Goal: Transaction & Acquisition: Purchase product/service

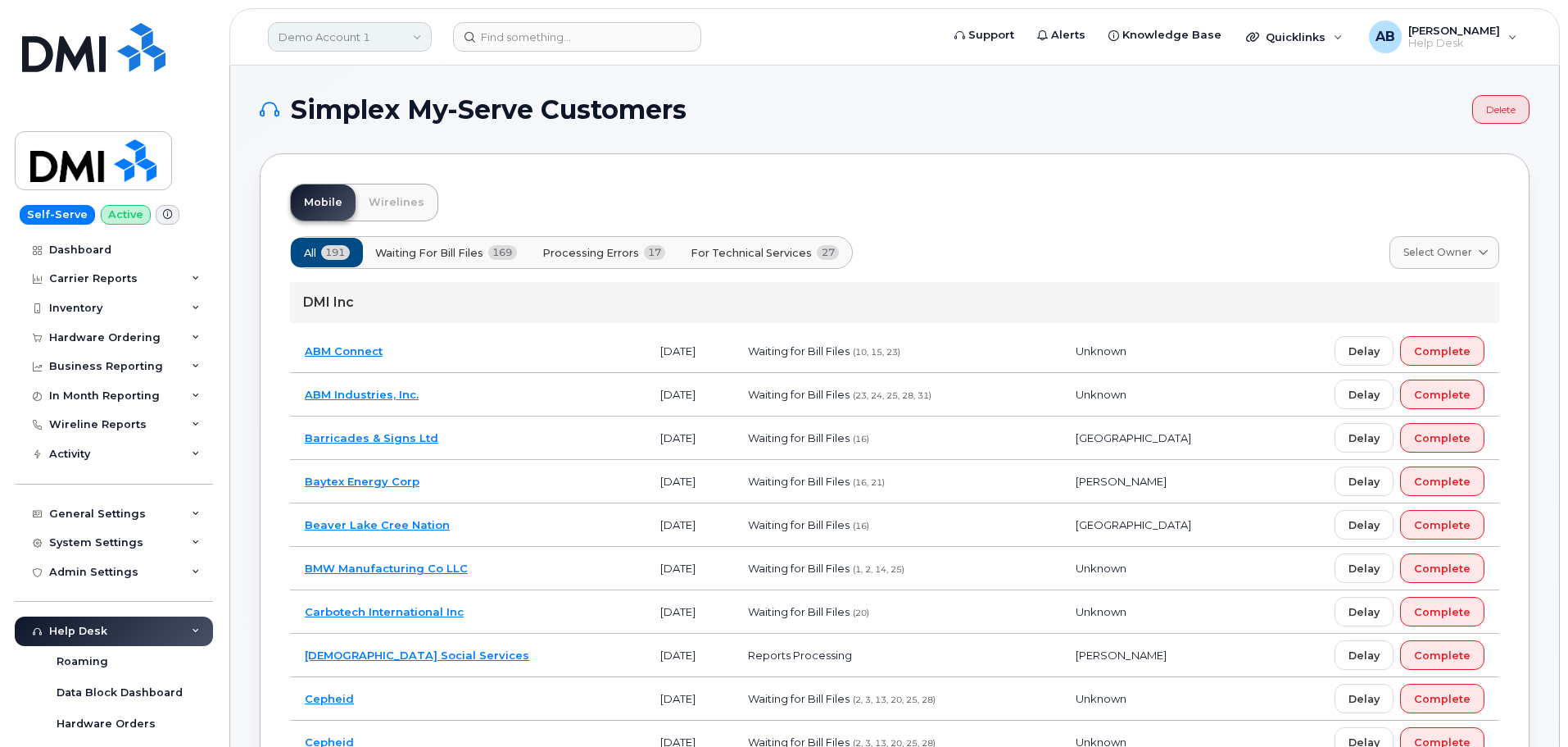
click at [401, 35] on link "Demo Account 1" at bounding box center [349, 36] width 164 height 29
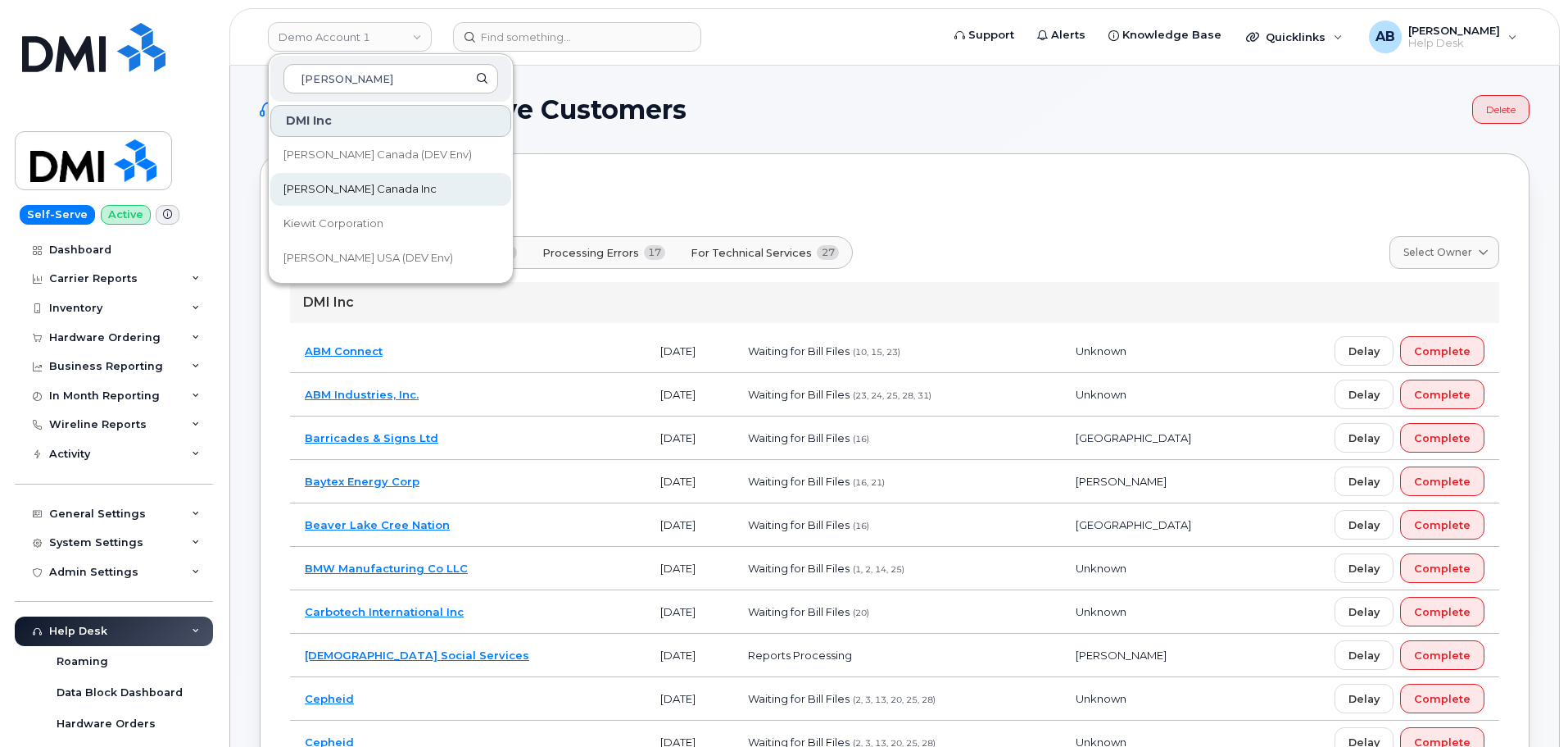
type input "kiewit"
click at [355, 194] on span "[PERSON_NAME] Canada Inc" at bounding box center [360, 188] width 154 height 16
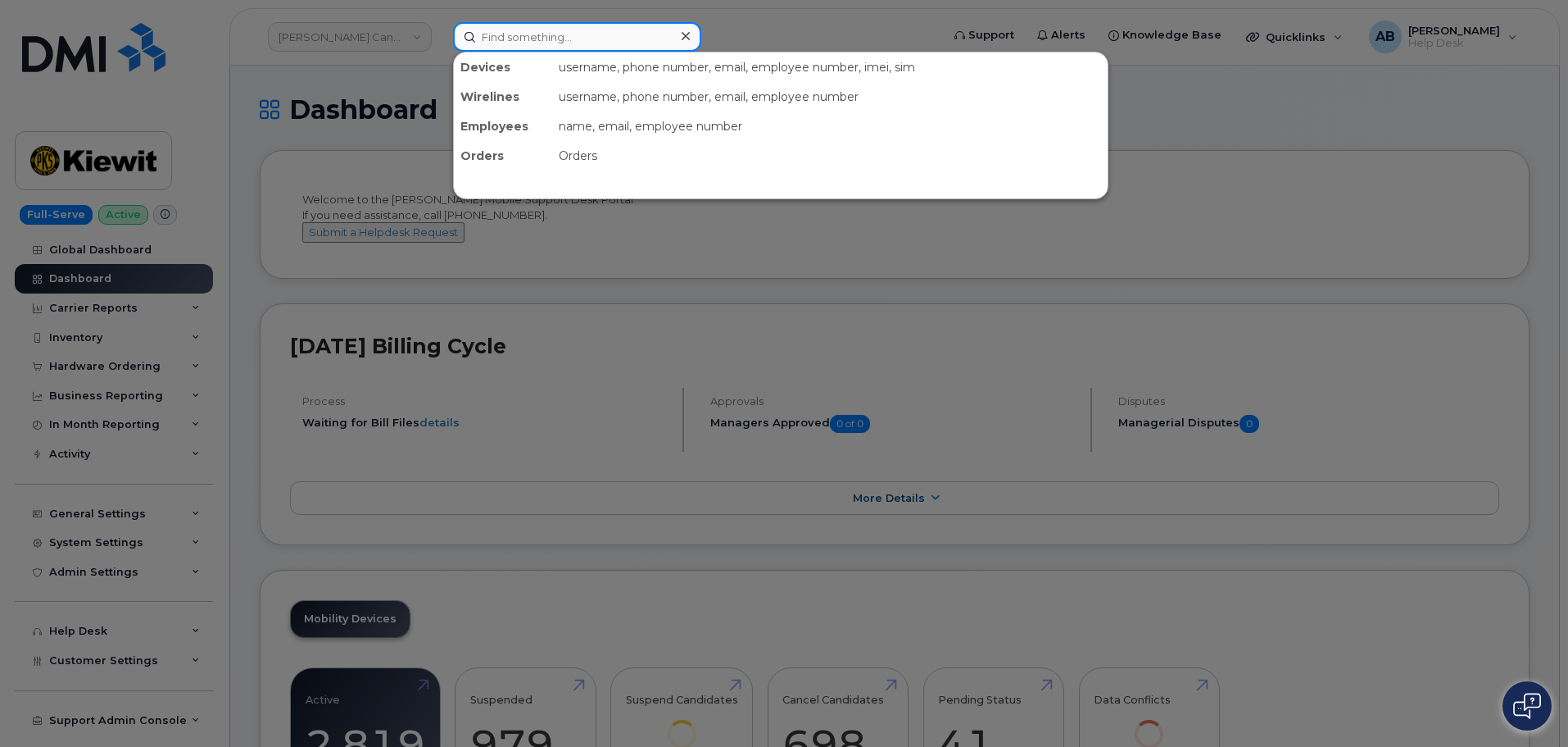
click at [531, 45] on input at bounding box center [577, 36] width 249 height 29
paste input "[PERSON_NAME]"
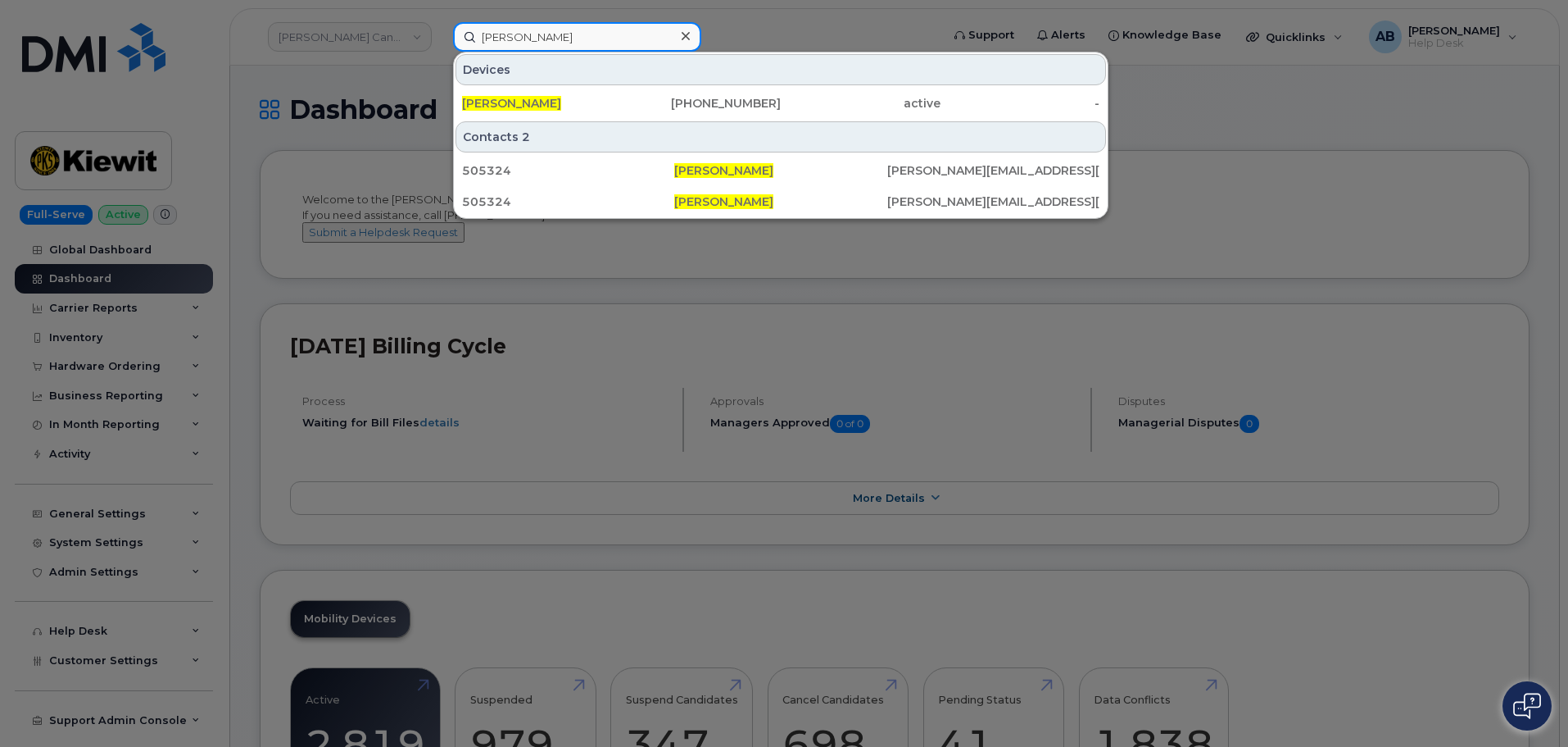
type input "[PERSON_NAME]"
click at [608, 88] on div "Utkarsh Kaushal 236-335-2870 active -" at bounding box center [781, 103] width 654 height 33
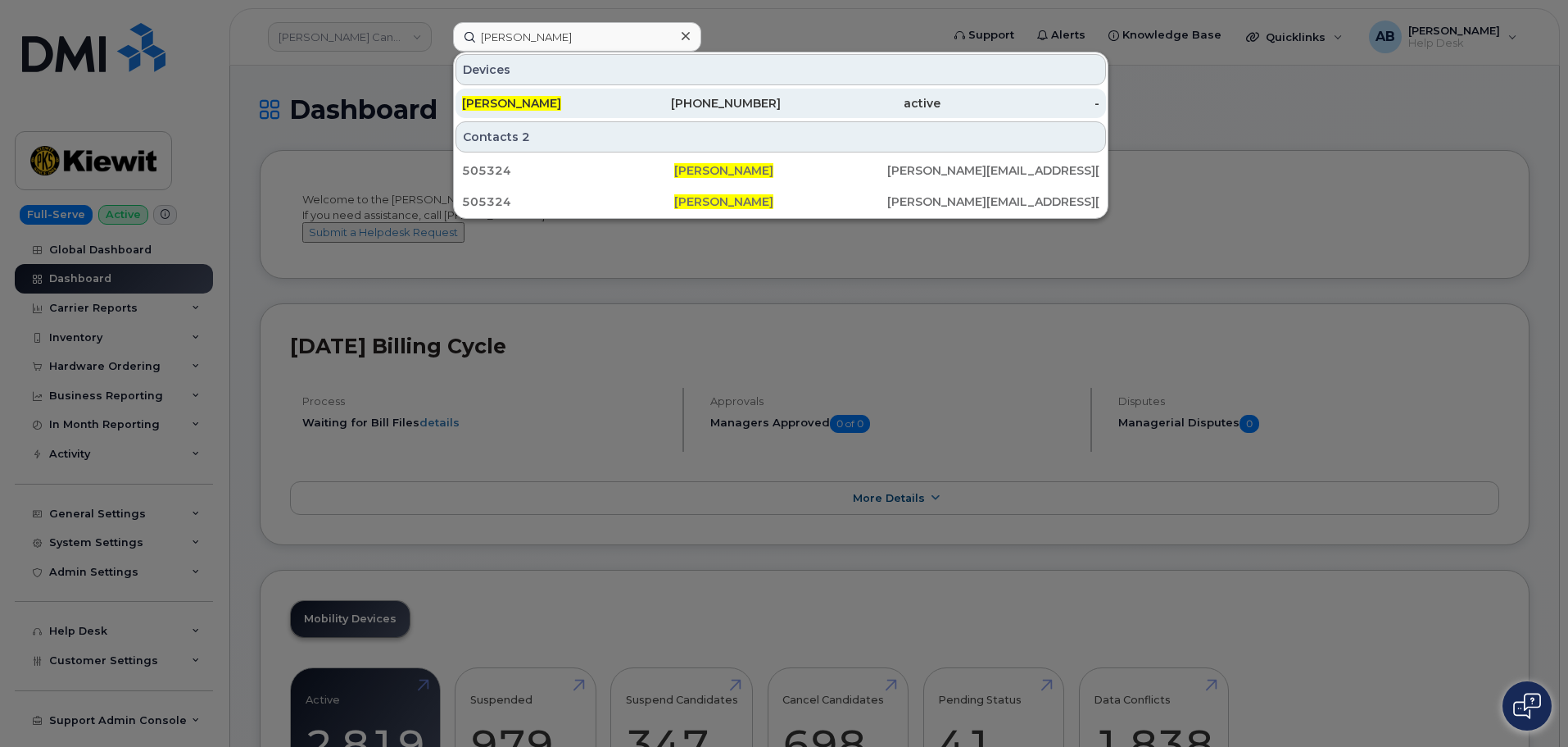
click at [606, 104] on div "Utkarsh Kaushal" at bounding box center [542, 103] width 160 height 16
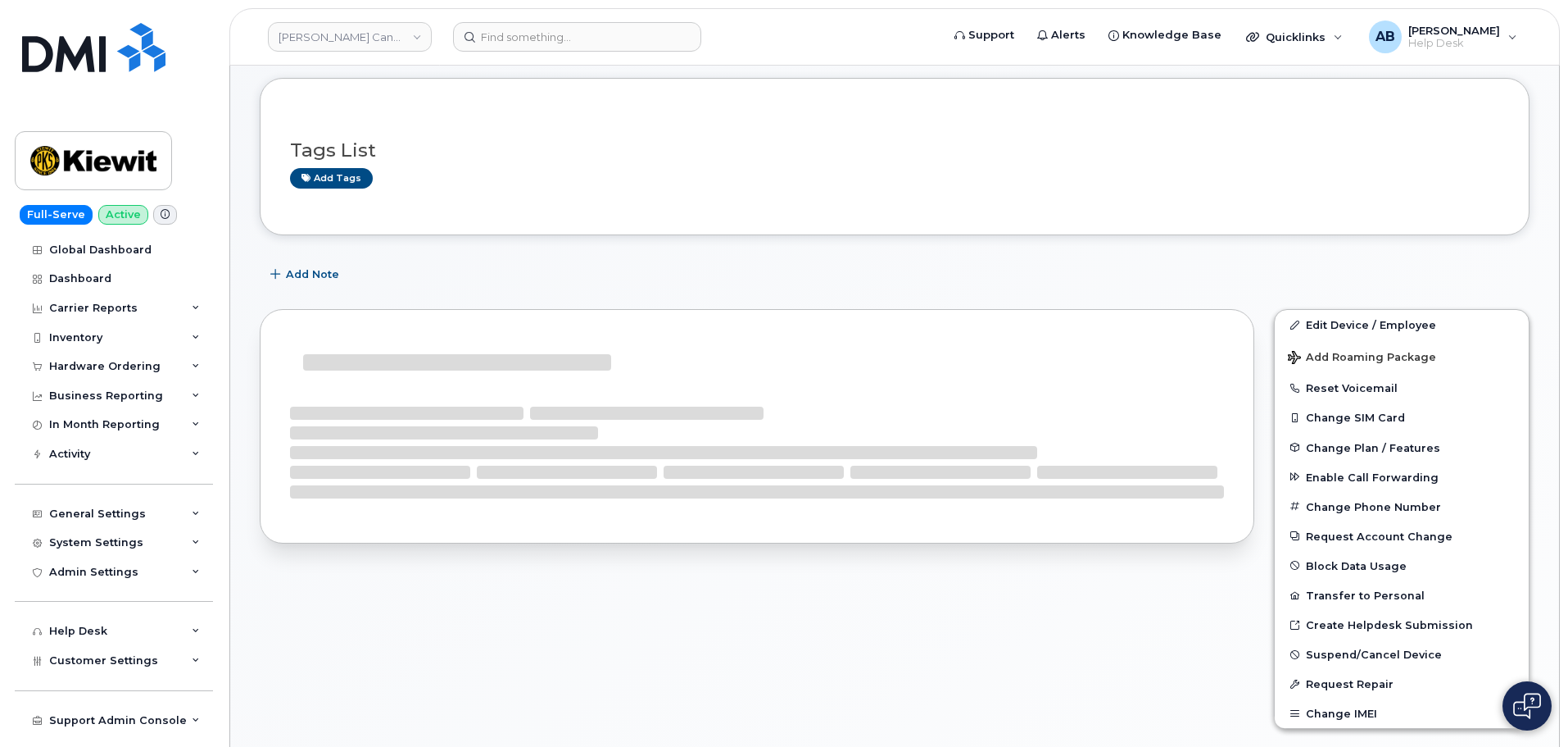
scroll to position [246, 0]
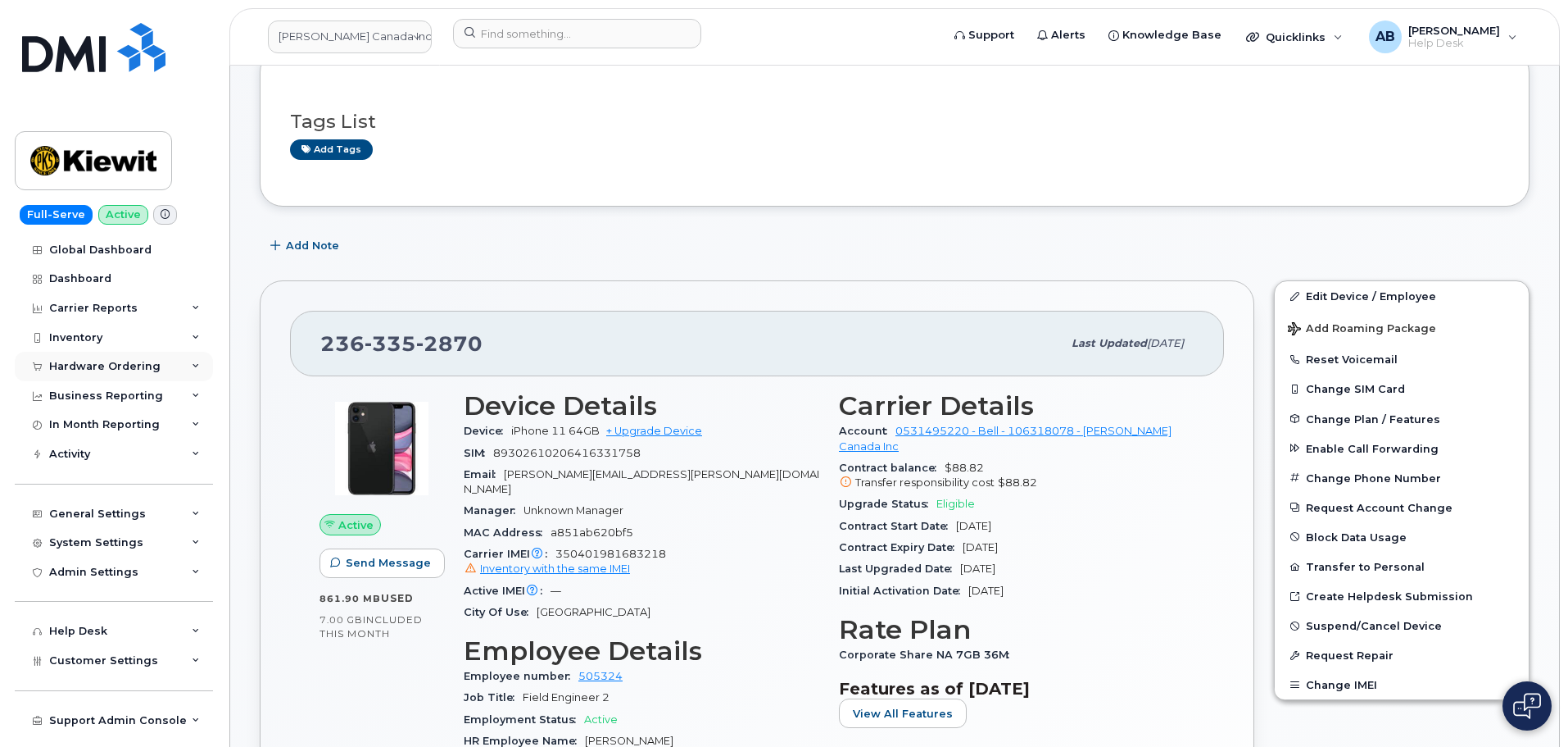
click at [111, 365] on div "Hardware Ordering" at bounding box center [105, 366] width 111 height 13
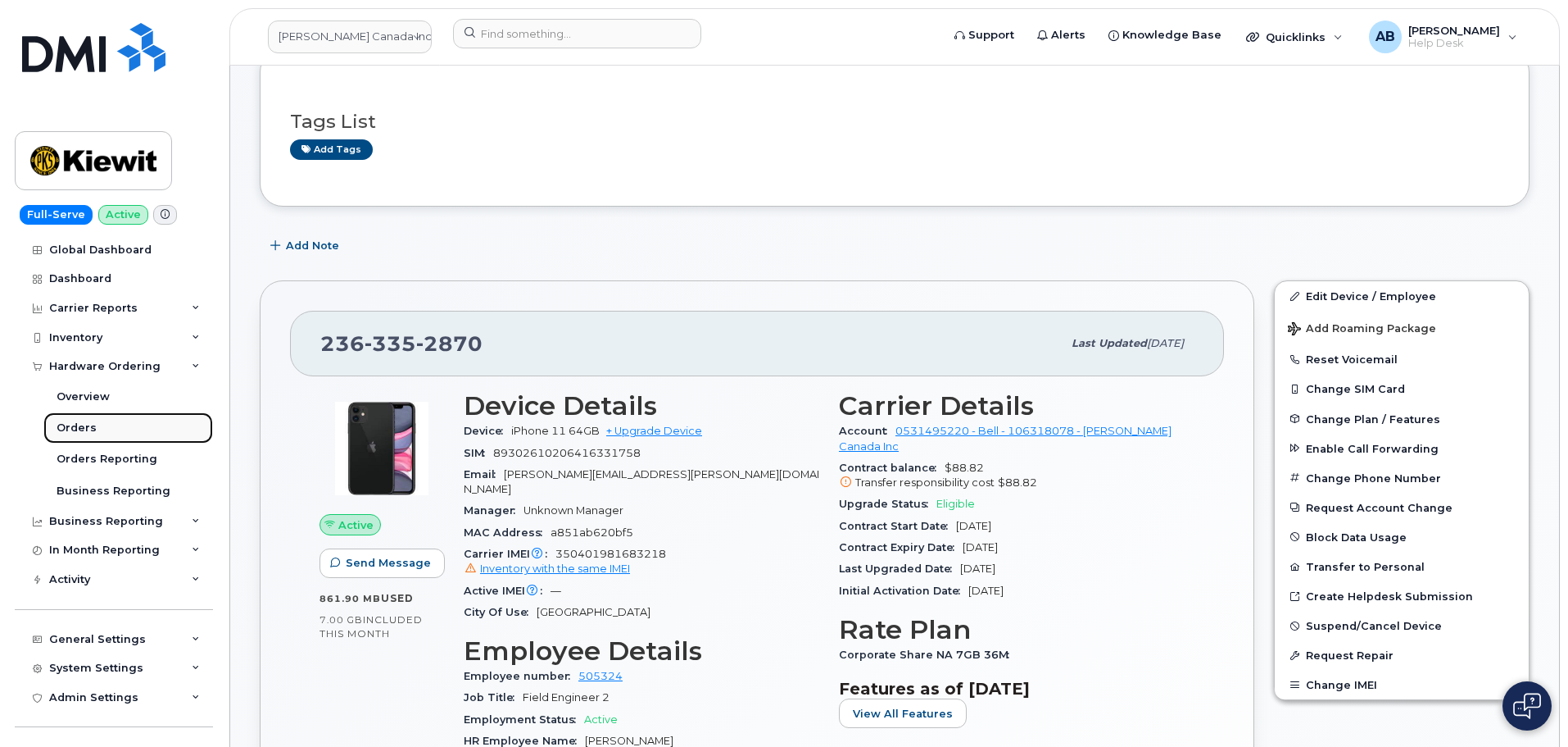
drag, startPoint x: 77, startPoint y: 423, endPoint x: 100, endPoint y: 416, distance: 24.0
click at [77, 423] on div "Orders" at bounding box center [76, 428] width 40 height 15
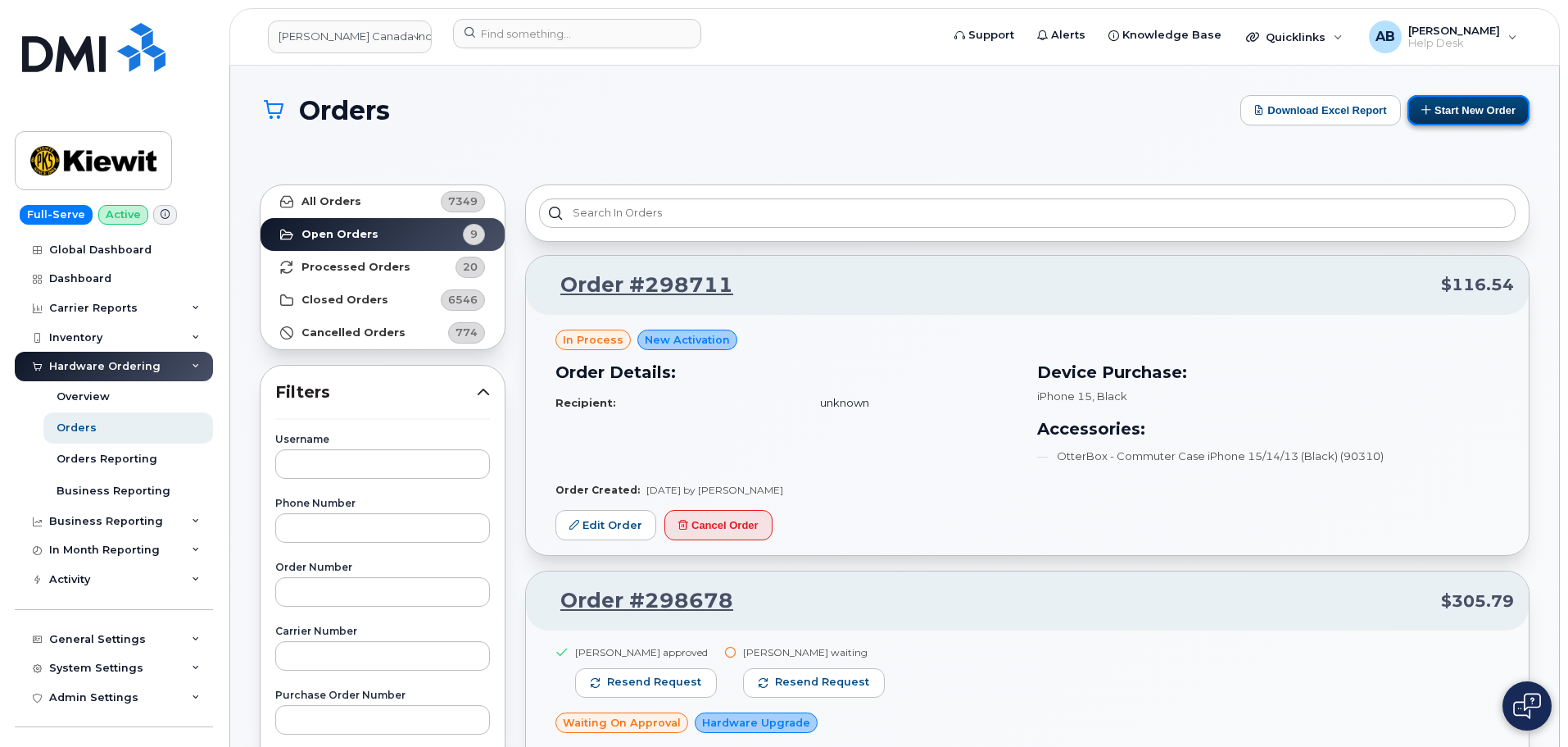
click at [1467, 118] on button "Start New Order" at bounding box center [1469, 110] width 122 height 30
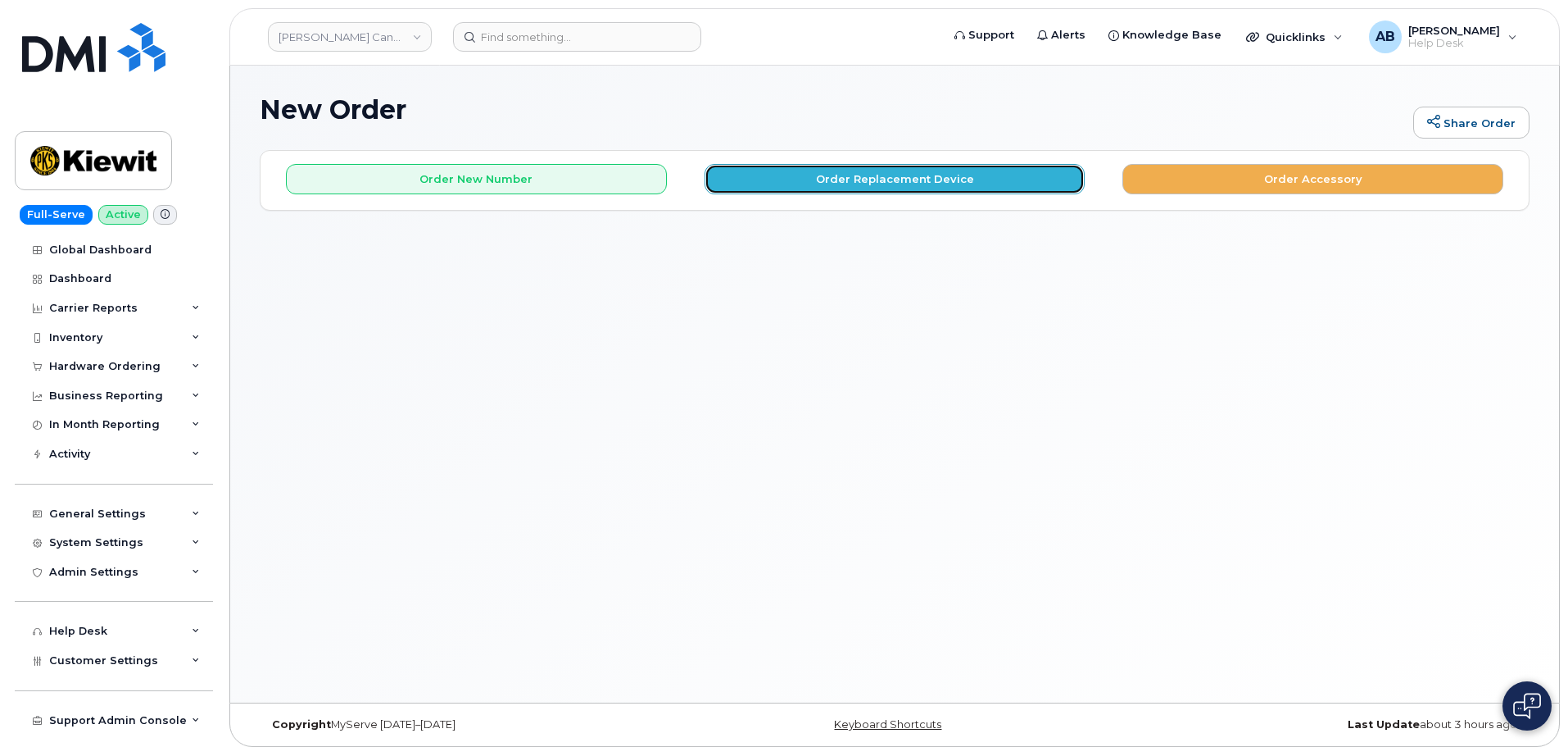
click at [766, 173] on button "Order Replacement Device" at bounding box center [895, 179] width 381 height 30
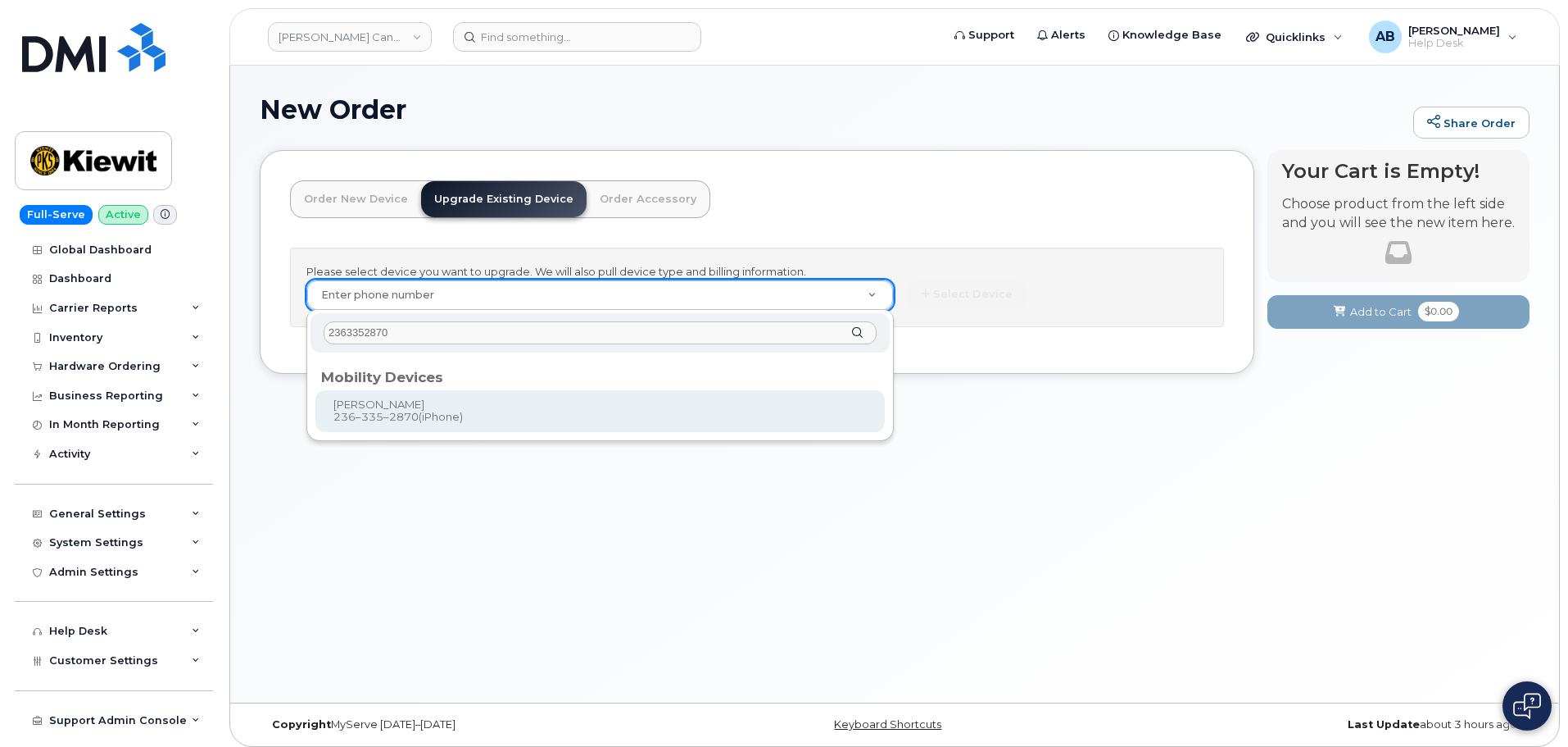
type input "2363352870"
type input "719687"
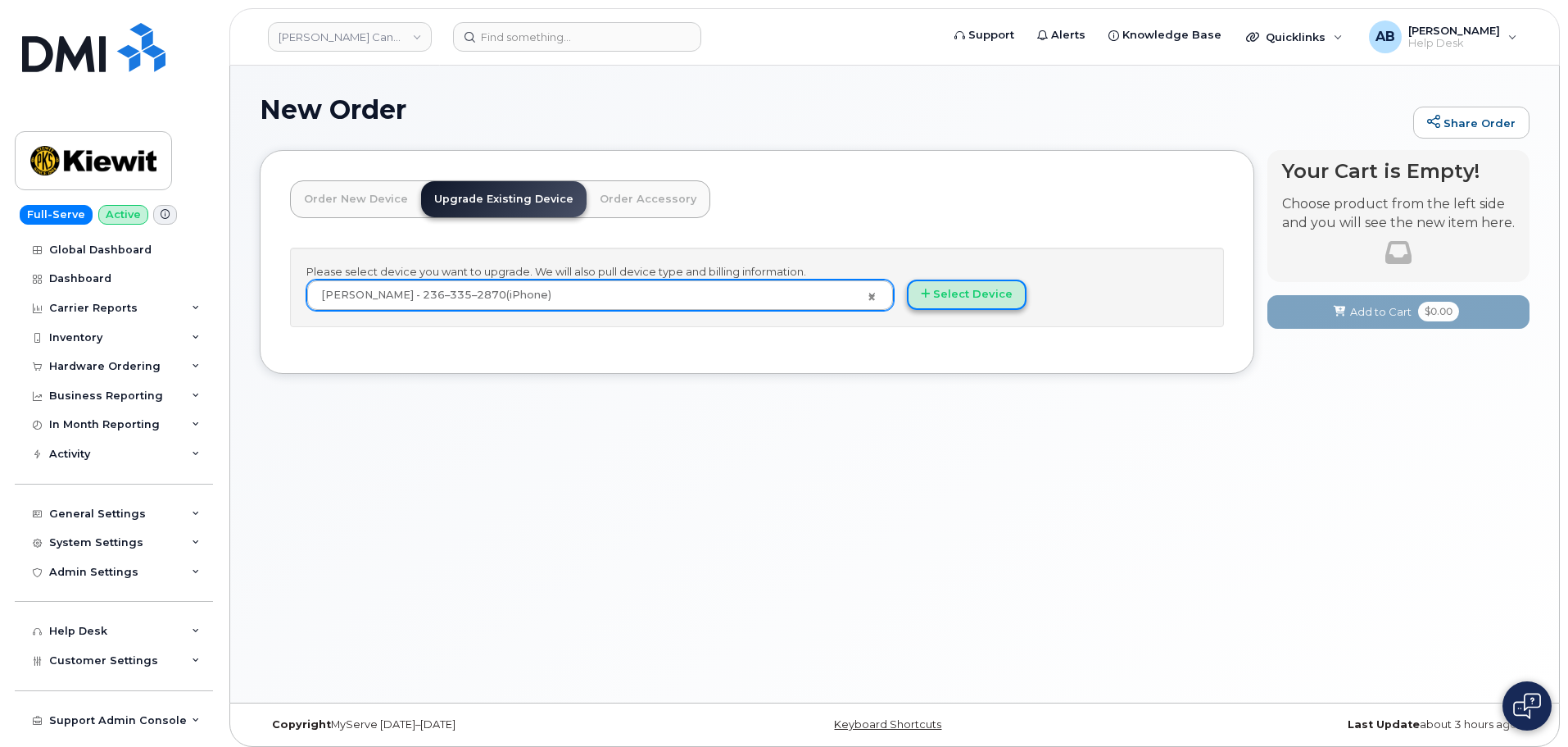
click at [974, 288] on button "Select Device" at bounding box center [966, 295] width 120 height 30
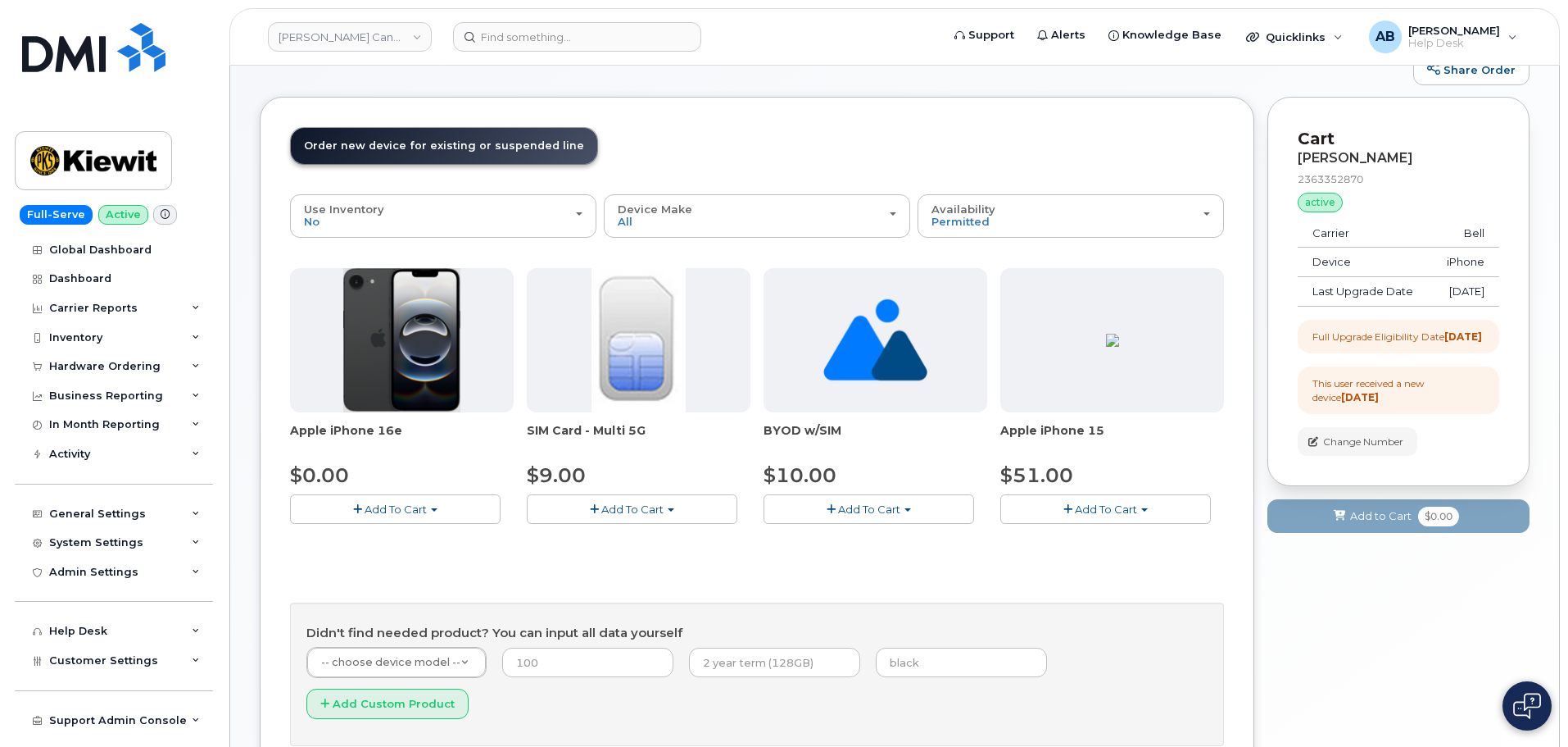
scroll to position [82, 0]
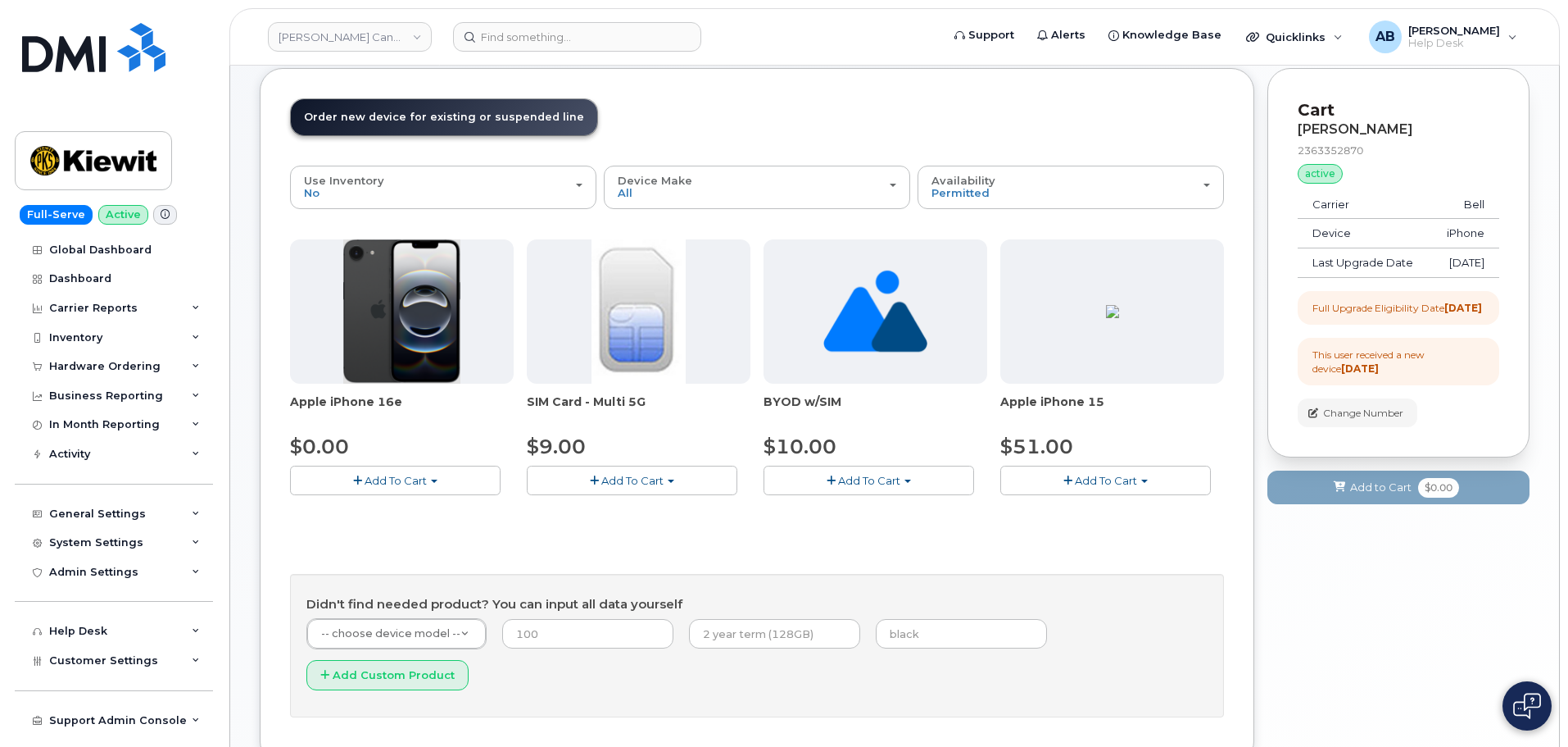
click at [1082, 478] on span "Add To Cart" at bounding box center [1106, 480] width 62 height 13
click at [1110, 527] on link "$51.00 - 3-year upgrade (128GB model)" at bounding box center [1129, 530] width 250 height 21
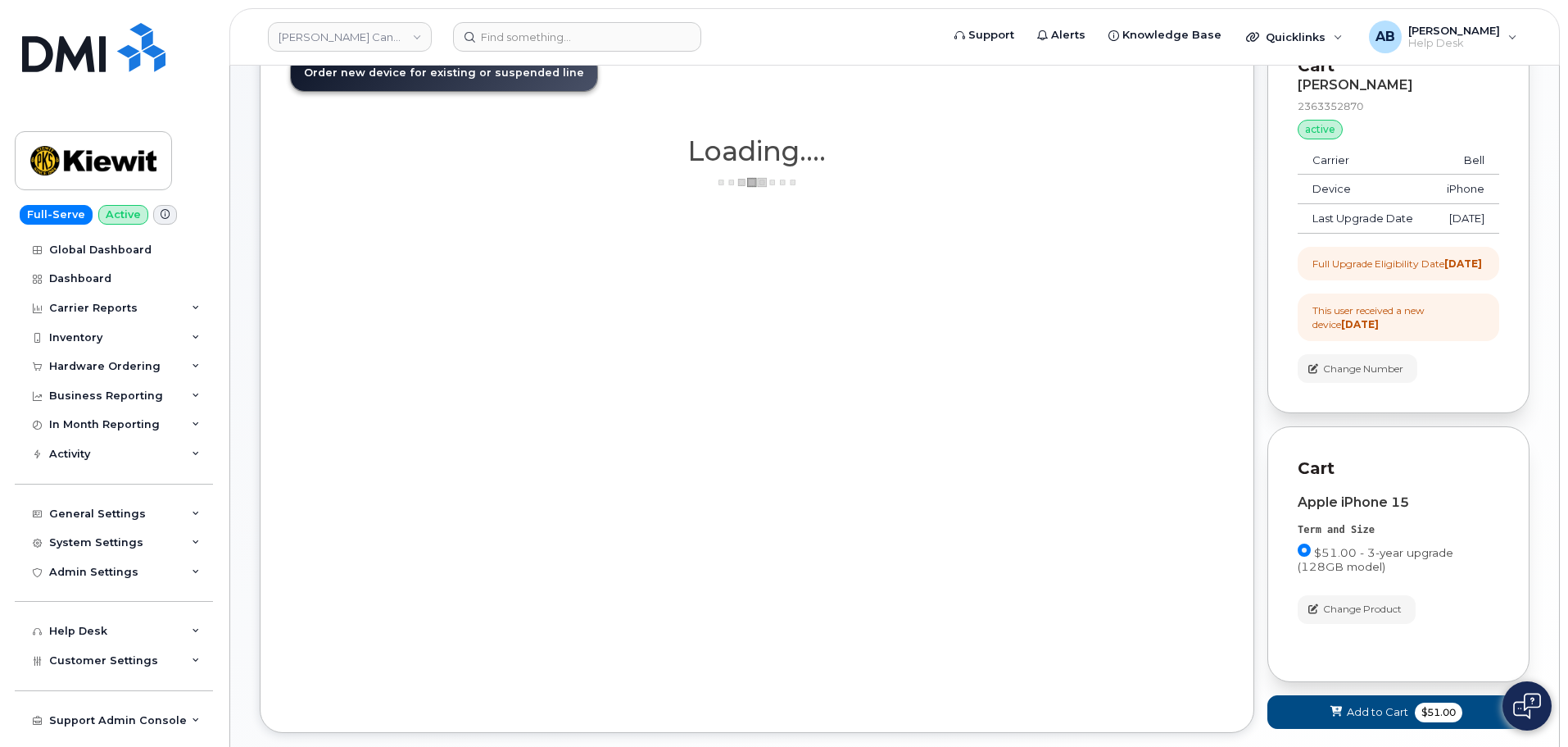
scroll to position [164, 0]
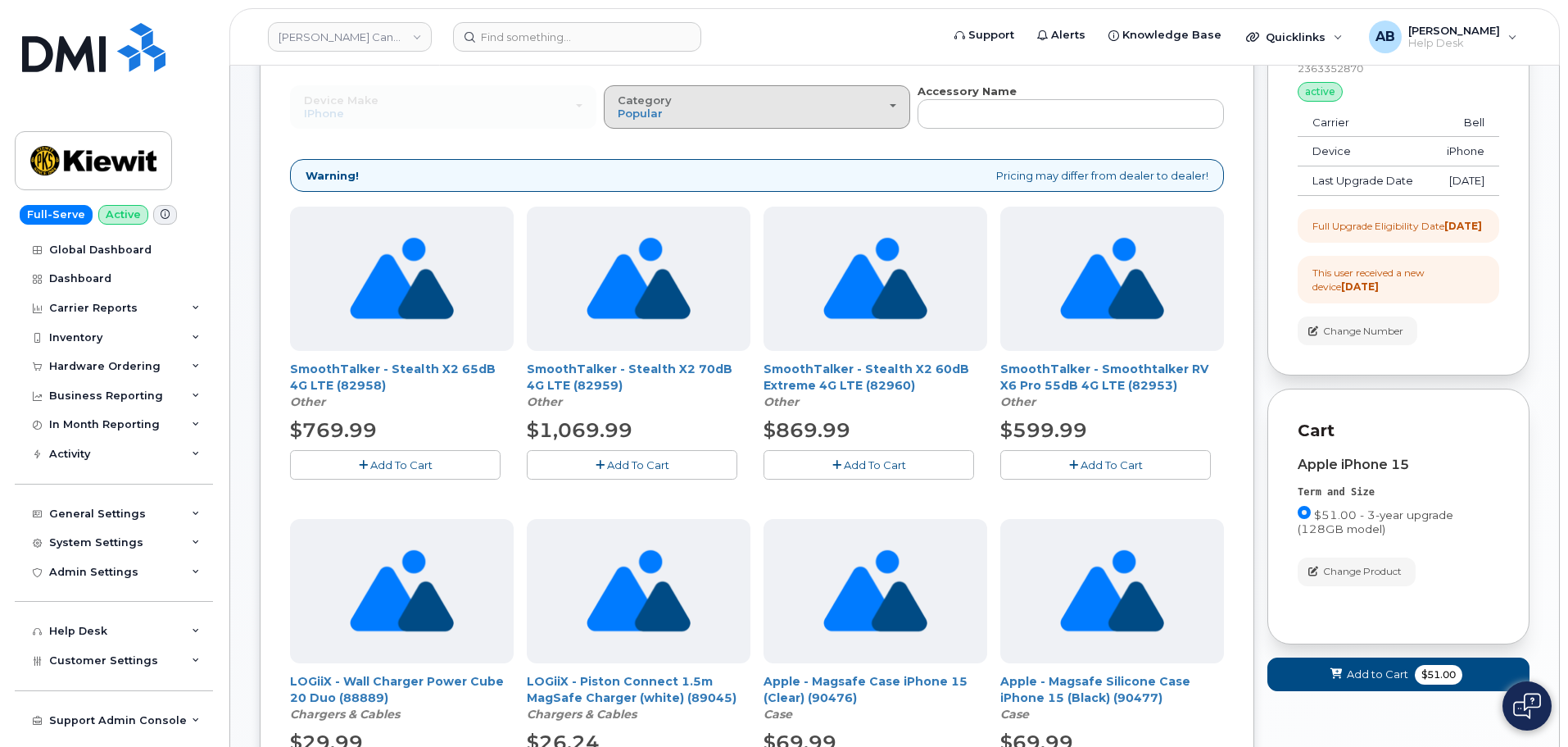
click at [708, 104] on div "Category Popular" at bounding box center [757, 106] width 279 height 25
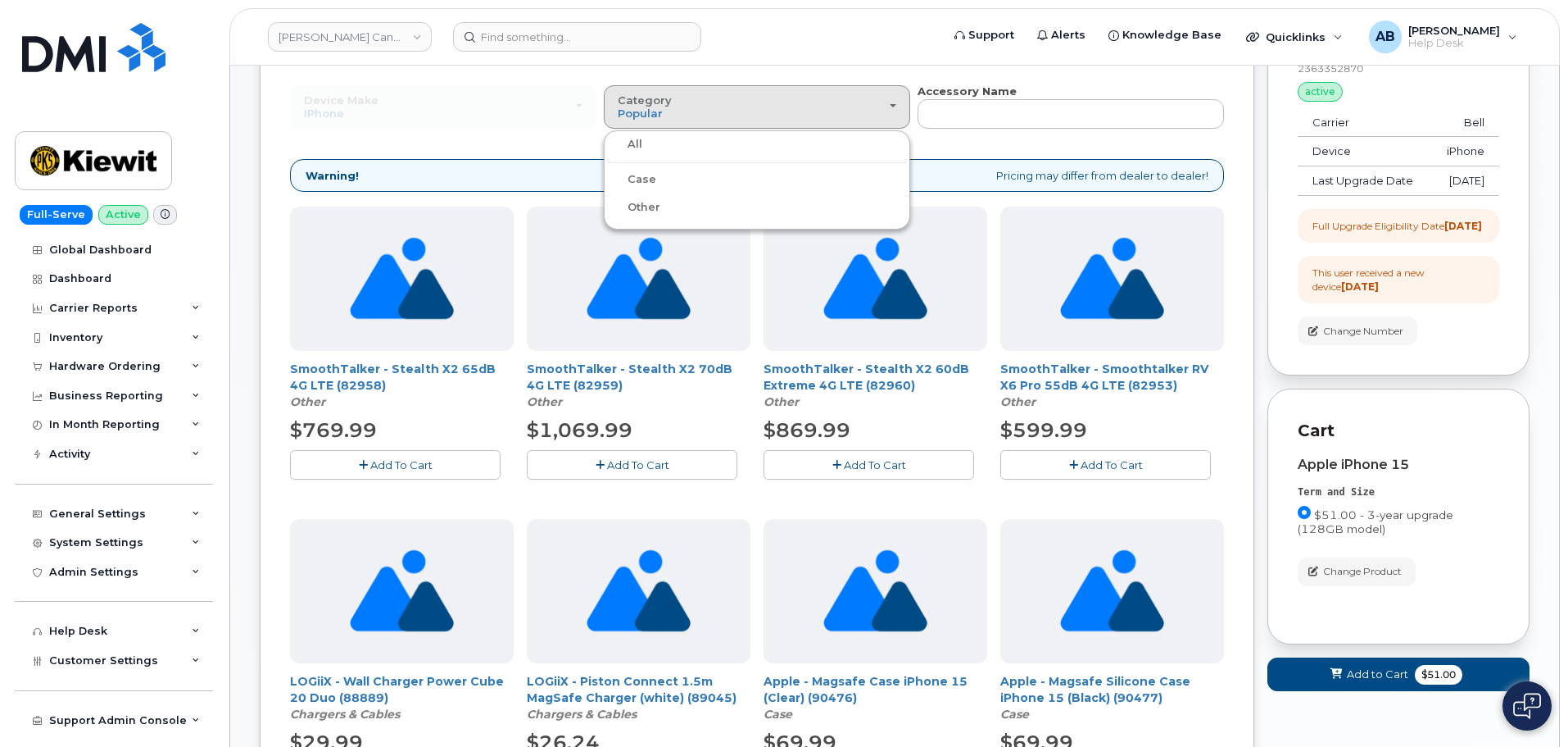
click at [653, 174] on label "Case" at bounding box center [632, 179] width 48 height 20
click at [0, 0] on input "Case" at bounding box center [0, 0] width 0 height 0
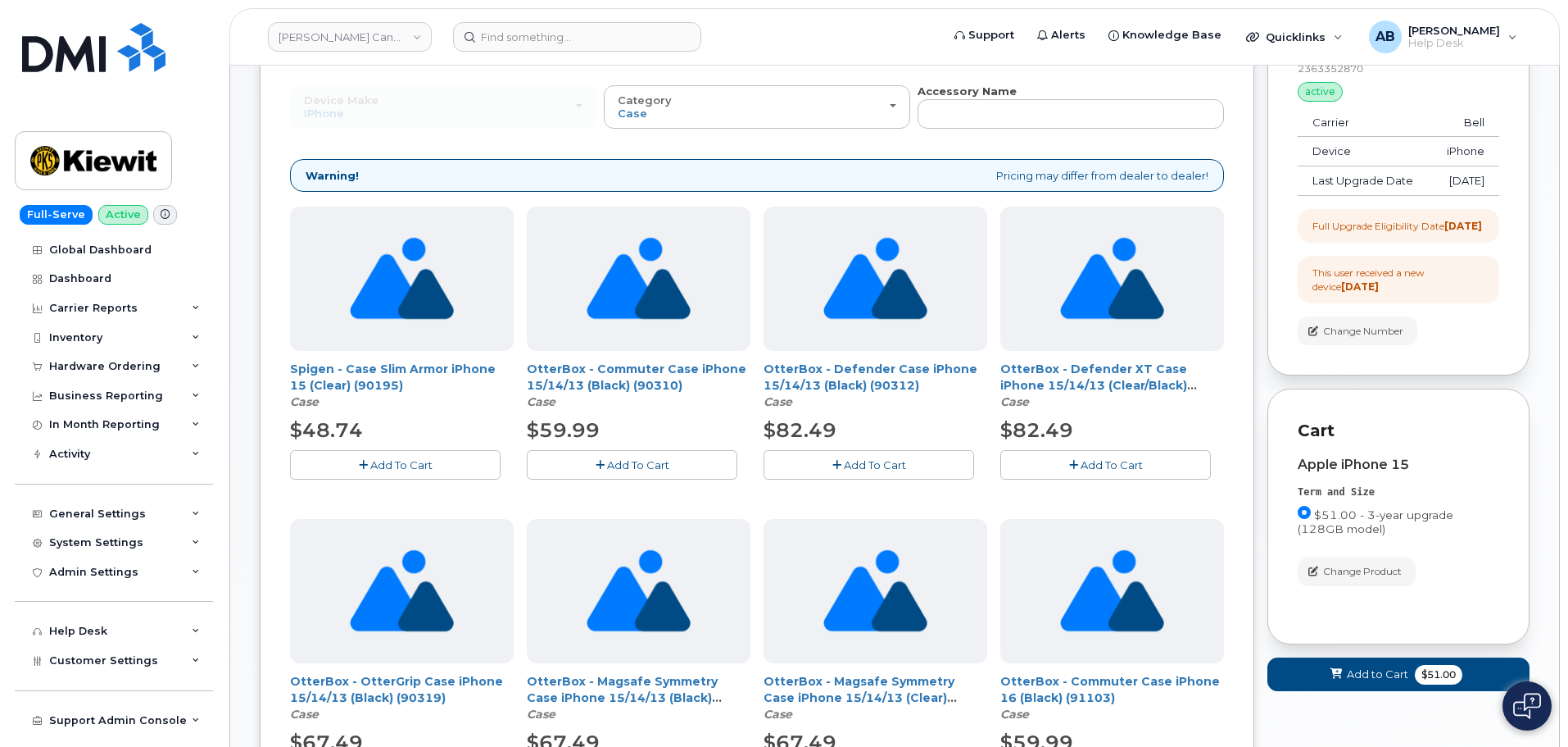
click at [885, 457] on button "Add To Cart" at bounding box center [869, 464] width 211 height 28
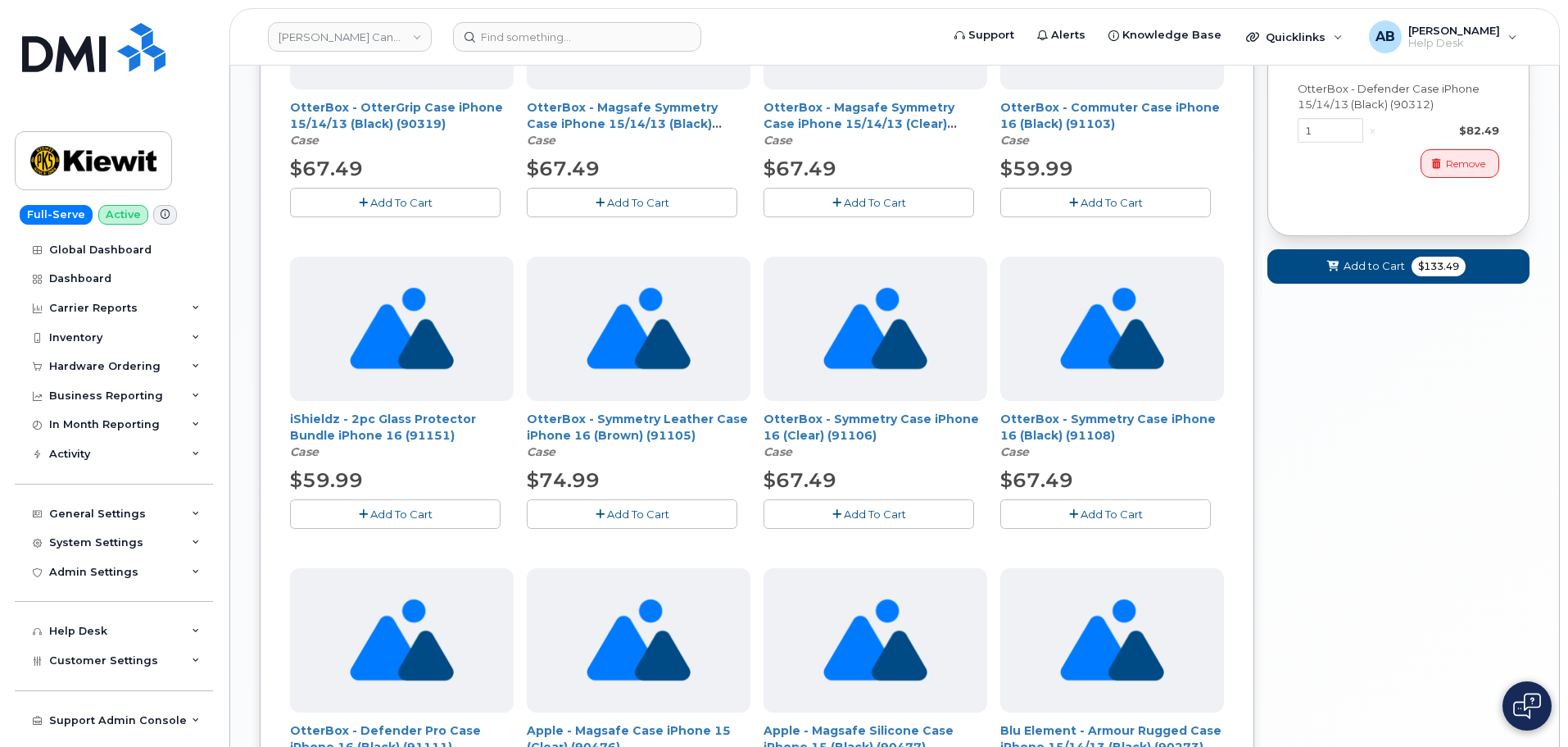
scroll to position [656, 0]
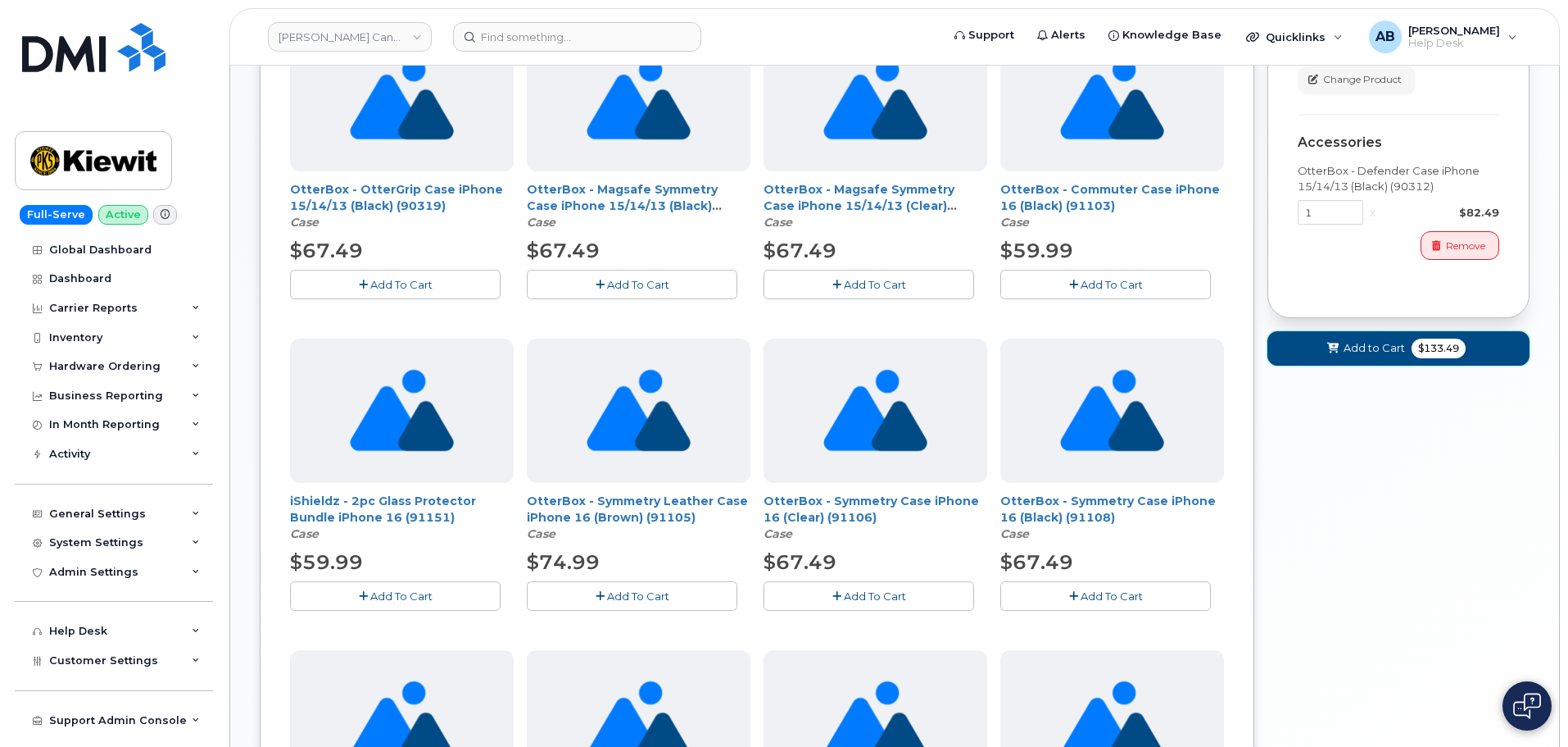
click at [1365, 356] on span "Add to Cart" at bounding box center [1374, 348] width 61 height 16
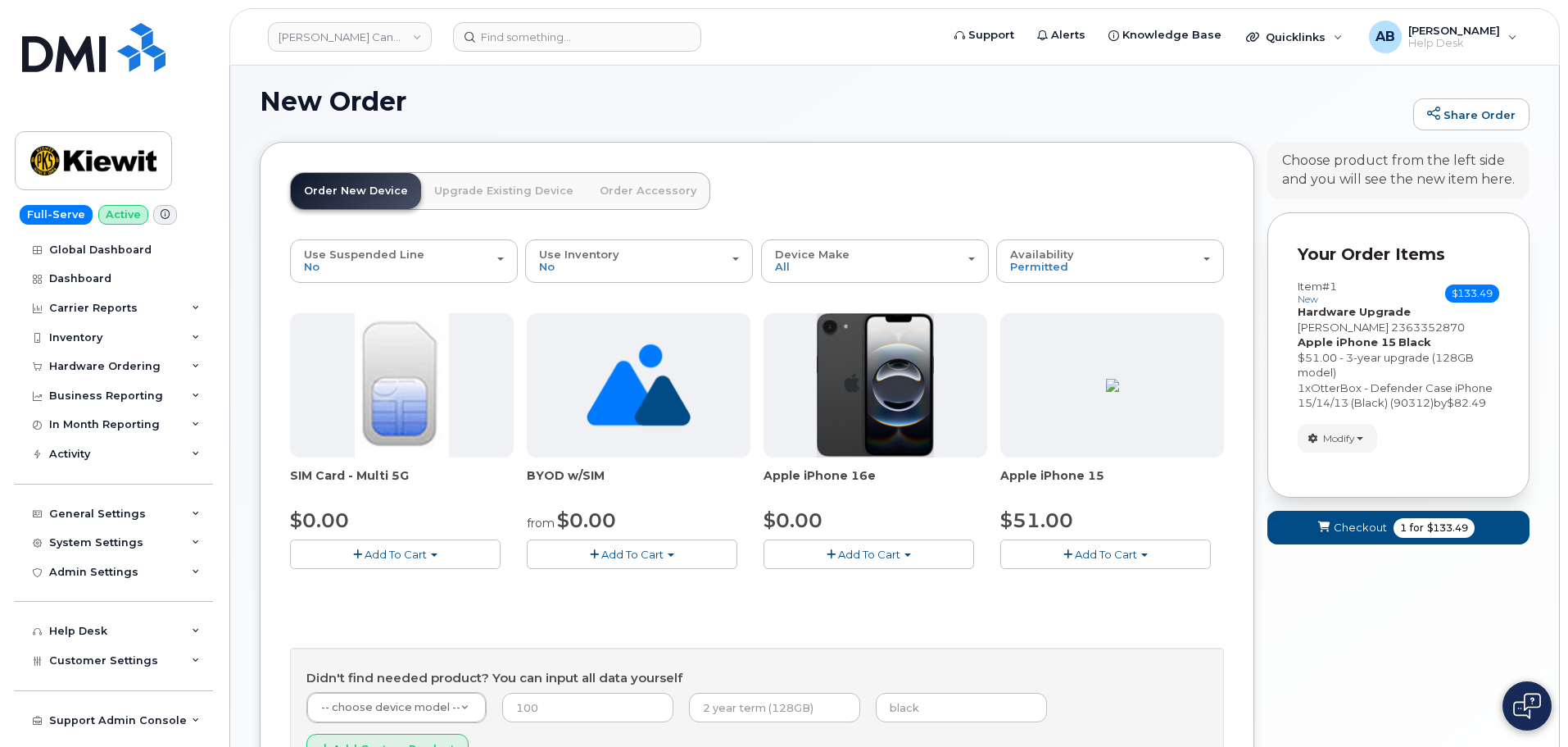
scroll to position [165, 0]
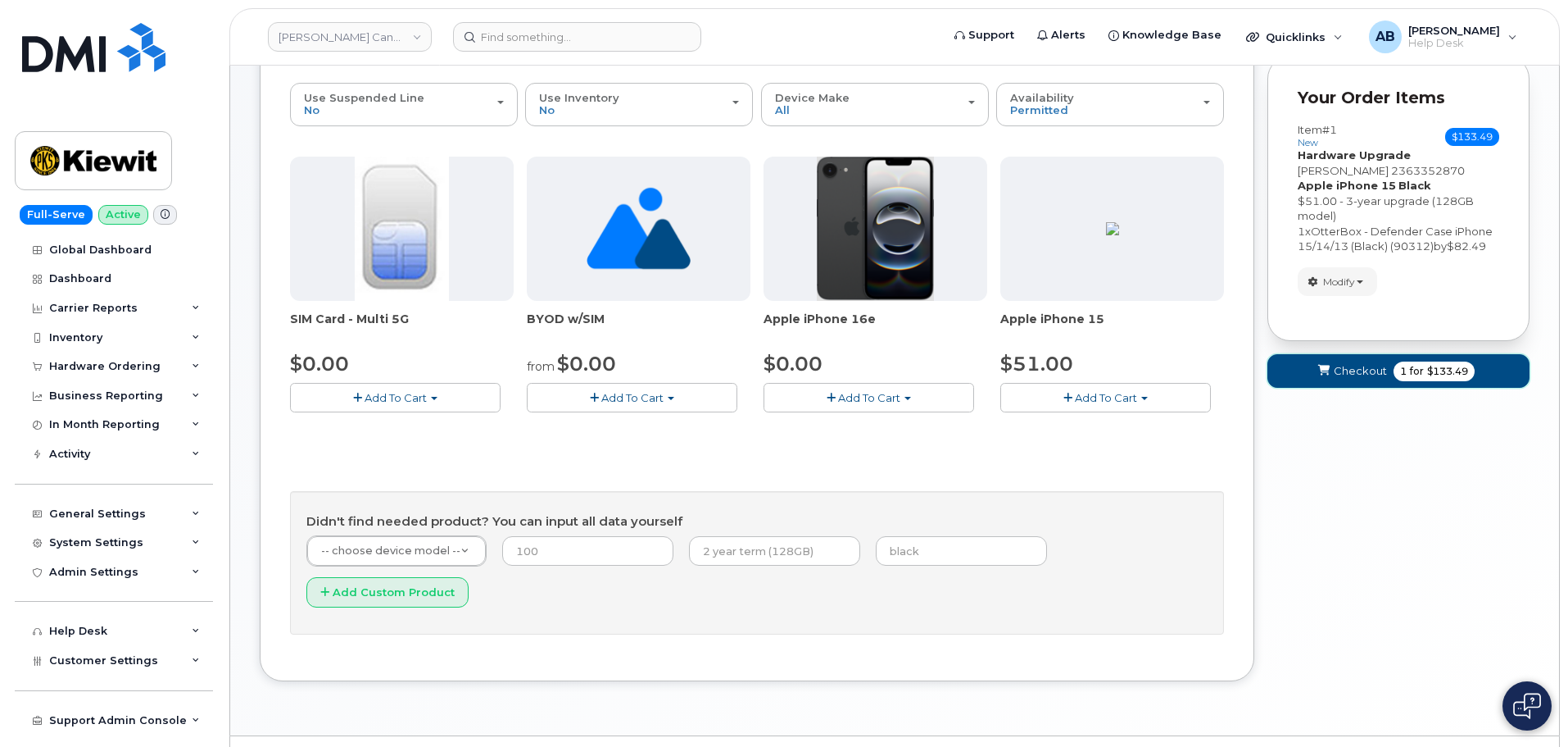
click at [1325, 375] on icon "submit" at bounding box center [1324, 370] width 11 height 10
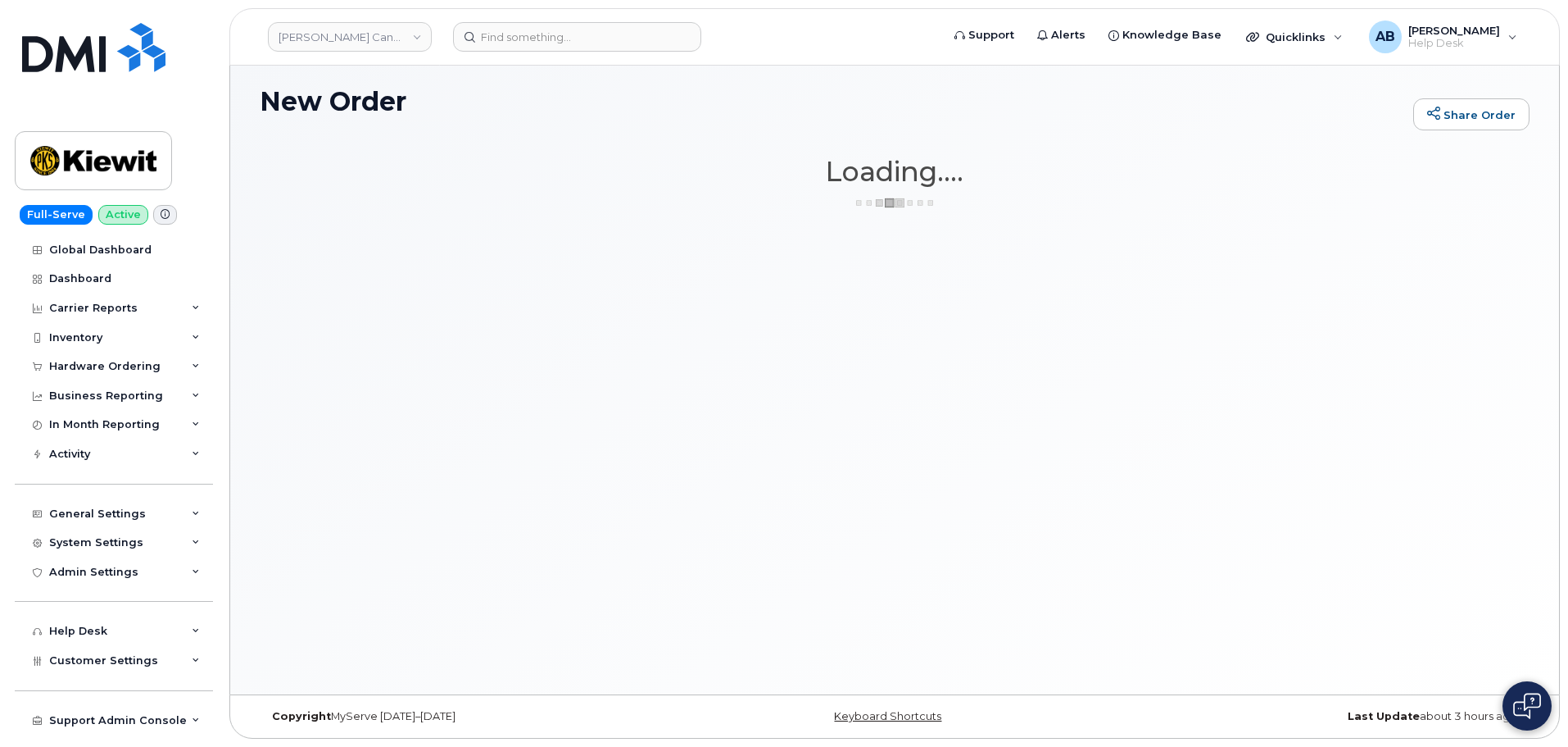
scroll to position [8, 0]
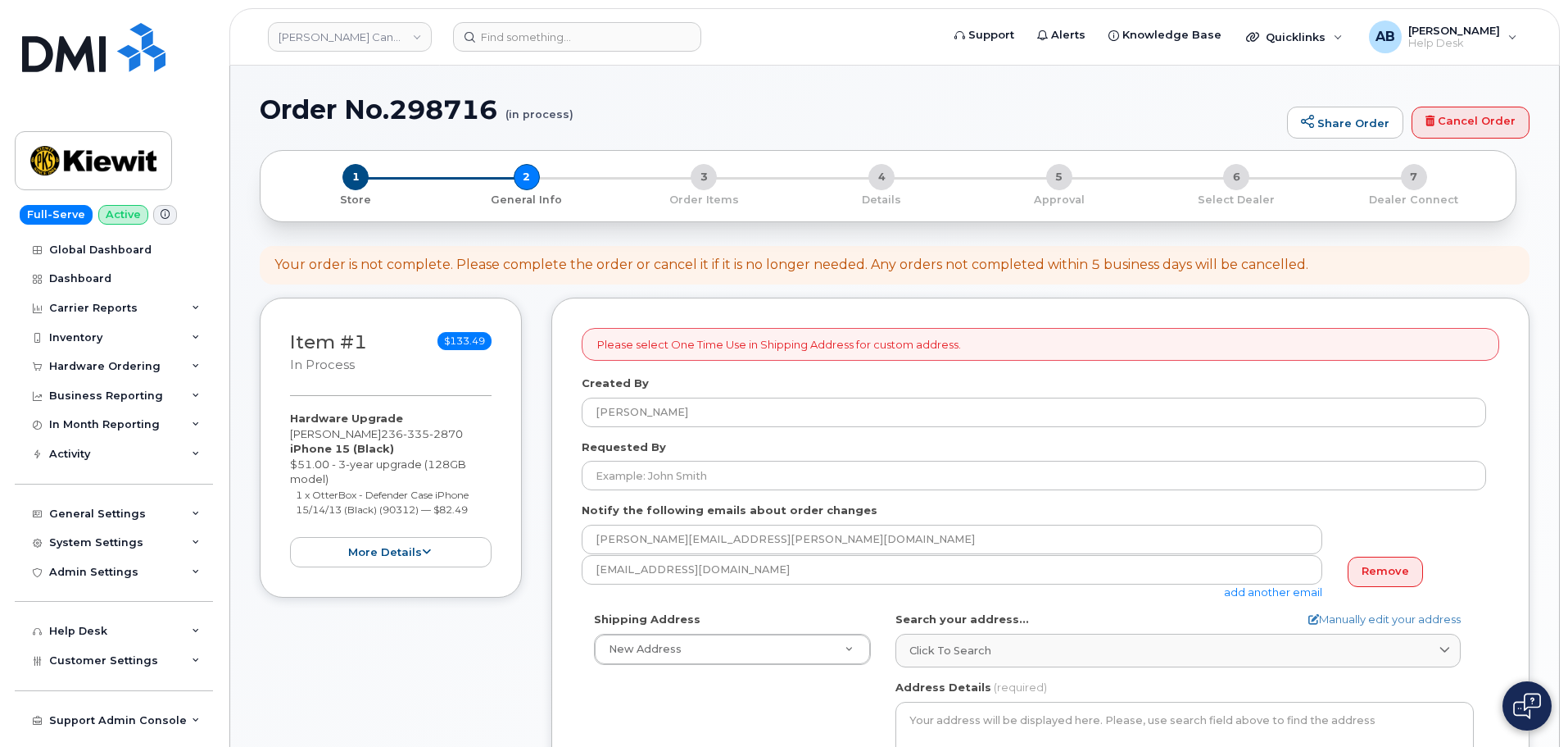
select select
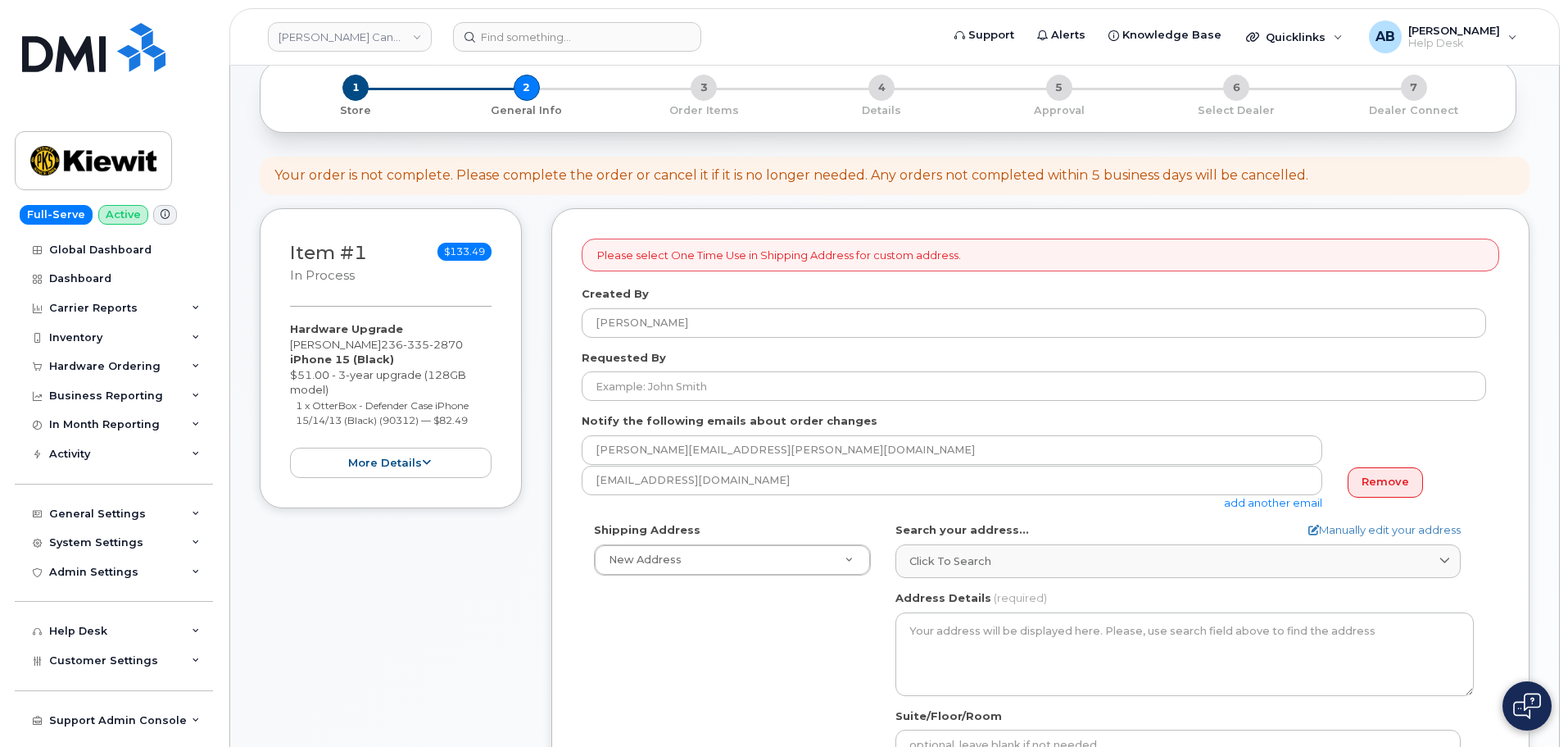
scroll to position [246, 0]
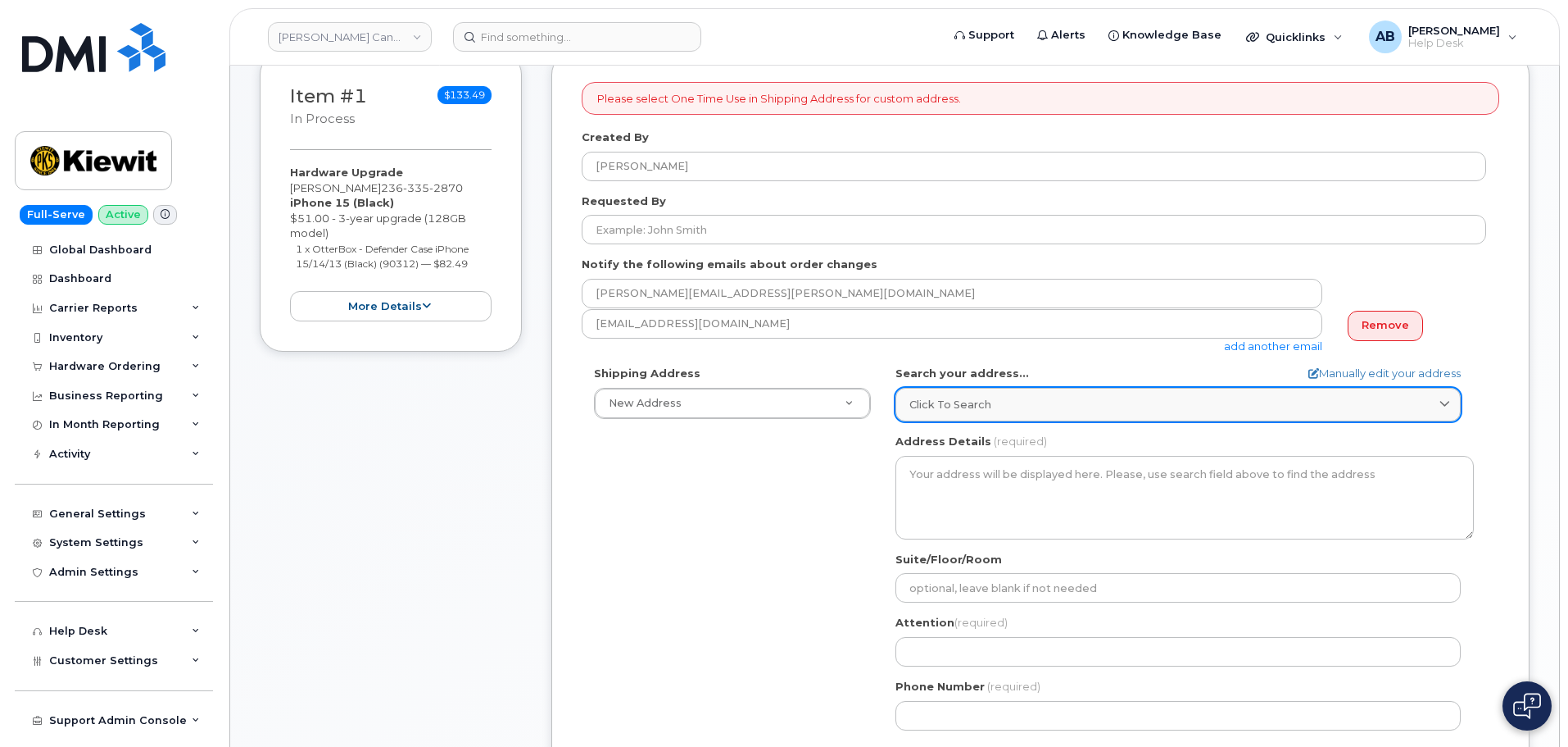
click at [1046, 394] on link "Click to search" at bounding box center [1178, 405] width 565 height 34
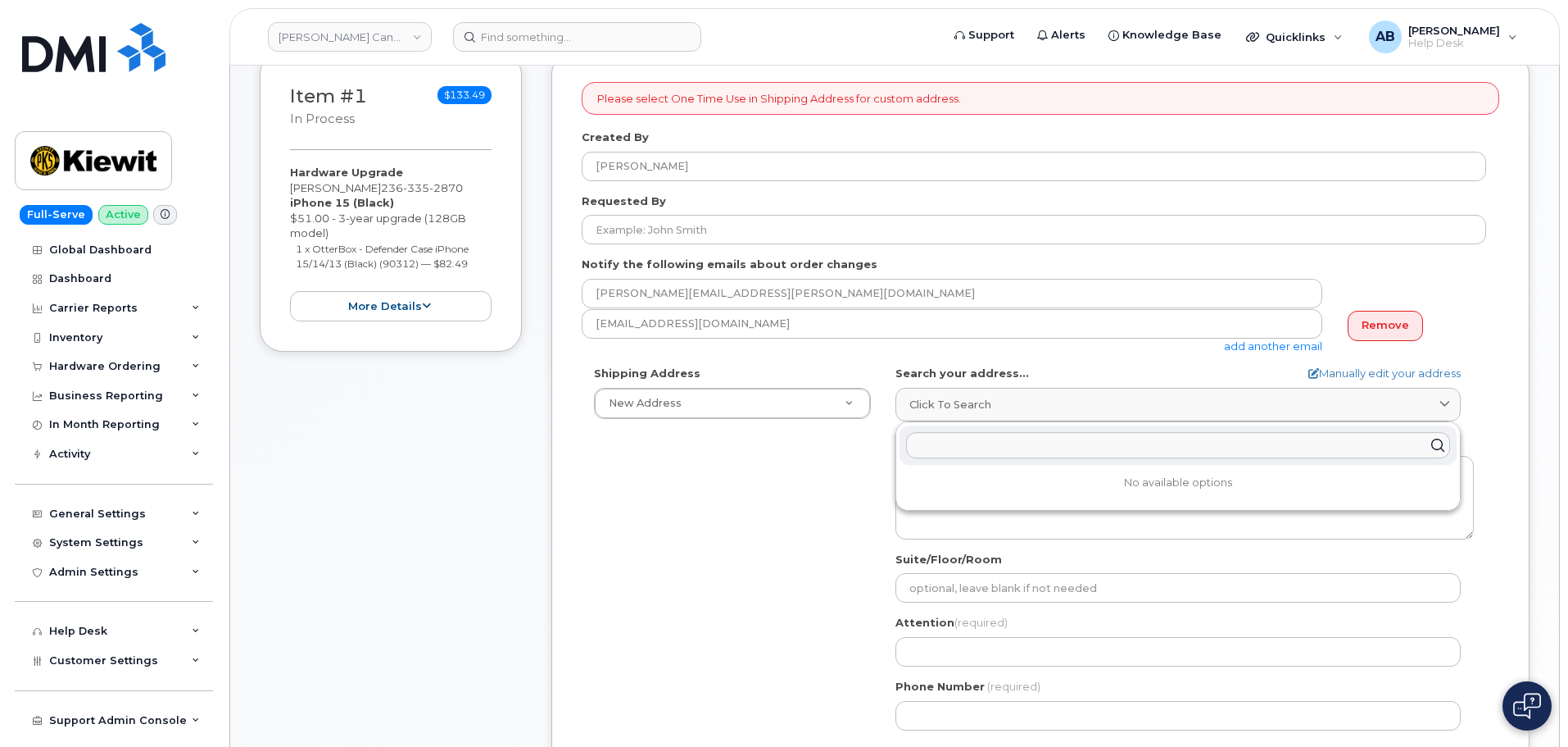
paste input "1950 Brigantine Dr Coquitlam British columbia V3K7B5"
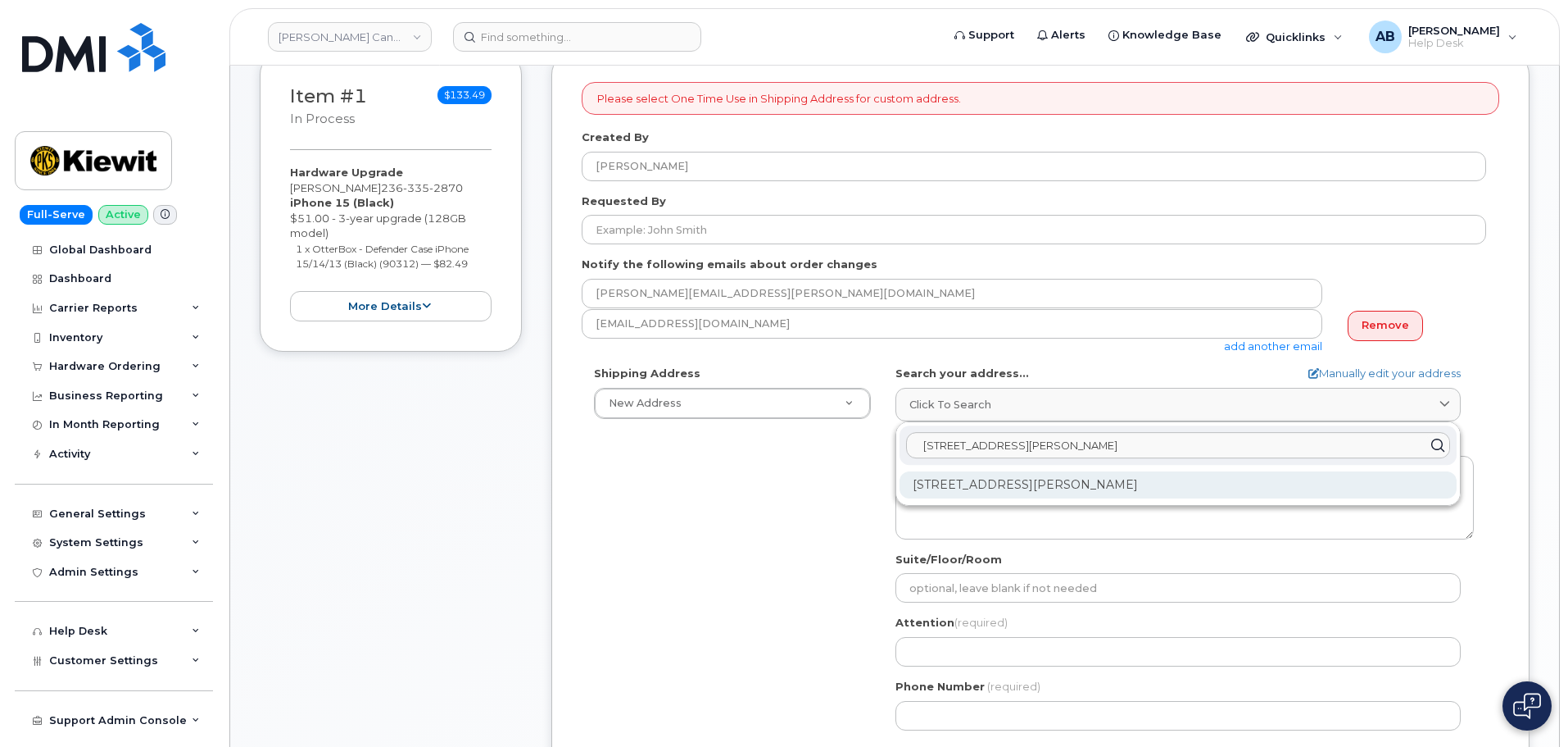
type input "1950 Brigantine Dr Coquitlam British columbia V3K7B5"
click at [1026, 475] on div "1950 Brigantine Dr Coquitlam BC V3K 7B5" at bounding box center [1178, 484] width 558 height 27
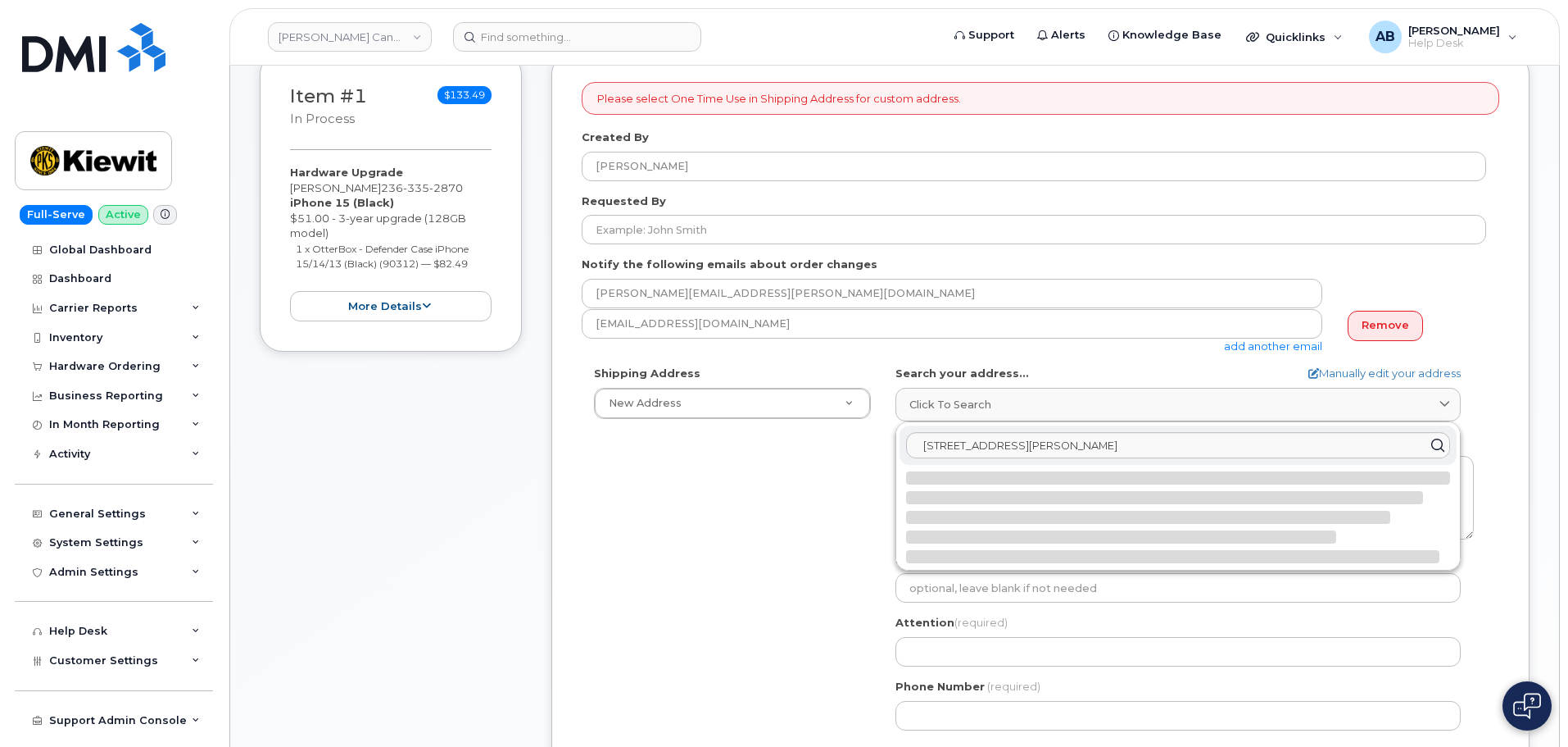
select select
type textarea "1950 Brigantine Dr COQUITLAM BC V3K 7B5 CANADA"
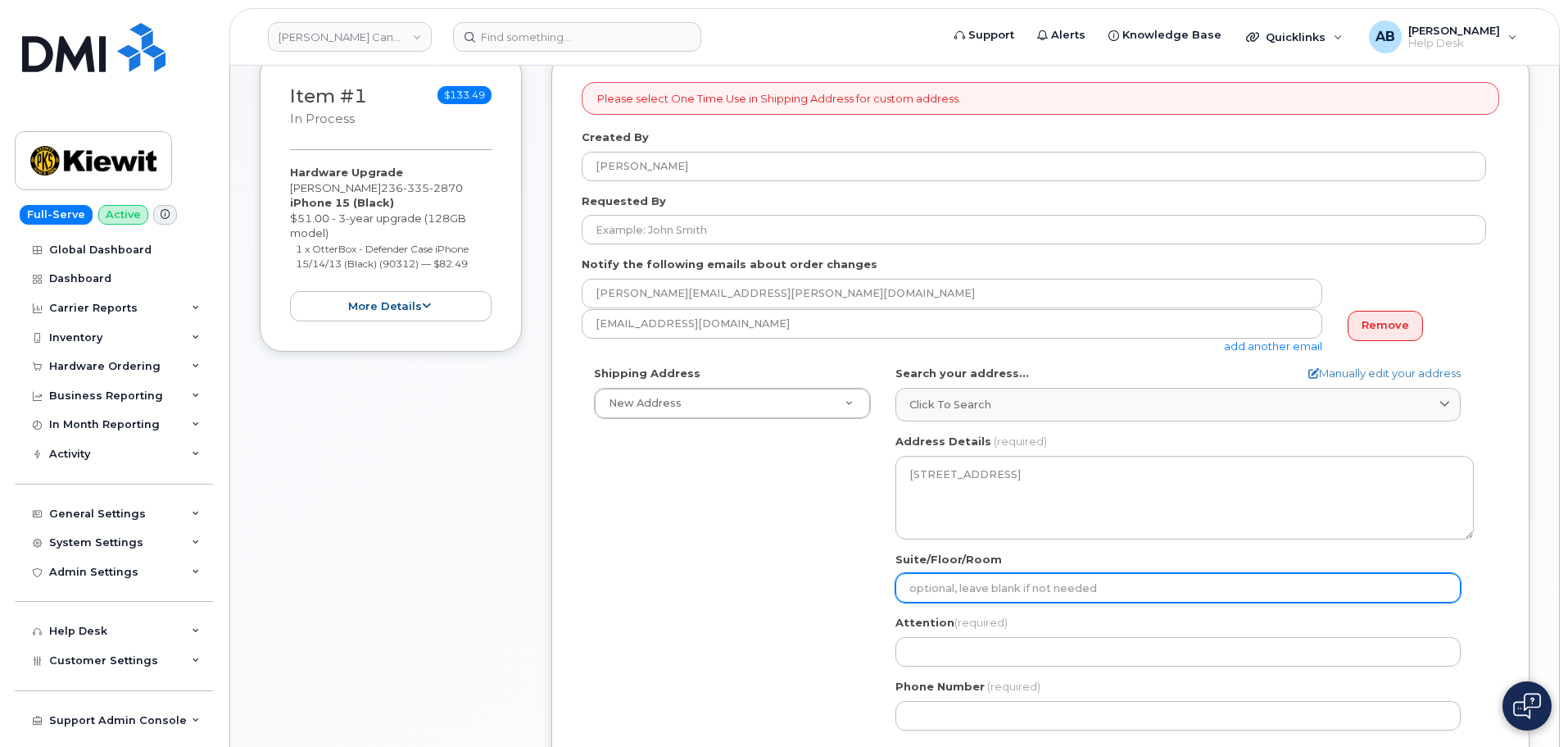
scroll to position [410, 0]
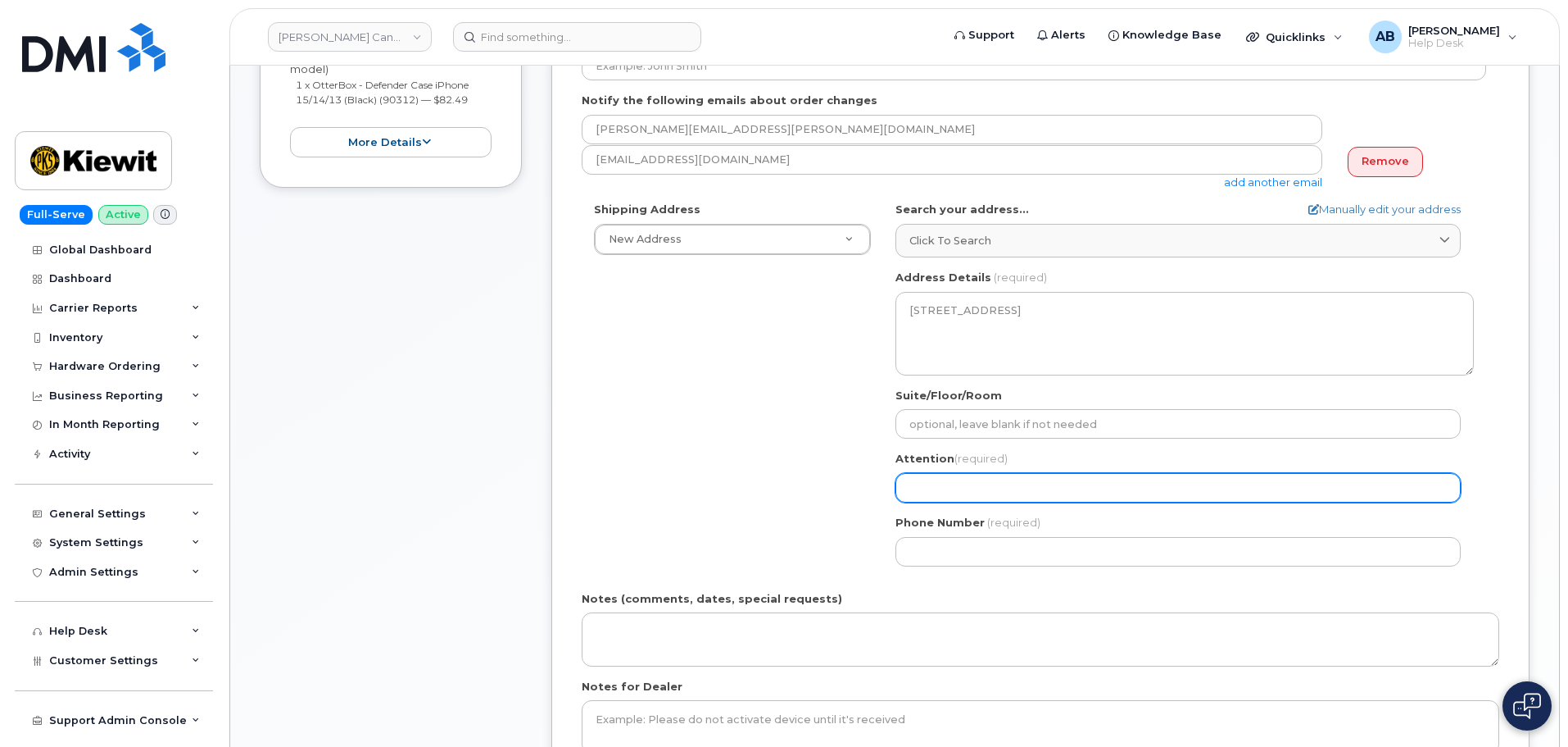
click at [932, 479] on input "Attention (required)" at bounding box center [1178, 487] width 565 height 29
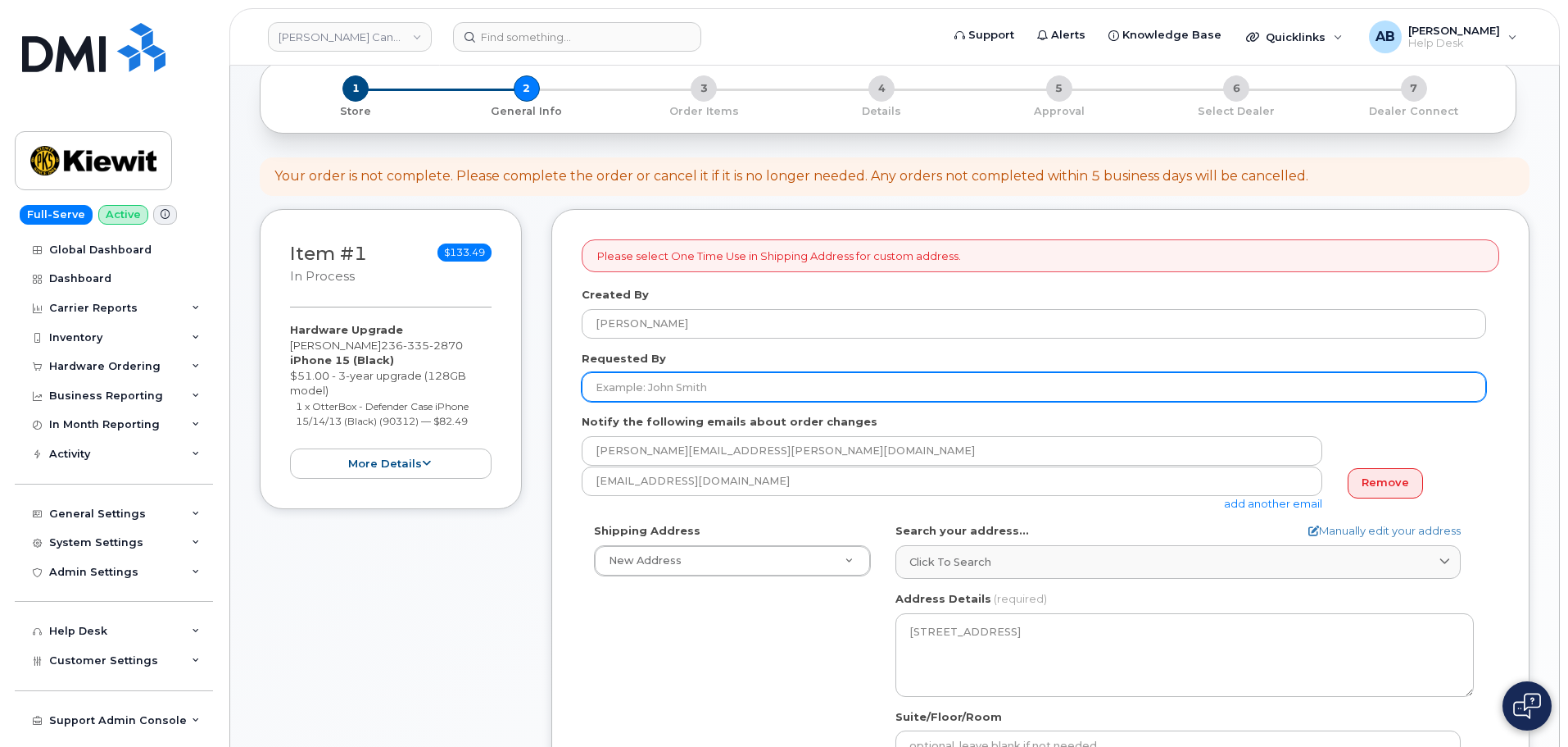
scroll to position [82, 0]
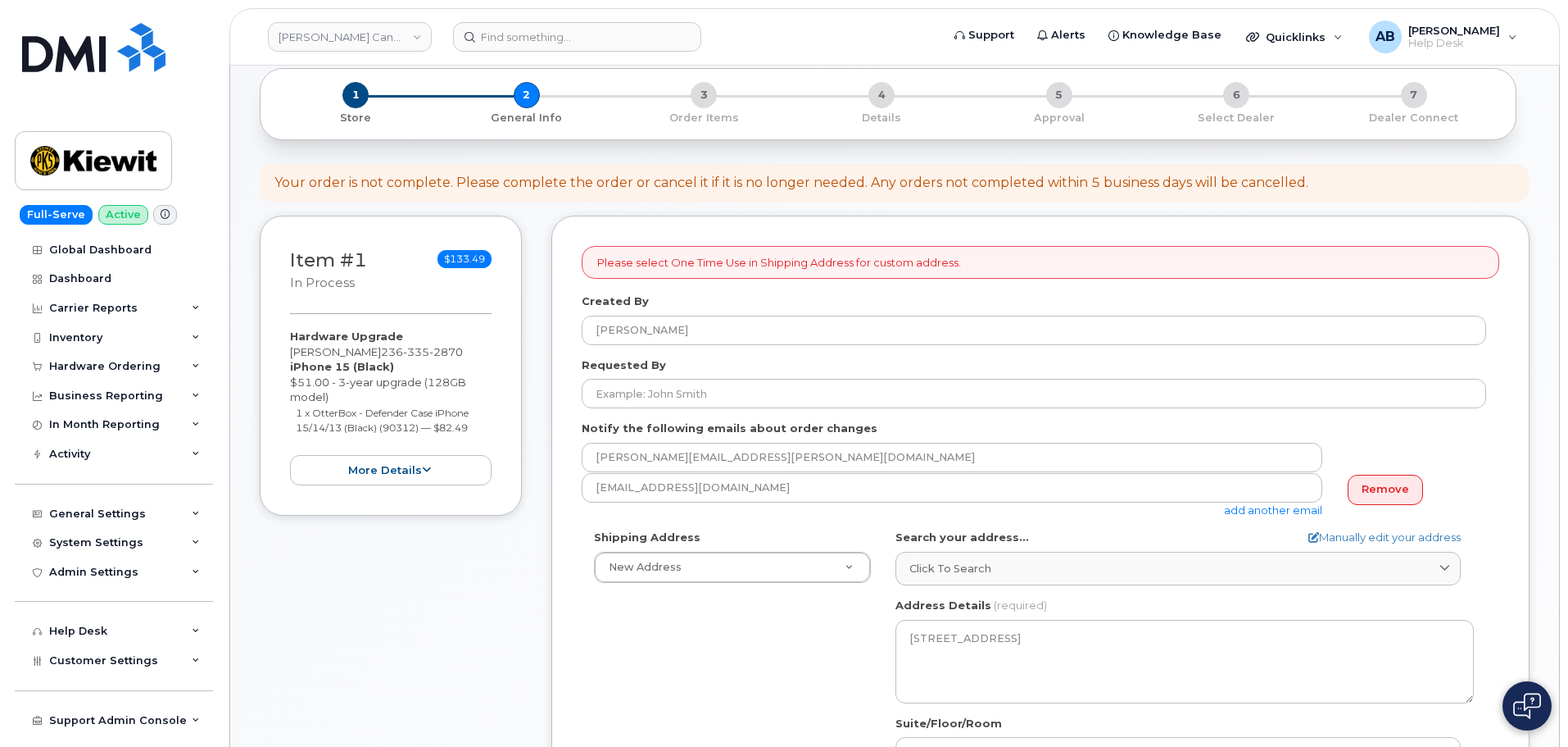
drag, startPoint x: 289, startPoint y: 352, endPoint x: 376, endPoint y: 356, distance: 87.1
click at [376, 356] on div "Item #1 in process $133.49 Hardware Upgrade Utkarsh Kaushal 236 335 2870 iPhone…" at bounding box center [391, 365] width 262 height 300
copy div "Utkarsh Kaushal"
click at [381, 596] on div "Item #1 in process $133.49 Hardware Upgrade Utkarsh Kaushal 236 335 2870 iPhone…" at bounding box center [391, 697] width 262 height 964
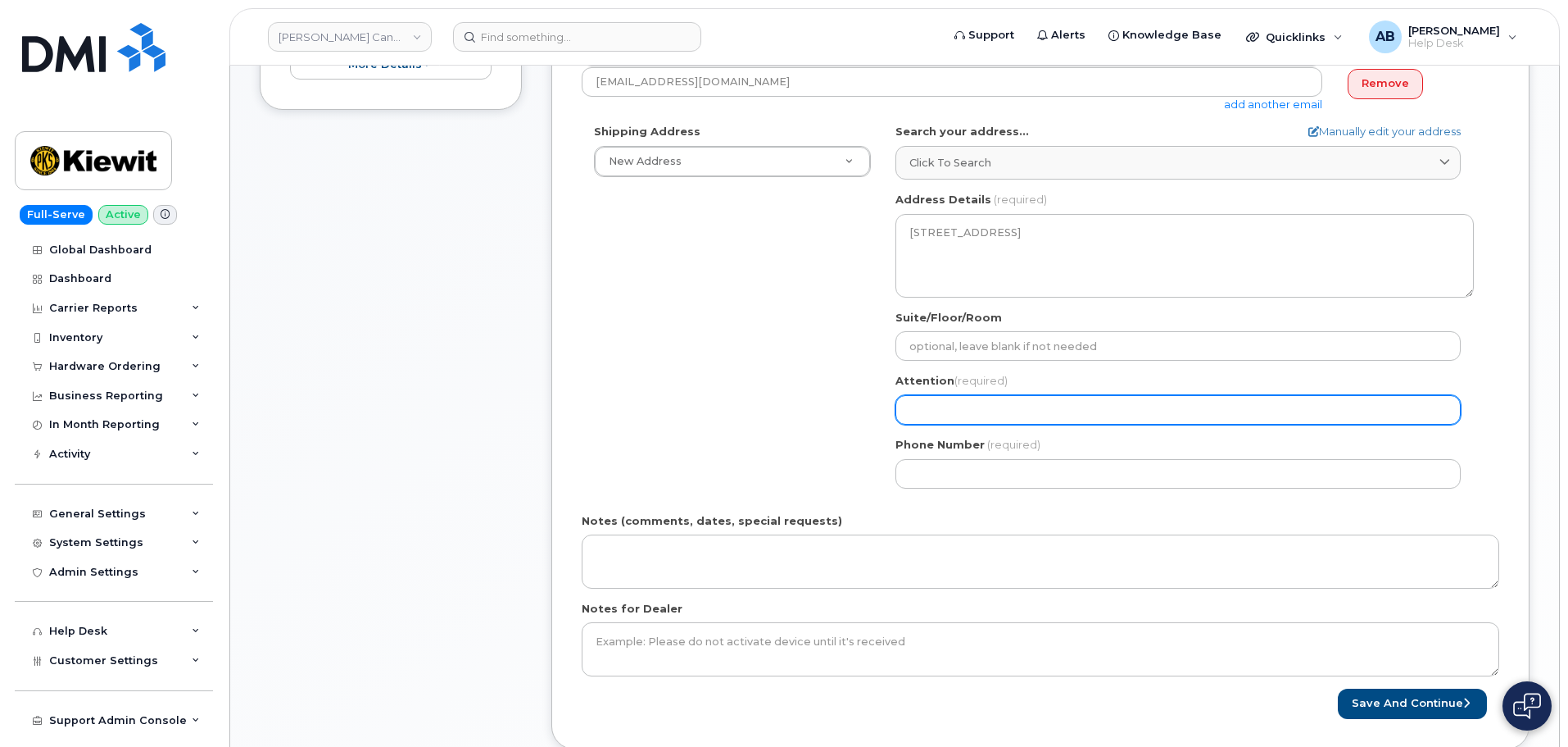
scroll to position [492, 0]
click at [998, 392] on input "Attention (required)" at bounding box center [1178, 405] width 565 height 29
paste input "Utkarsh Kaushal"
select select
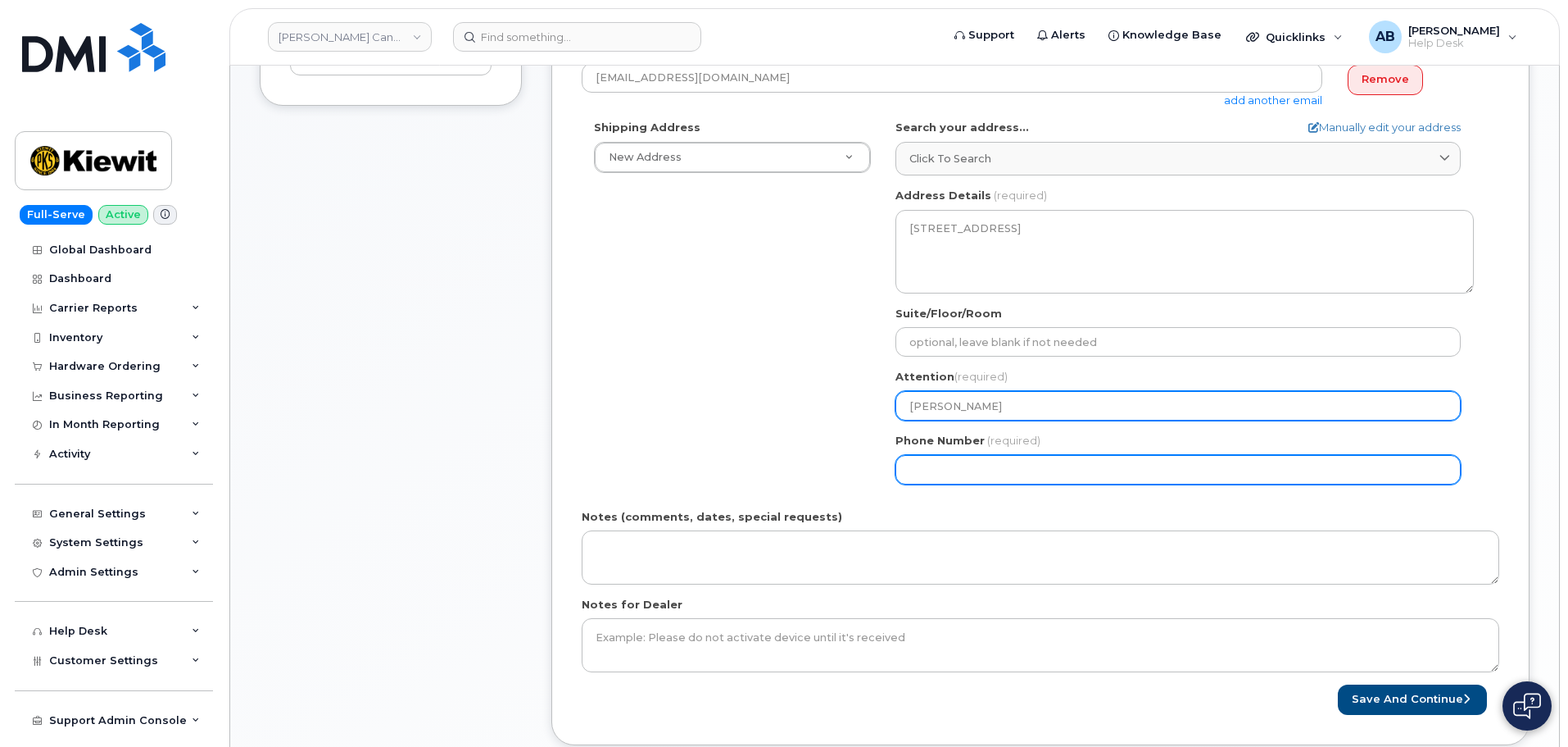
type input "Utkarsh Kaushal"
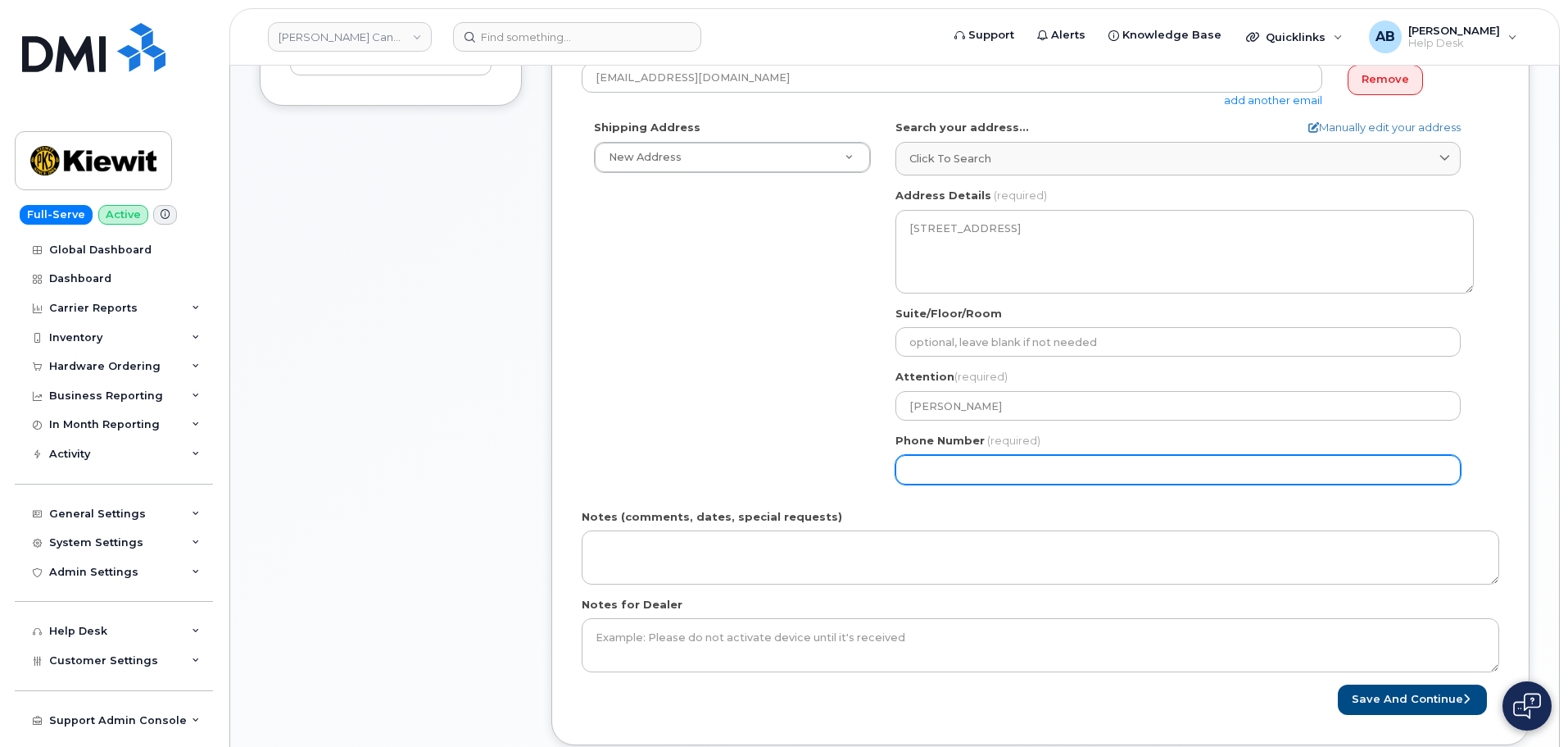
click at [947, 471] on input "Phone Number" at bounding box center [1178, 469] width 565 height 29
click at [1012, 473] on input "Phone Number" at bounding box center [1178, 469] width 565 height 29
paste input "2363352870"
select select
type input "2363352870"
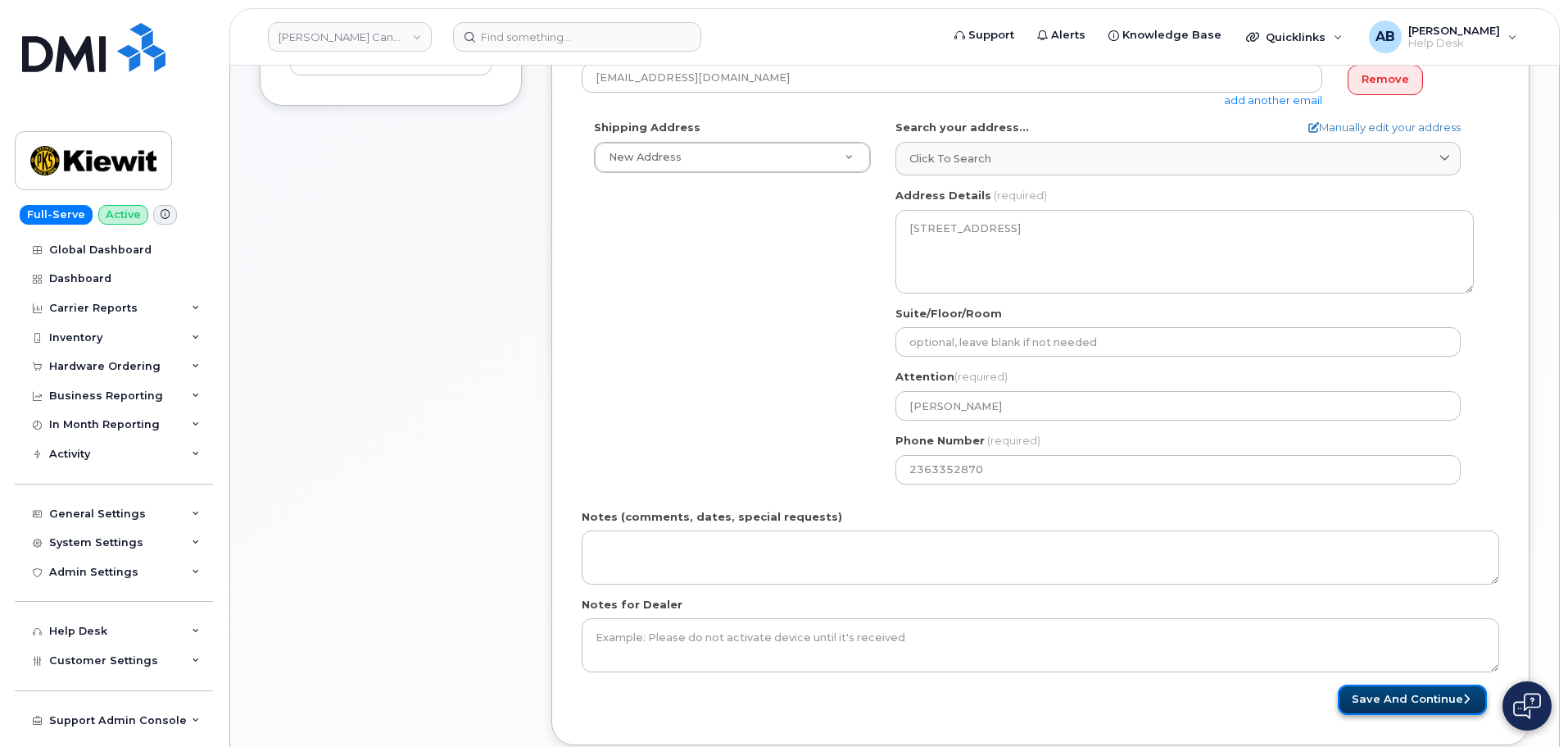
click at [1423, 692] on button "Save and Continue" at bounding box center [1413, 699] width 149 height 30
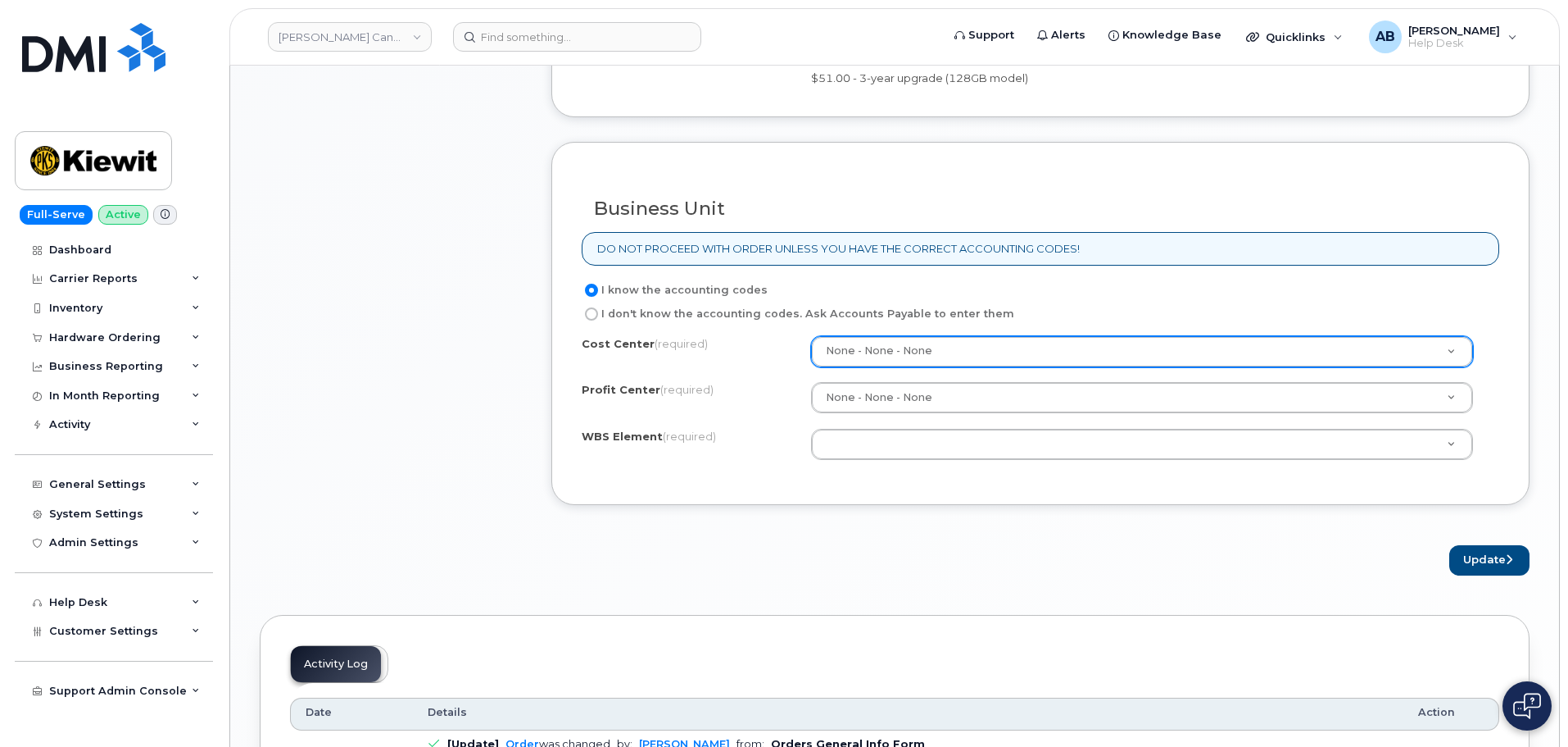
scroll to position [1229, 0]
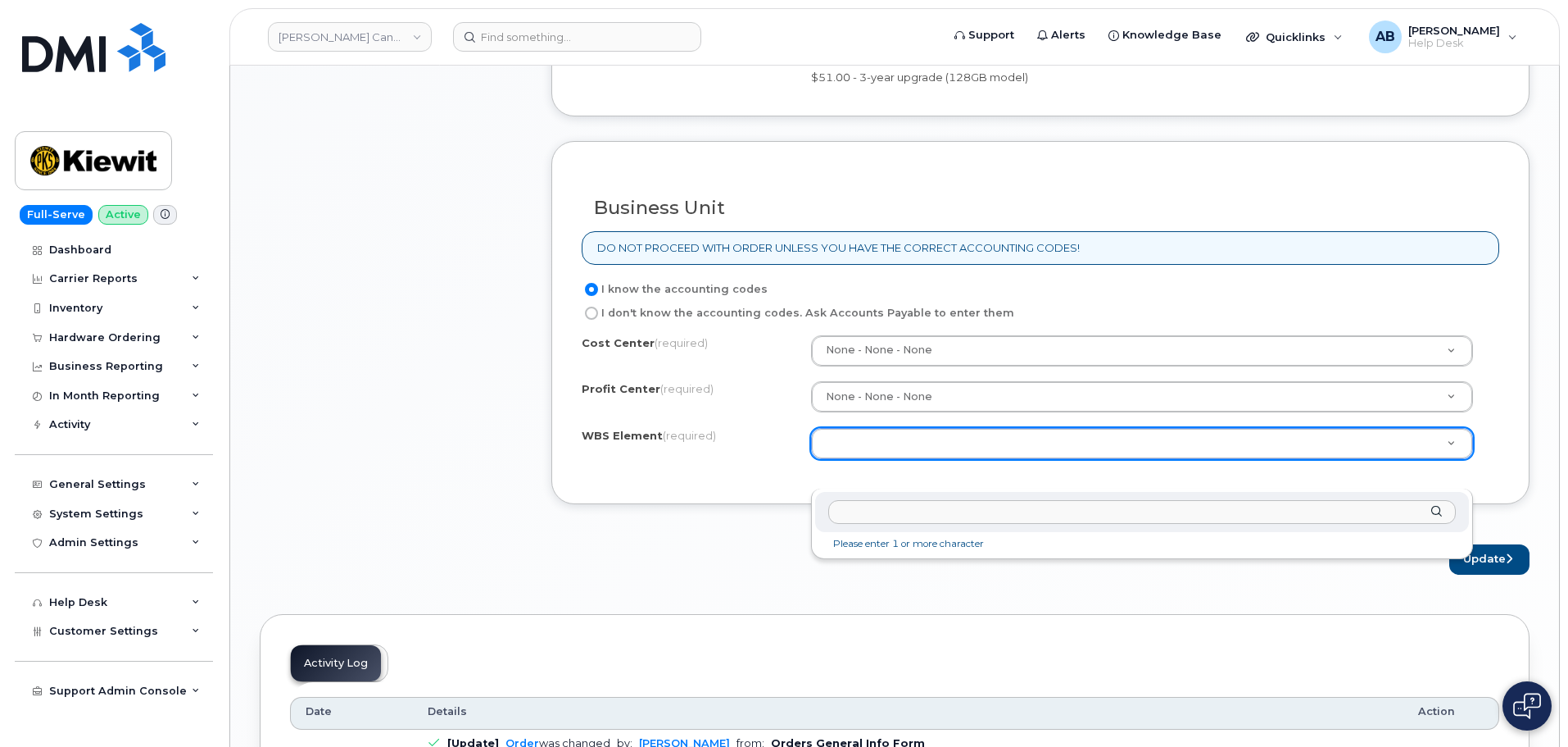
paste input "2142"
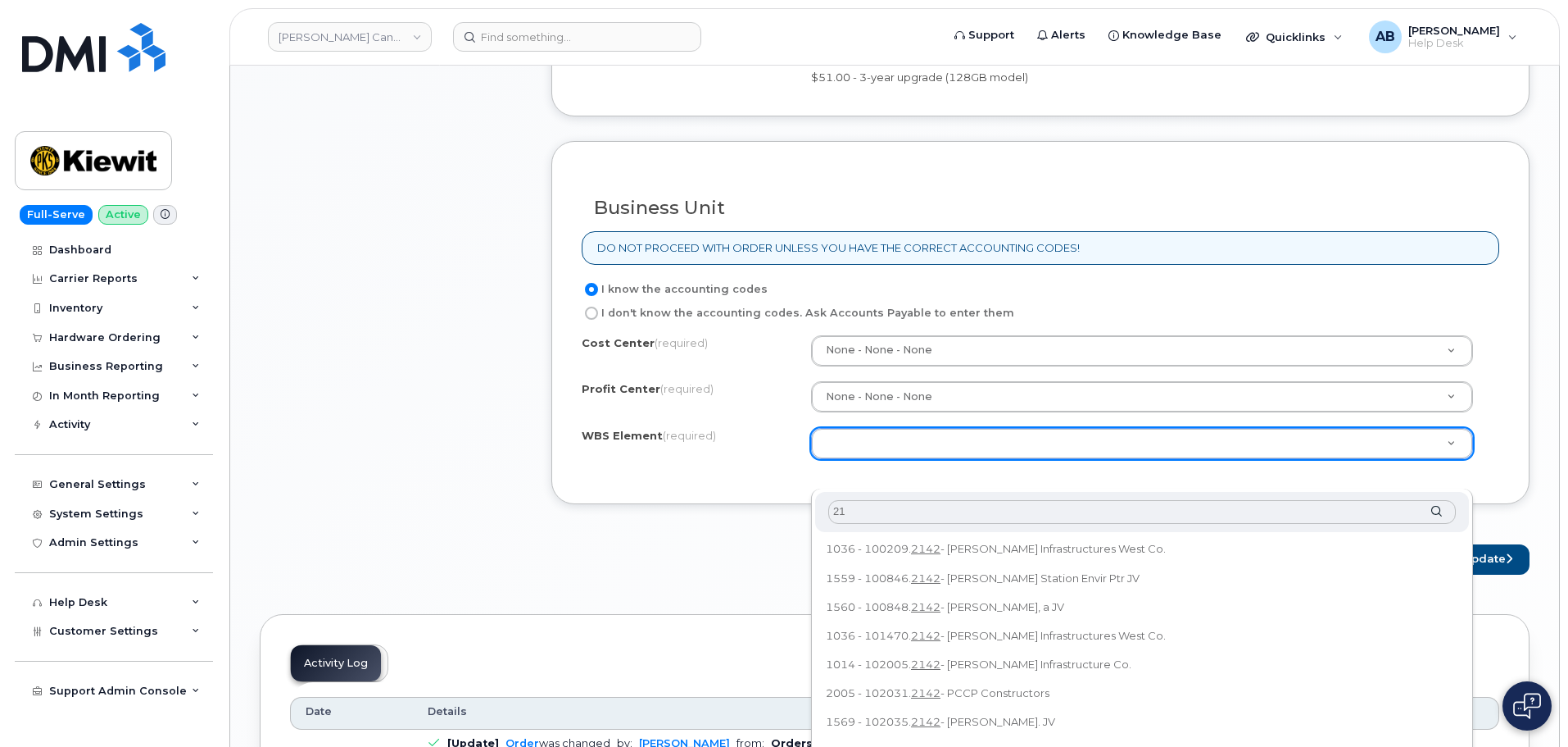
type input "2"
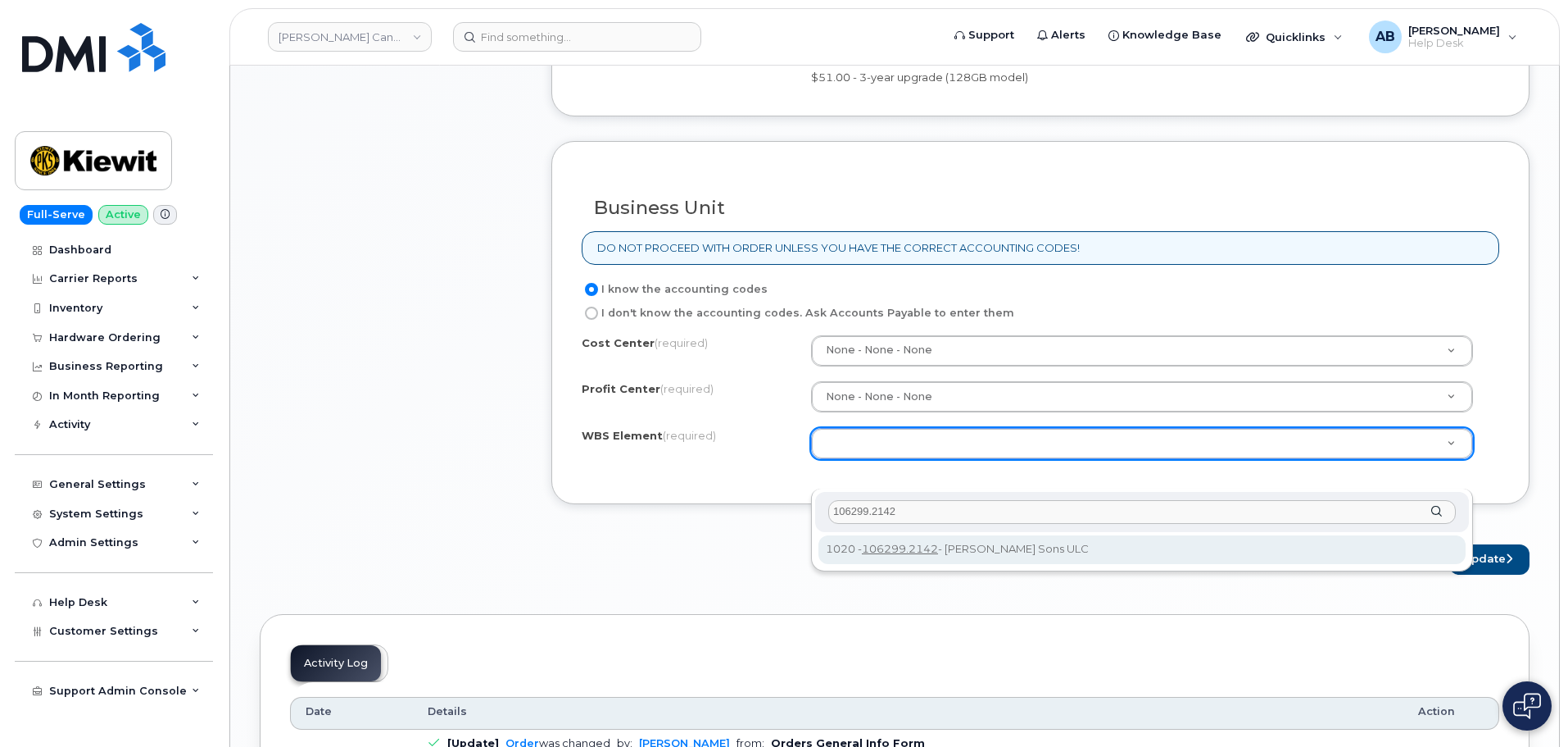
type input "106299.2142"
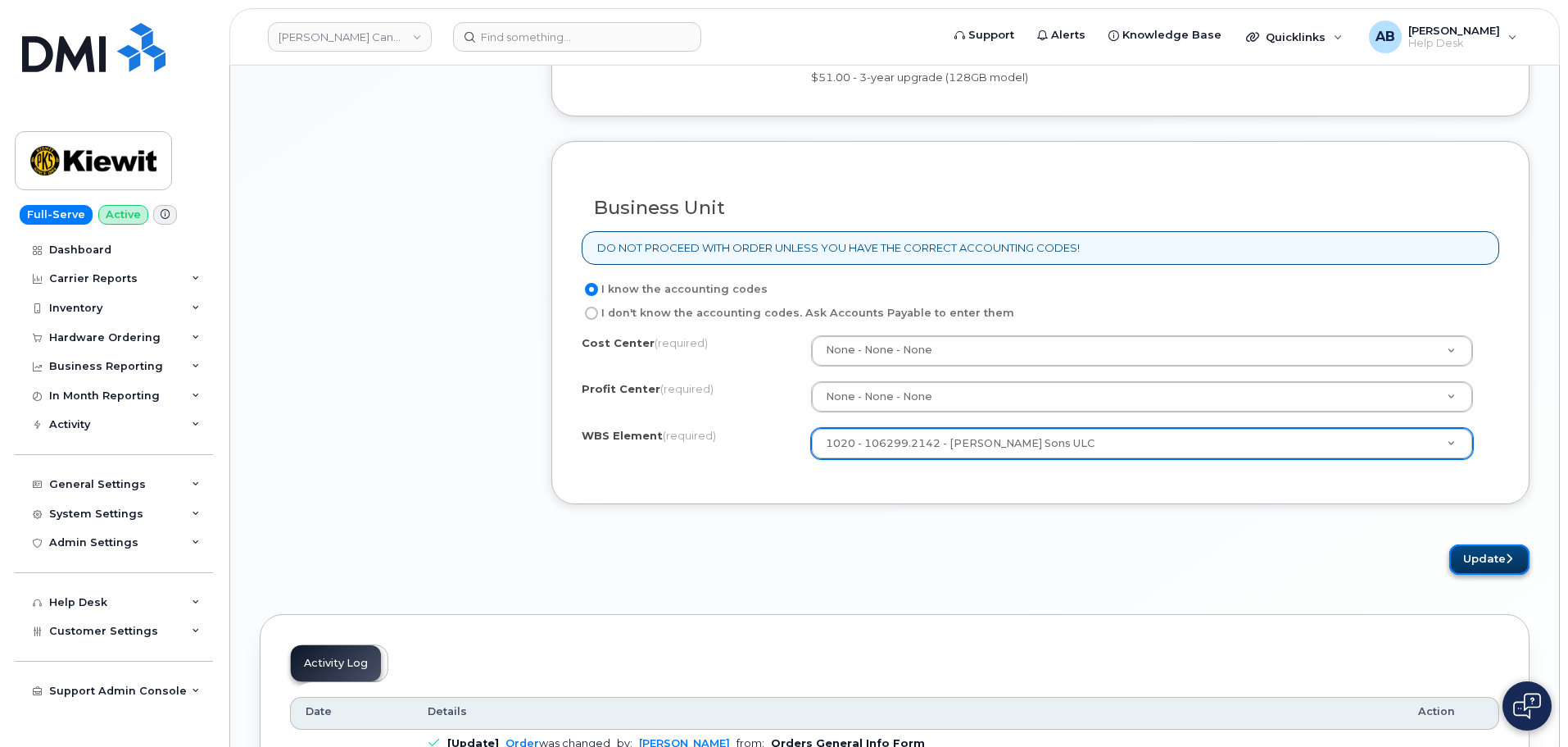
click at [1484, 575] on button "Update" at bounding box center [1489, 560] width 80 height 30
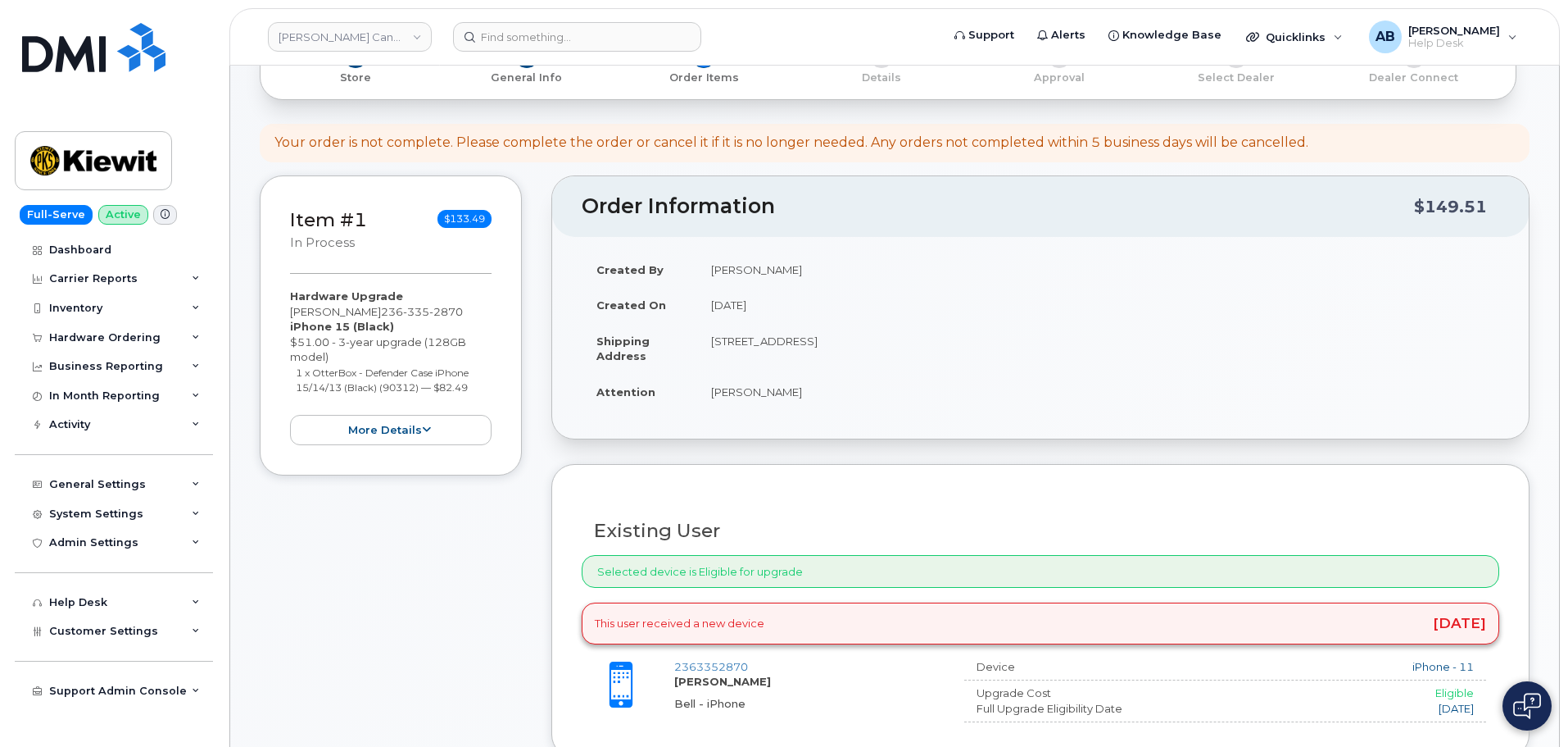
scroll to position [0, 0]
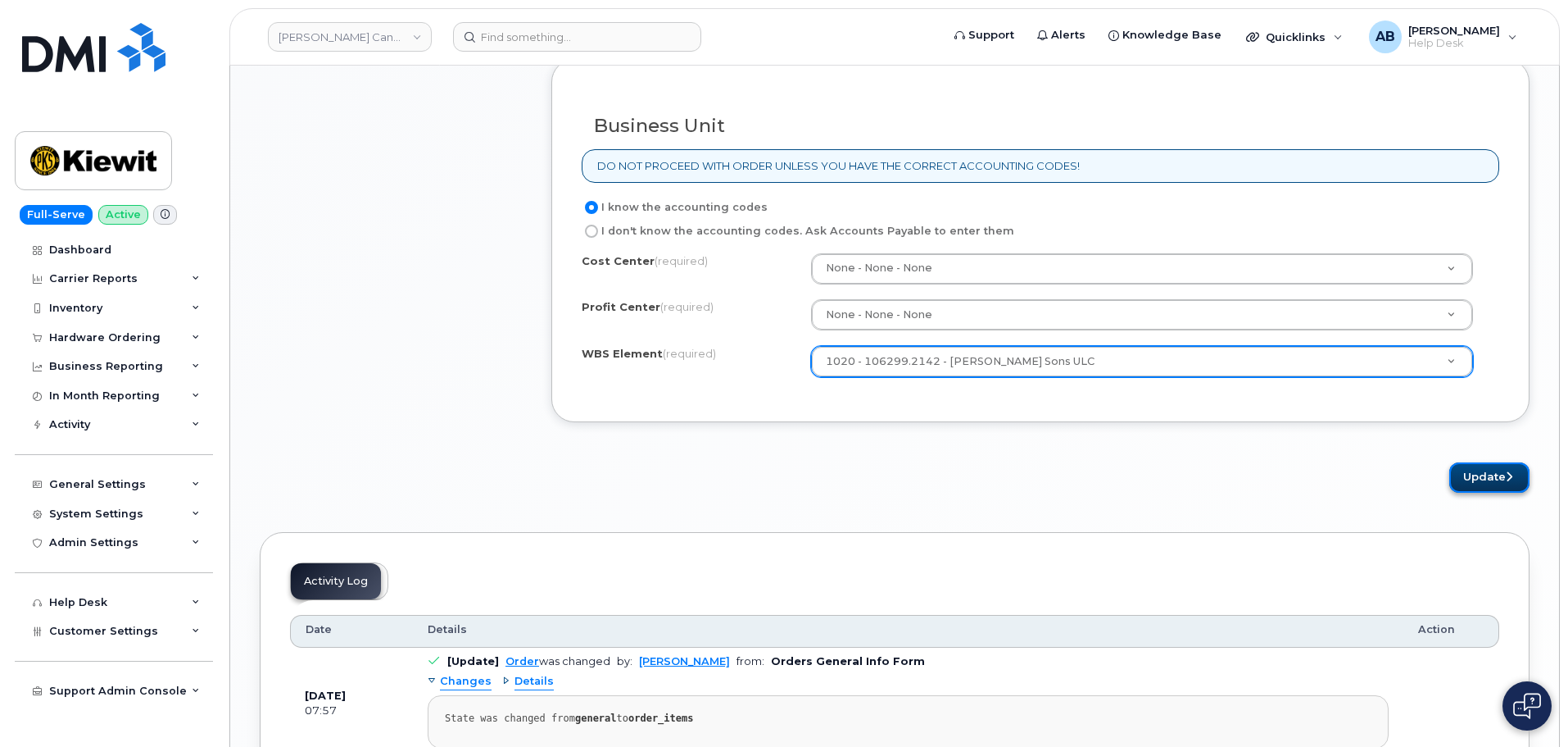
click at [1491, 493] on button "Update" at bounding box center [1489, 478] width 80 height 30
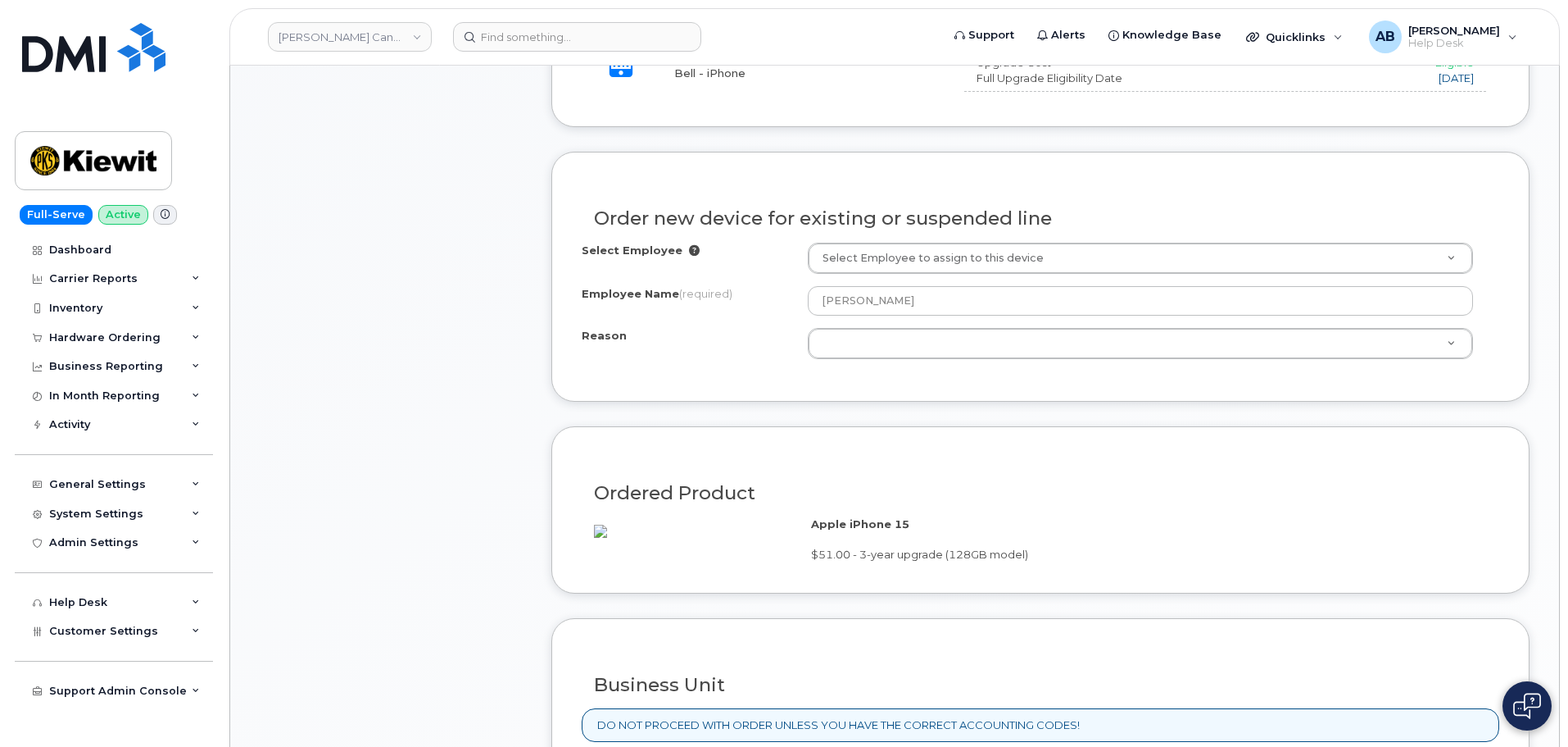
scroll to position [507, 0]
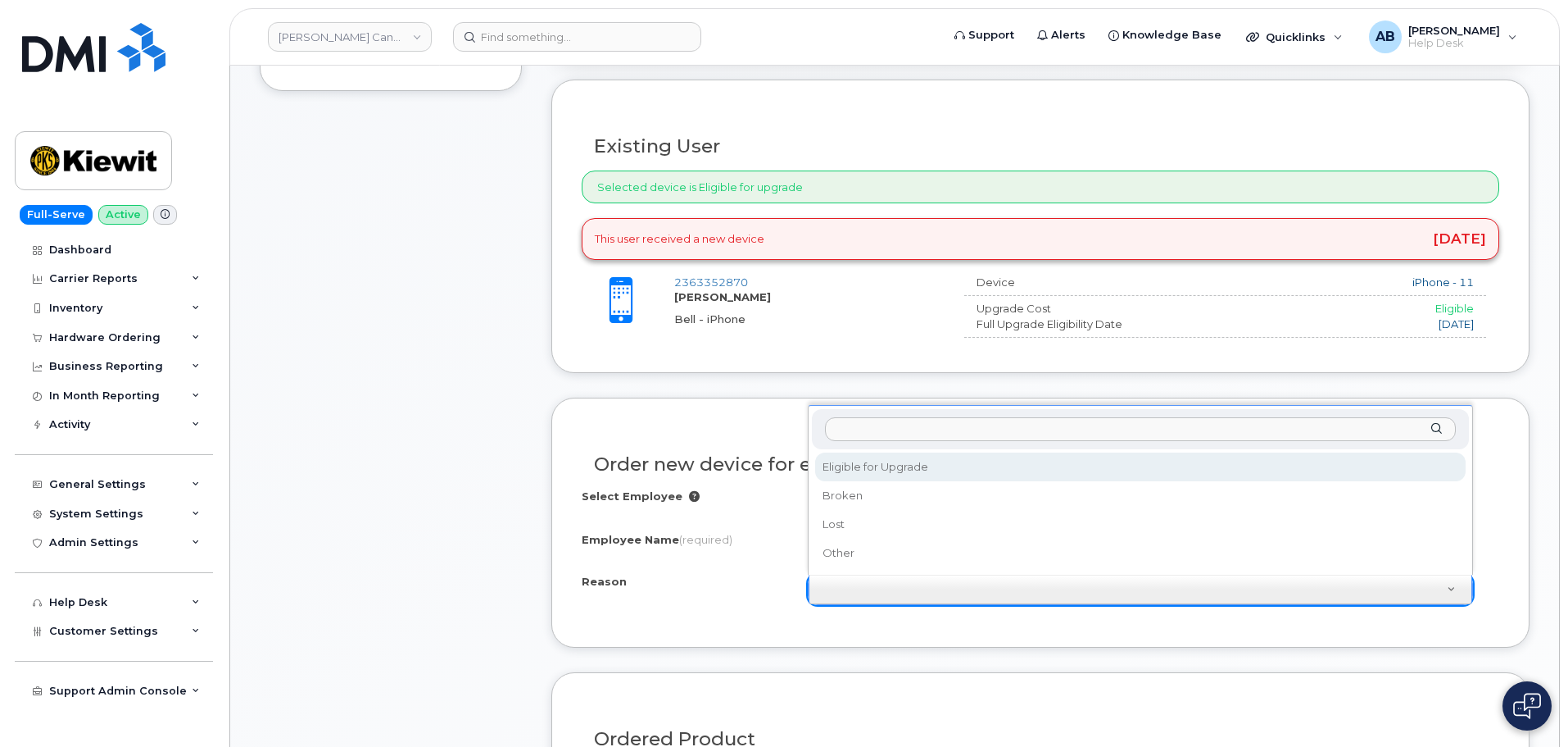
select select "eligible_for_upgrade"
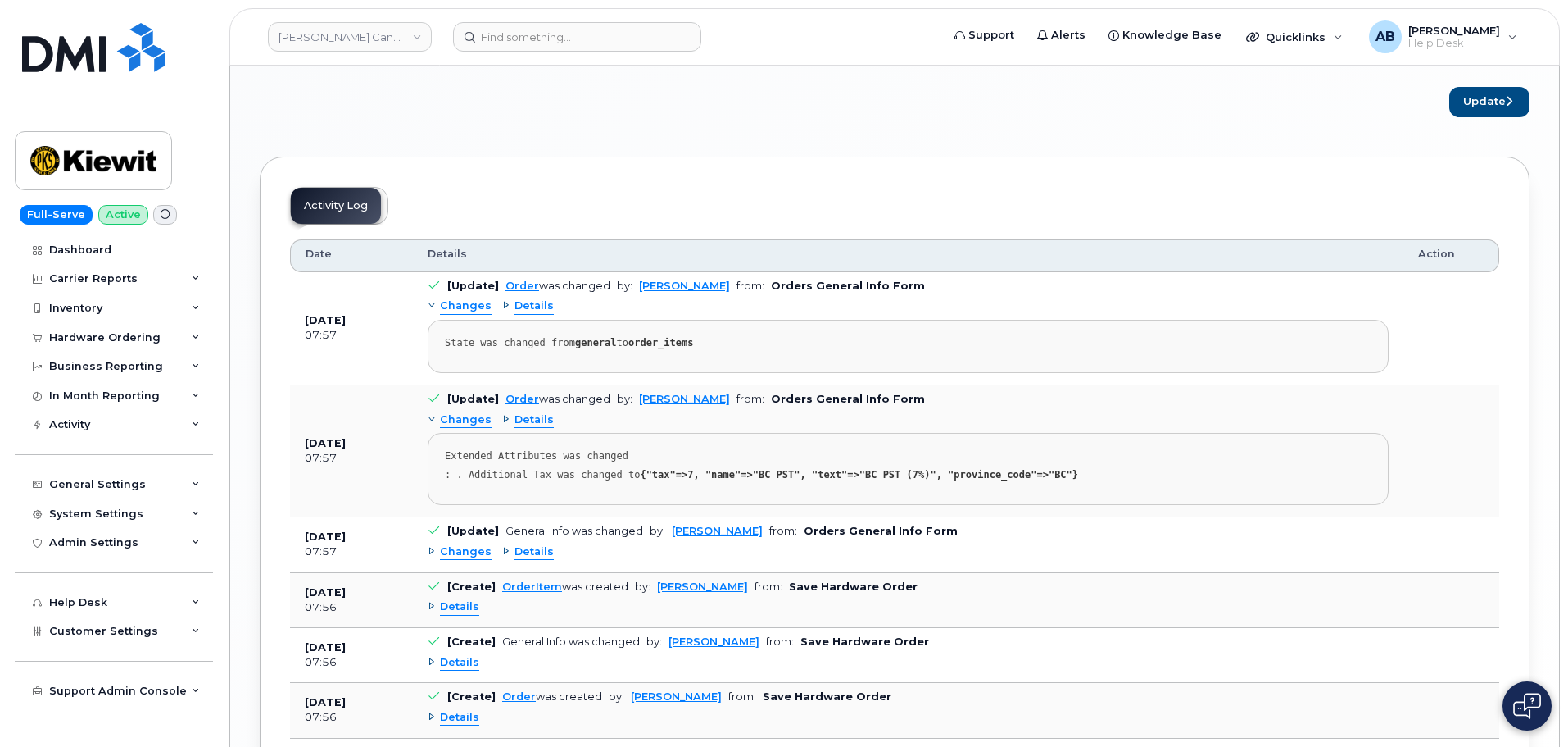
scroll to position [1521, 0]
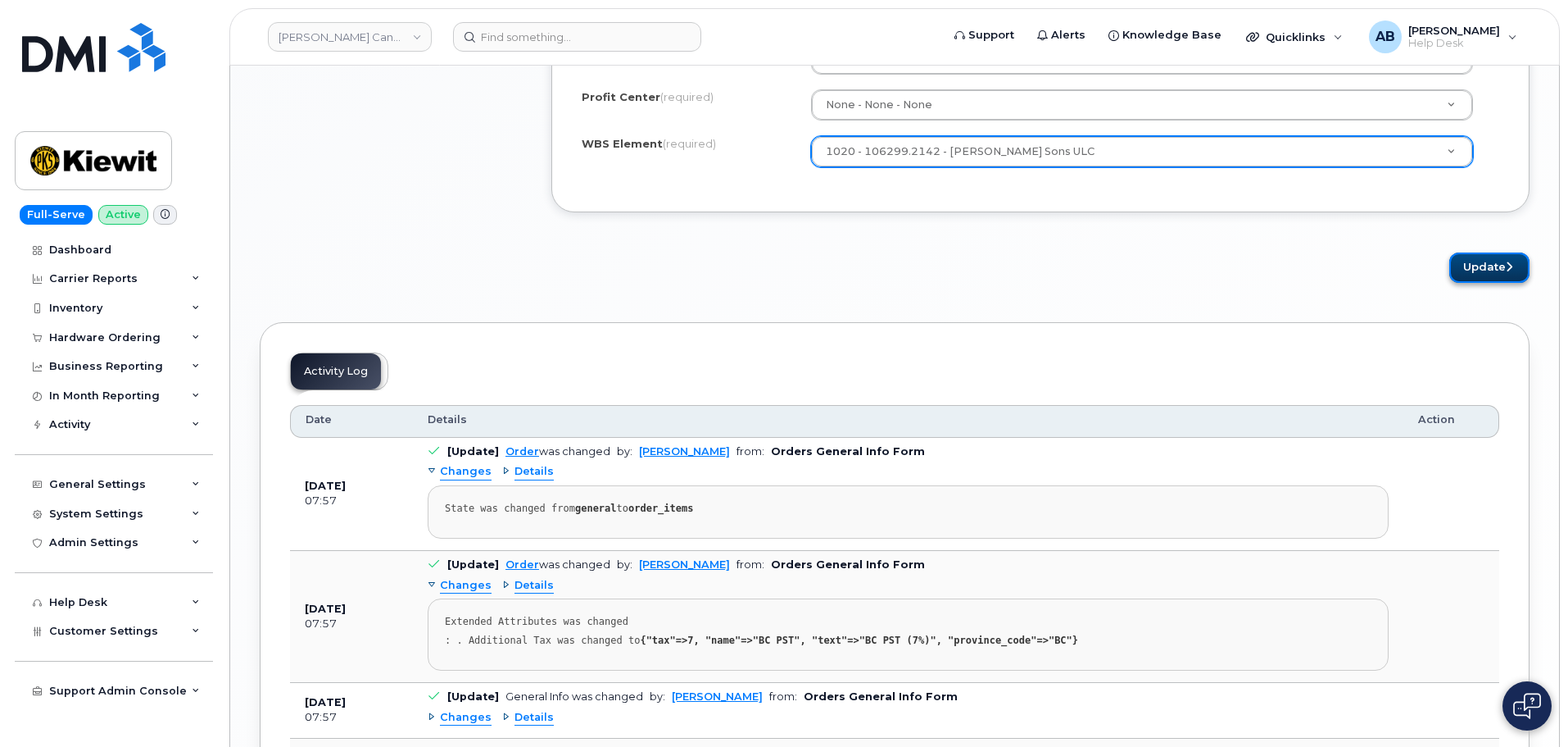
click at [1491, 283] on button "Update" at bounding box center [1489, 268] width 80 height 30
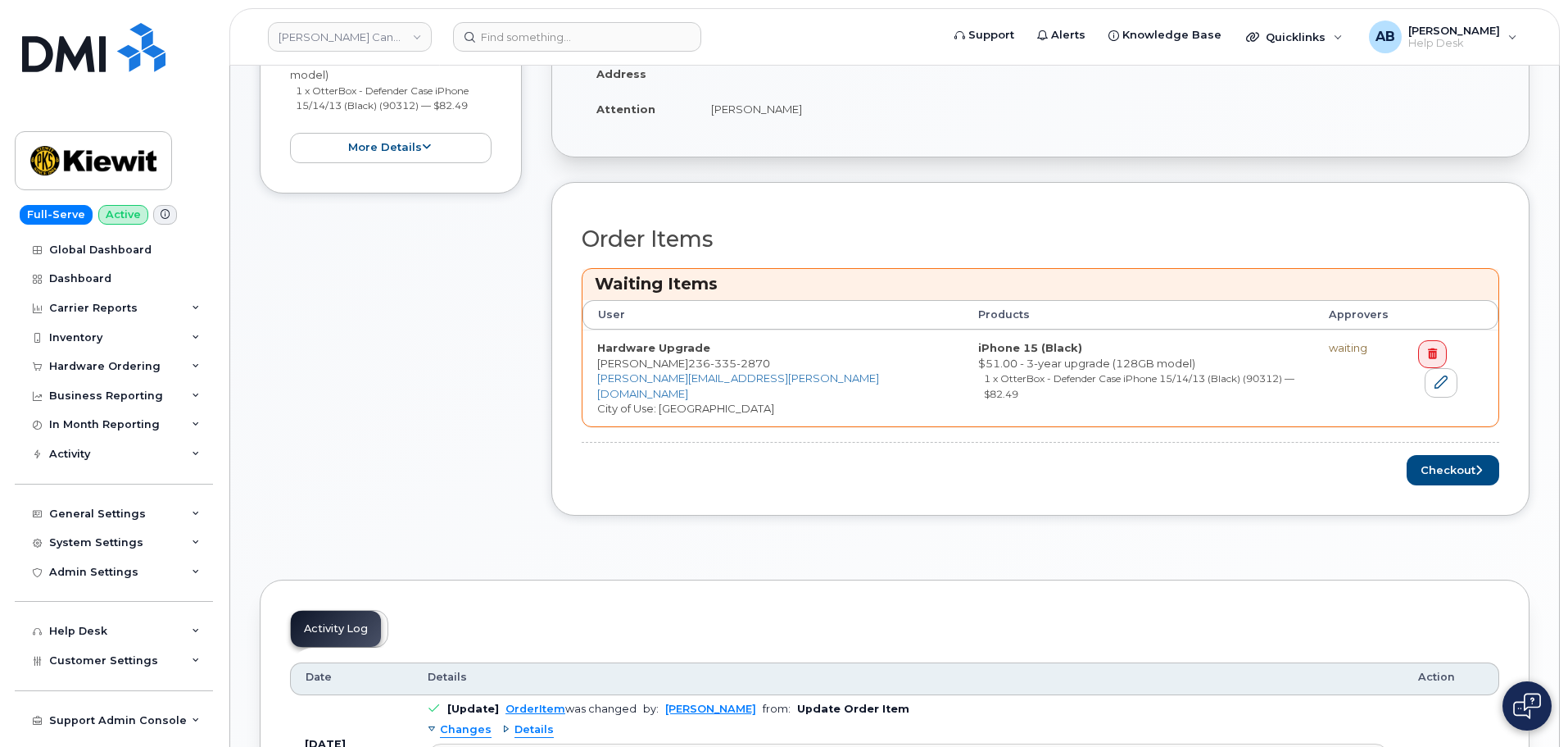
scroll to position [656, 0]
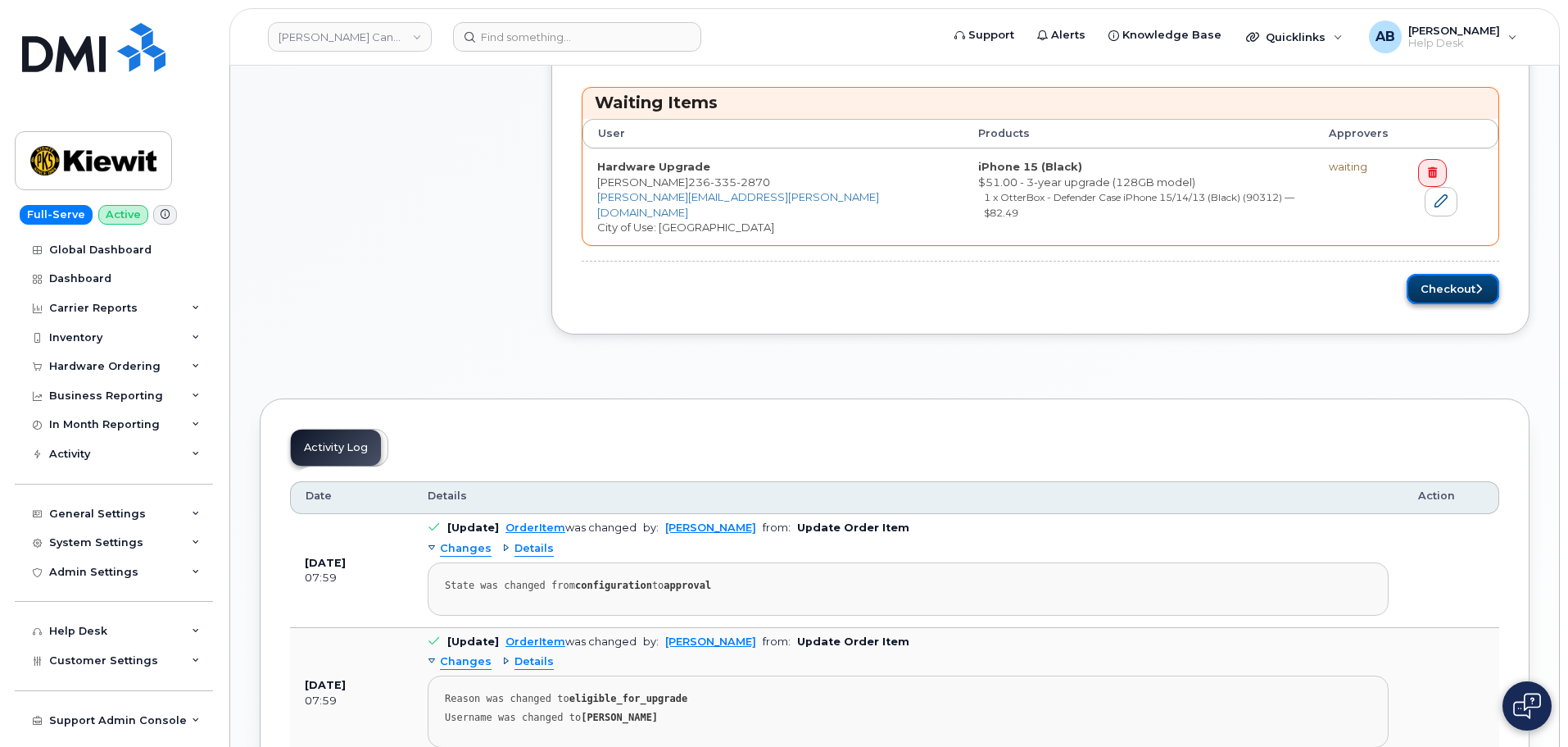
click at [1447, 275] on button "Checkout" at bounding box center [1453, 289] width 92 height 30
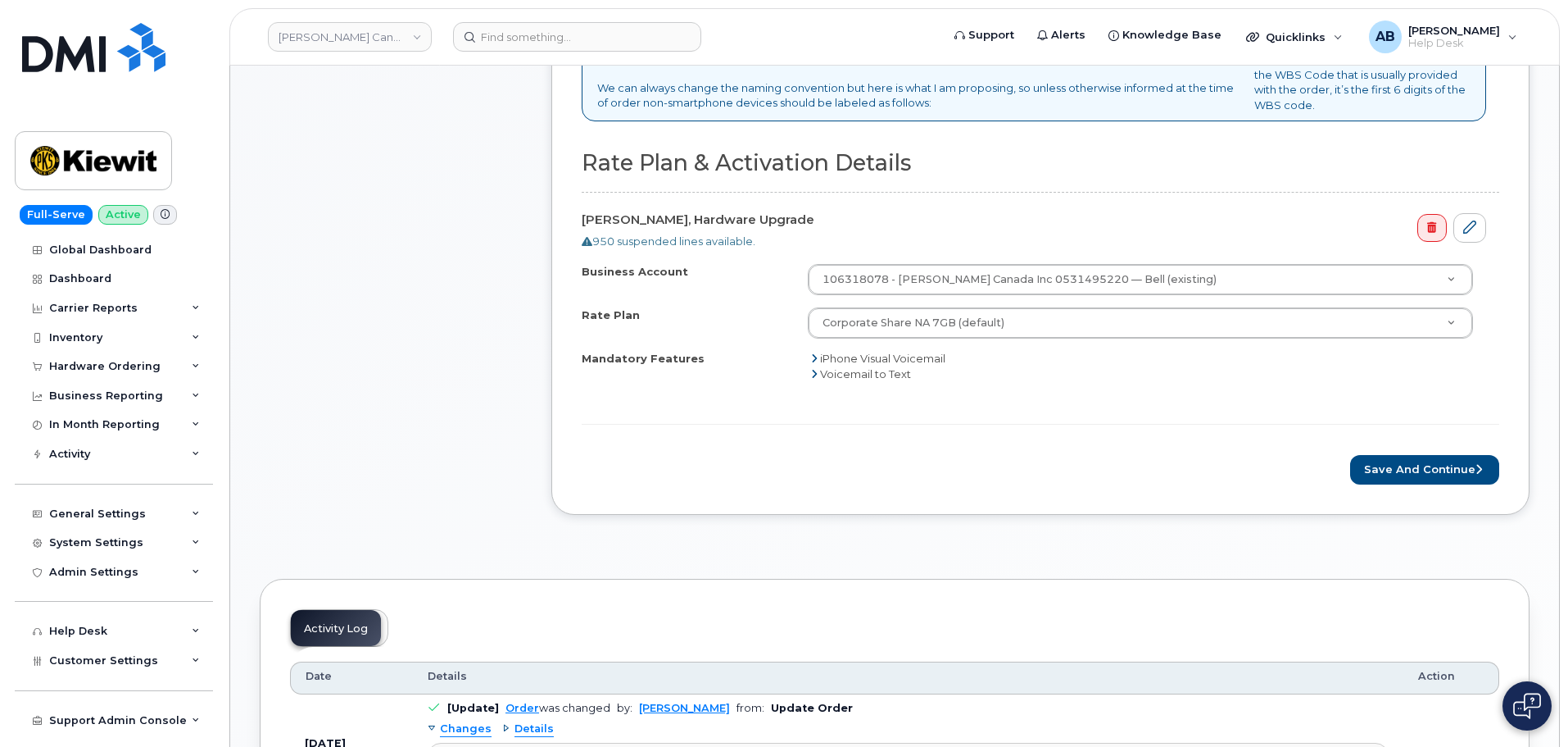
scroll to position [574, 0]
drag, startPoint x: 1393, startPoint y: 463, endPoint x: 1379, endPoint y: 470, distance: 15.7
click at [1393, 463] on button "Save and Continue" at bounding box center [1425, 468] width 149 height 30
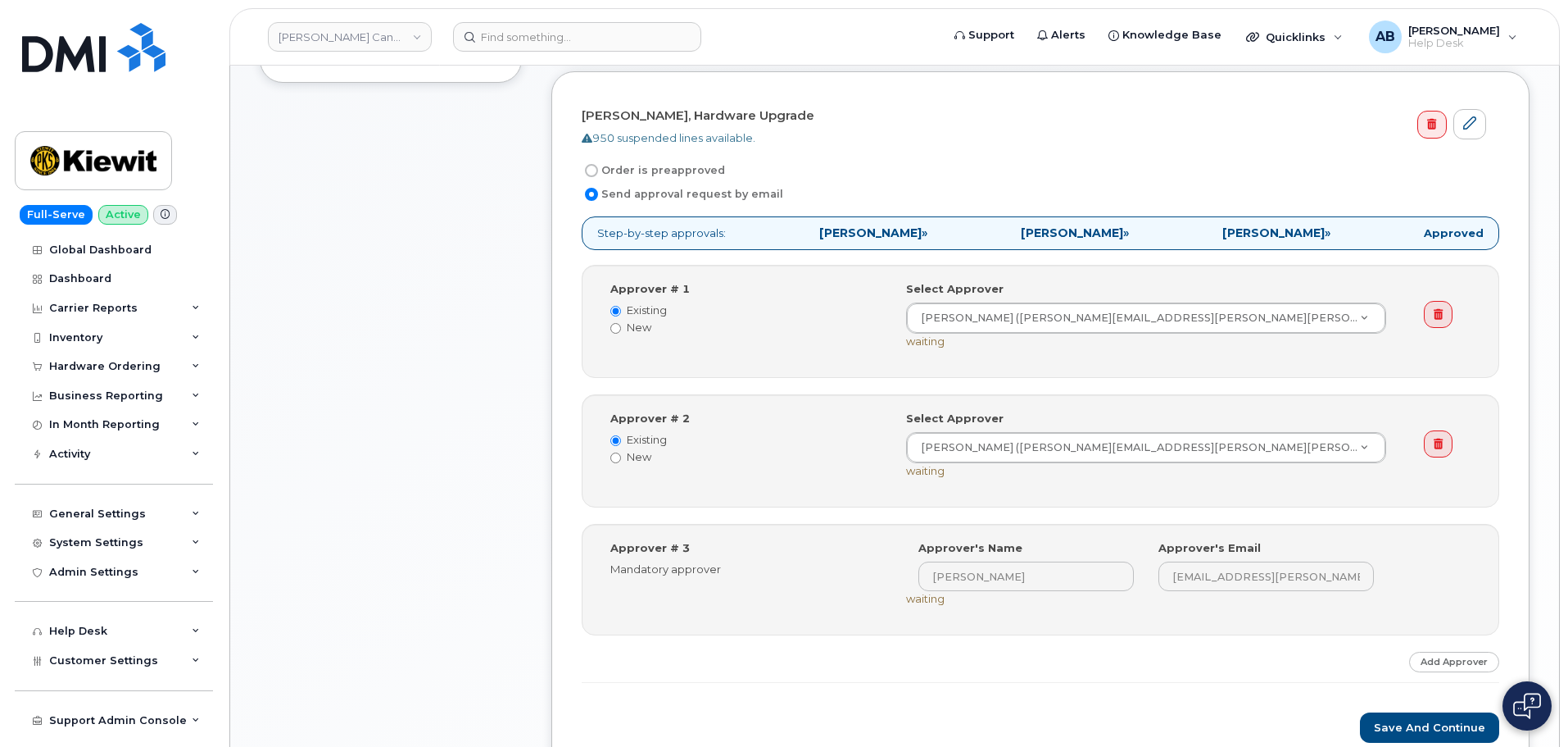
scroll to position [492, 0]
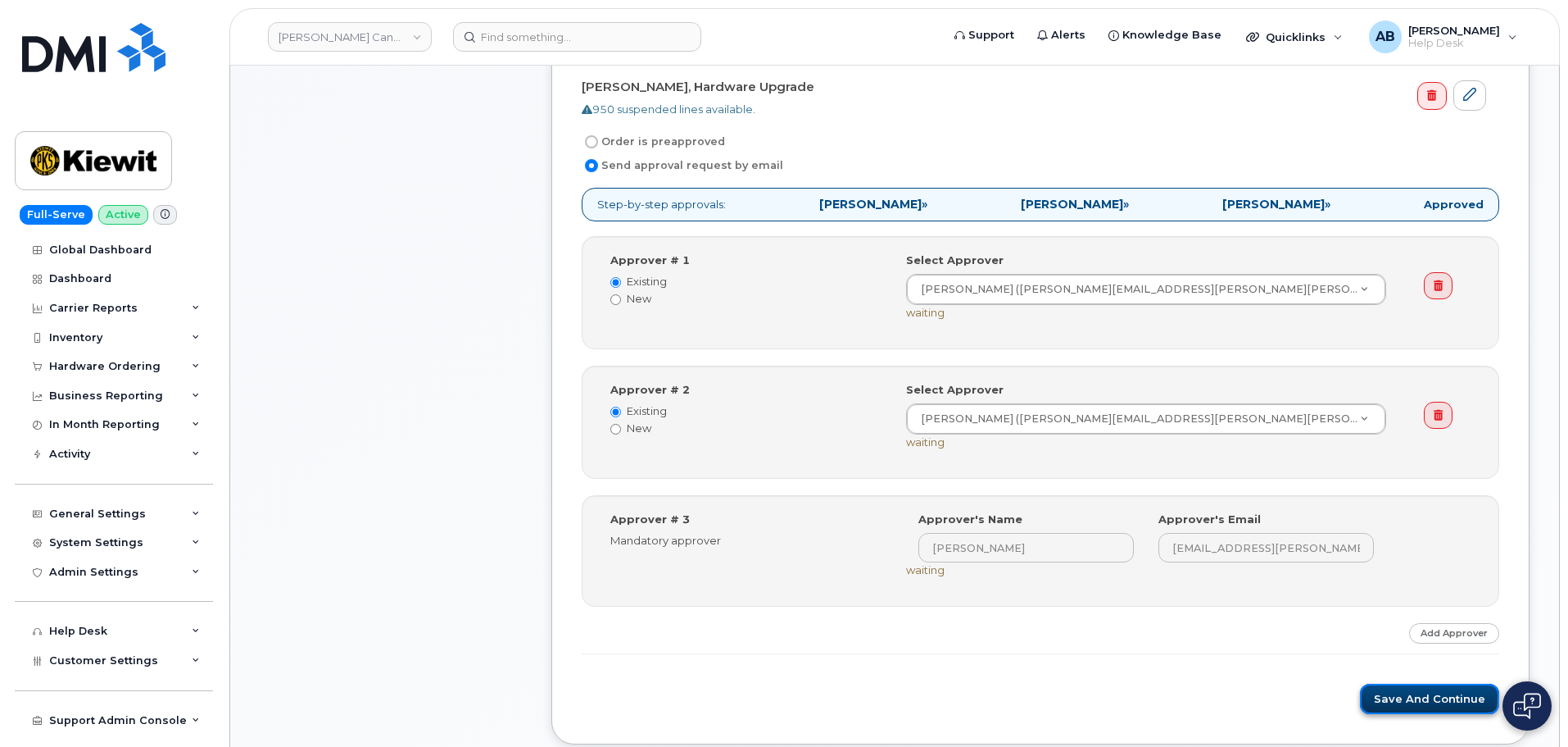
click at [1424, 705] on button "Save and Continue" at bounding box center [1430, 699] width 139 height 30
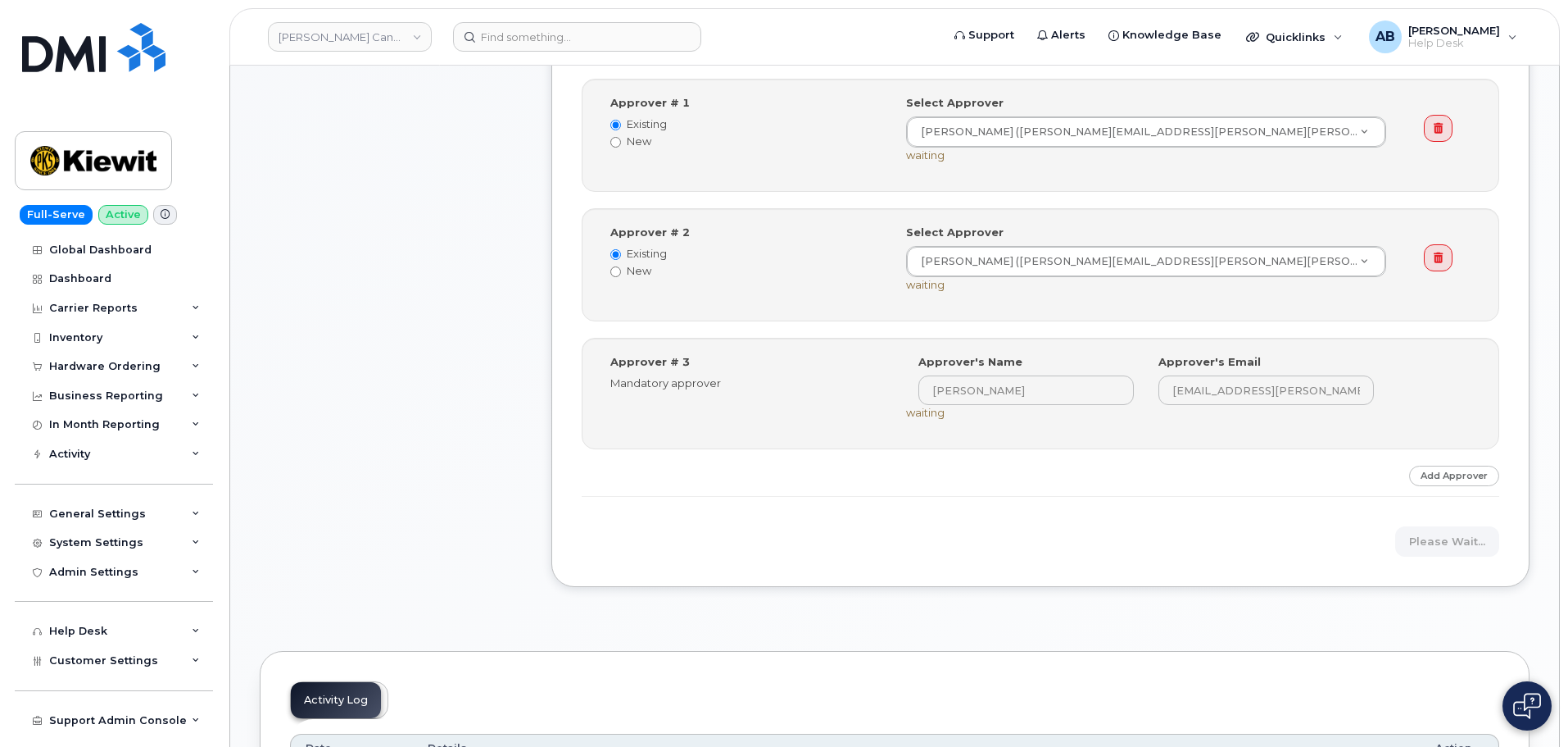
scroll to position [656, 0]
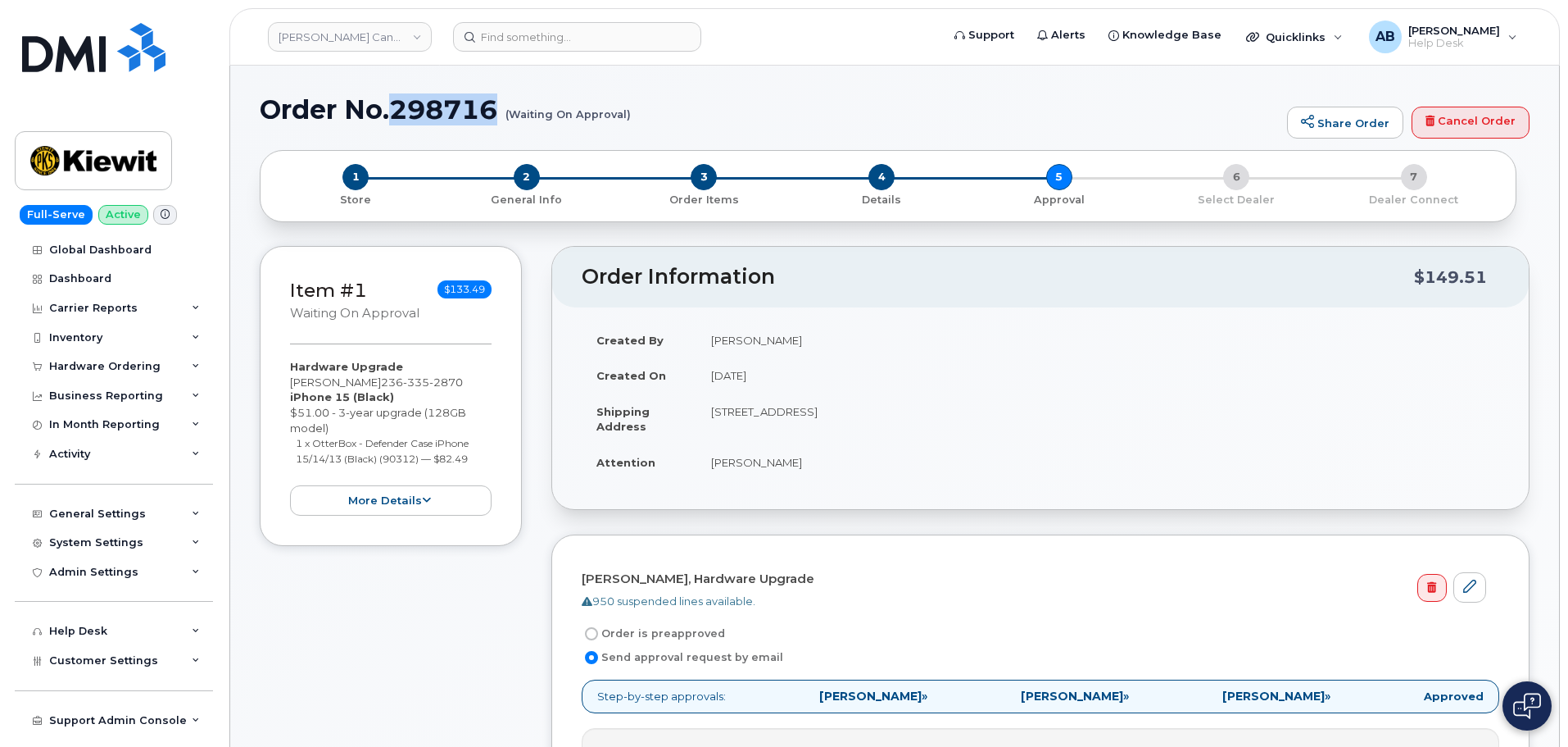
drag, startPoint x: 397, startPoint y: 113, endPoint x: 498, endPoint y: 111, distance: 101.0
click at [498, 111] on h1 "Order No.298716 (Waiting On Approval)" at bounding box center [769, 109] width 1019 height 28
copy h1 "298716"
click at [105, 161] on img at bounding box center [93, 160] width 126 height 47
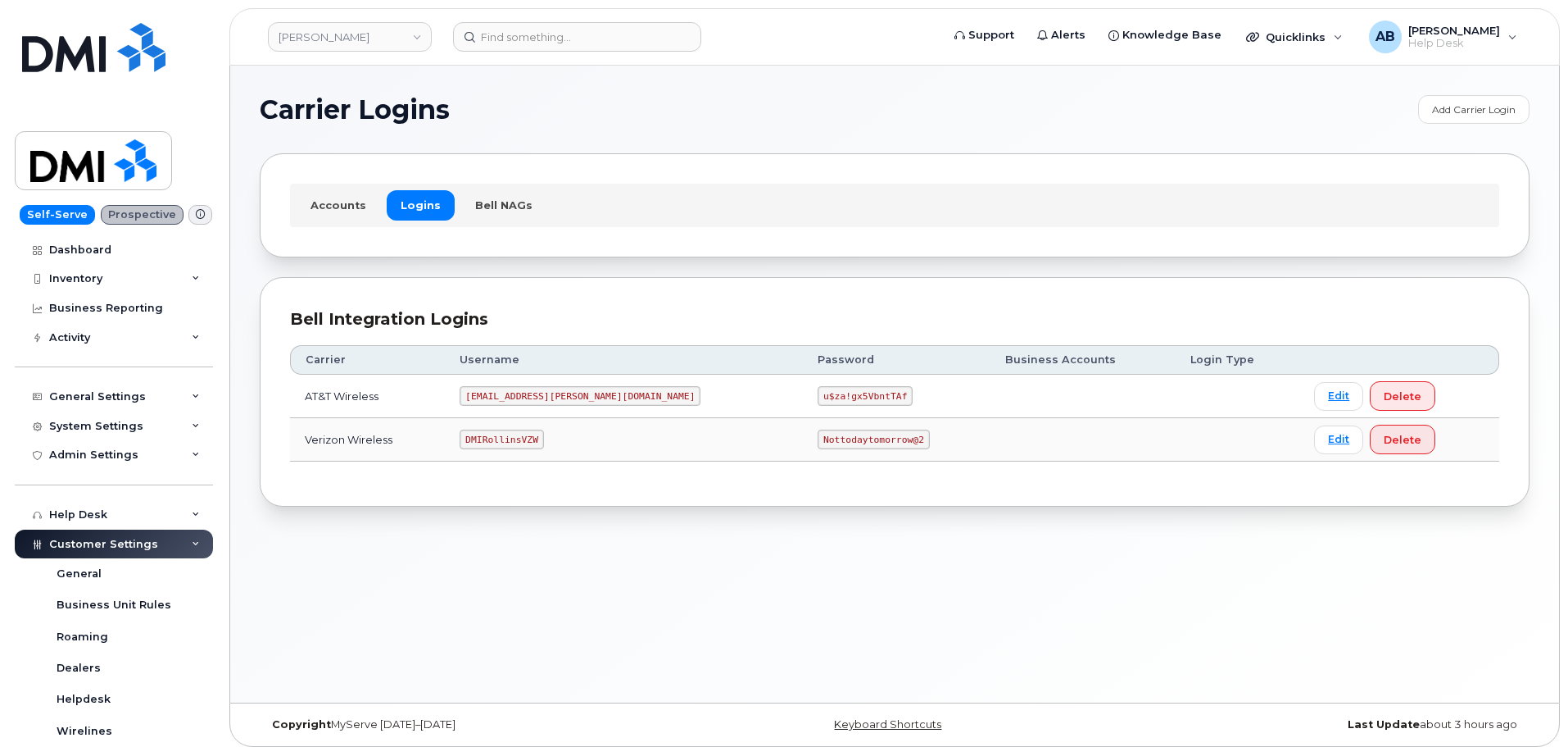
click at [540, 441] on code "DMIRollinsVZW" at bounding box center [501, 439] width 84 height 20
copy code "DMIRollinsVZW"
click at [817, 441] on code "Nottodaytomorrow@2" at bounding box center [873, 439] width 111 height 20
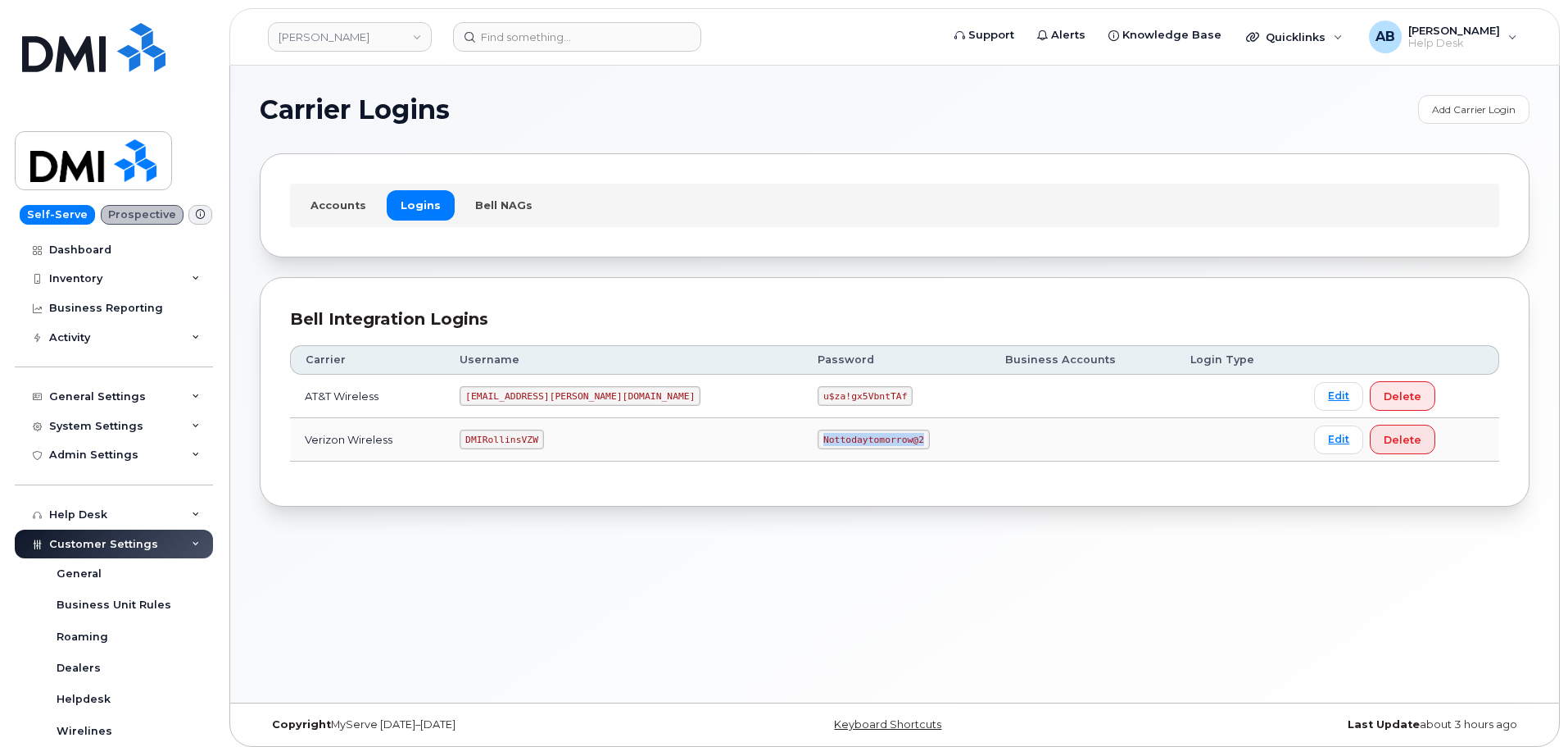
click at [817, 441] on code "Nottodaytomorrow@2" at bounding box center [873, 439] width 111 height 20
copy code "Nottodaytomorrow@2"
click at [734, 277] on div "Bell Integration Logins Carrier Username Password Business Accounts Login Type …" at bounding box center [895, 392] width 1270 height 230
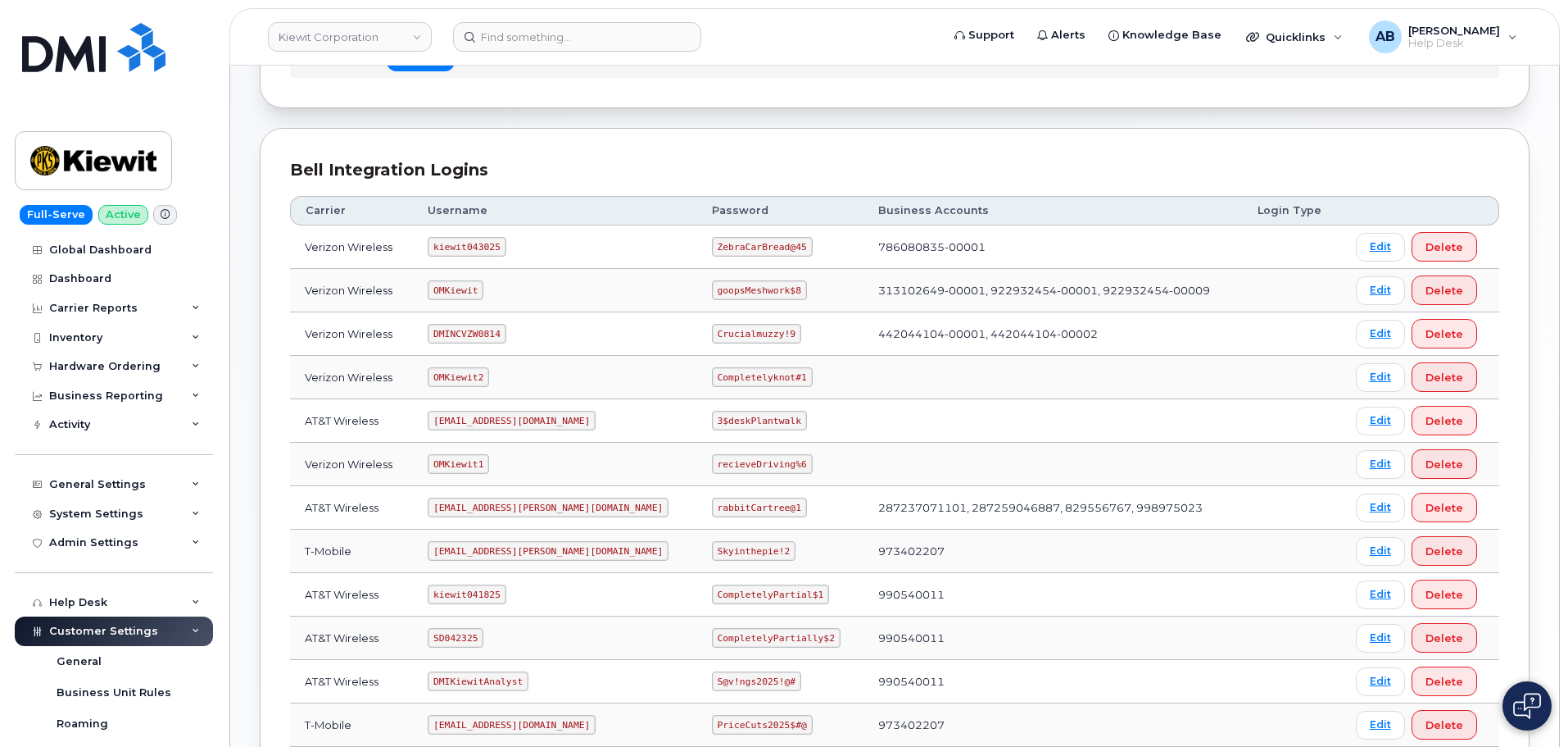
scroll to position [164, 0]
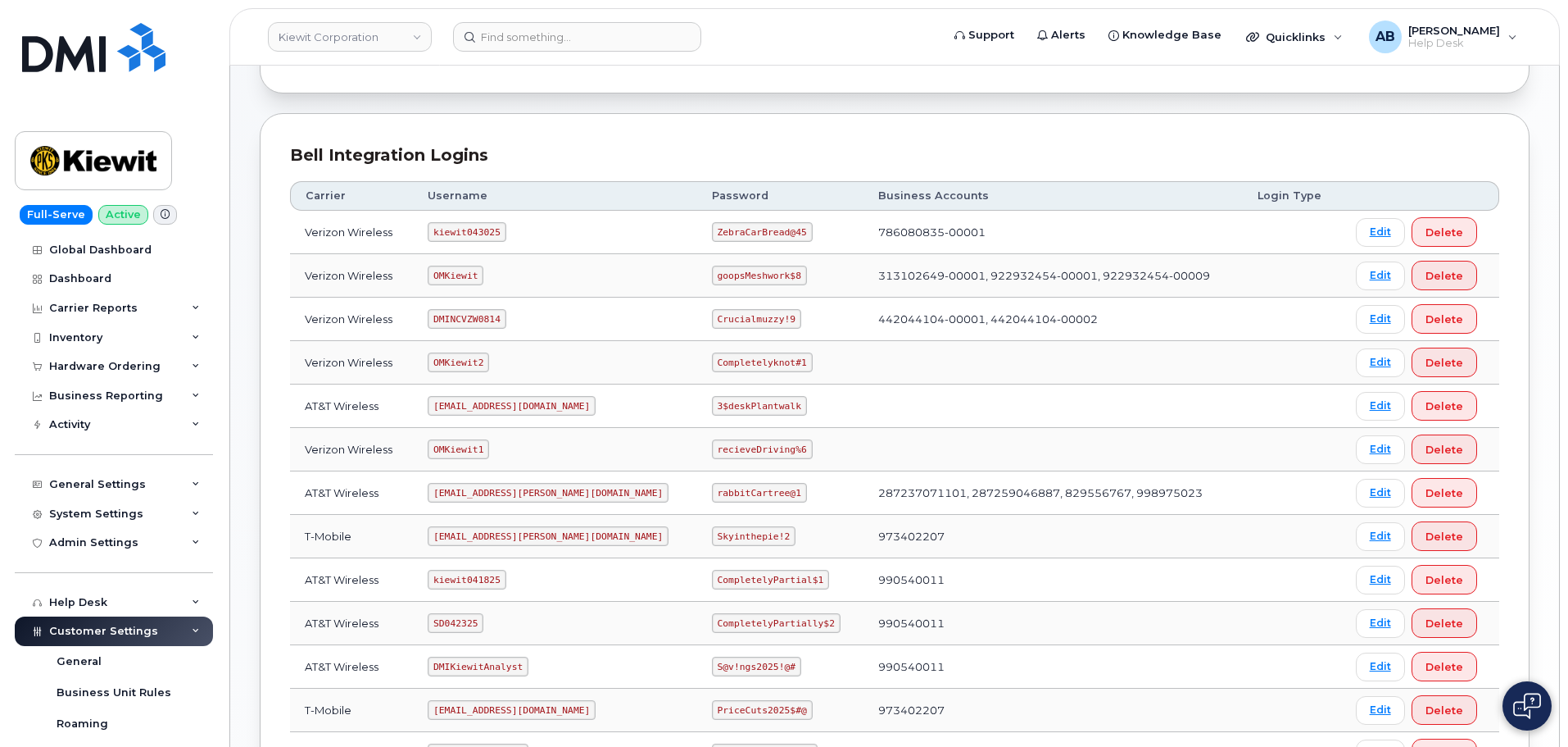
click at [478, 576] on code "kiewit041825" at bounding box center [466, 579] width 78 height 20
copy code "kiewit041825"
click at [712, 583] on code "CompletelyPartial$1" at bounding box center [770, 579] width 117 height 20
click at [712, 582] on code "CompletelyPartial$1" at bounding box center [770, 579] width 117 height 20
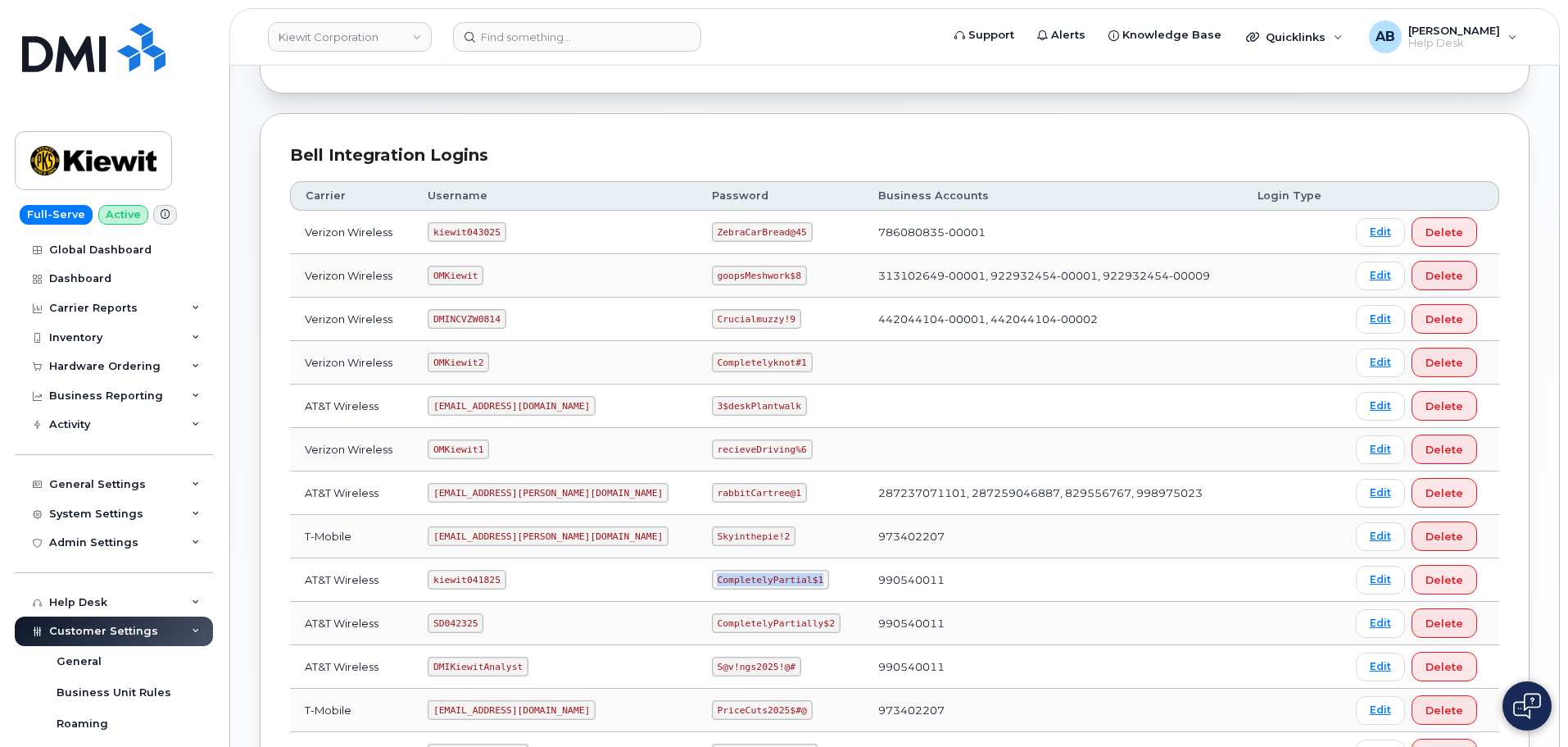
click at [712, 582] on code "CompletelyPartial$1" at bounding box center [770, 579] width 117 height 20
copy code "CompletelyPartial$1"
click at [456, 580] on code "kiewit041825" at bounding box center [466, 579] width 78 height 20
copy code "kiewit041825"
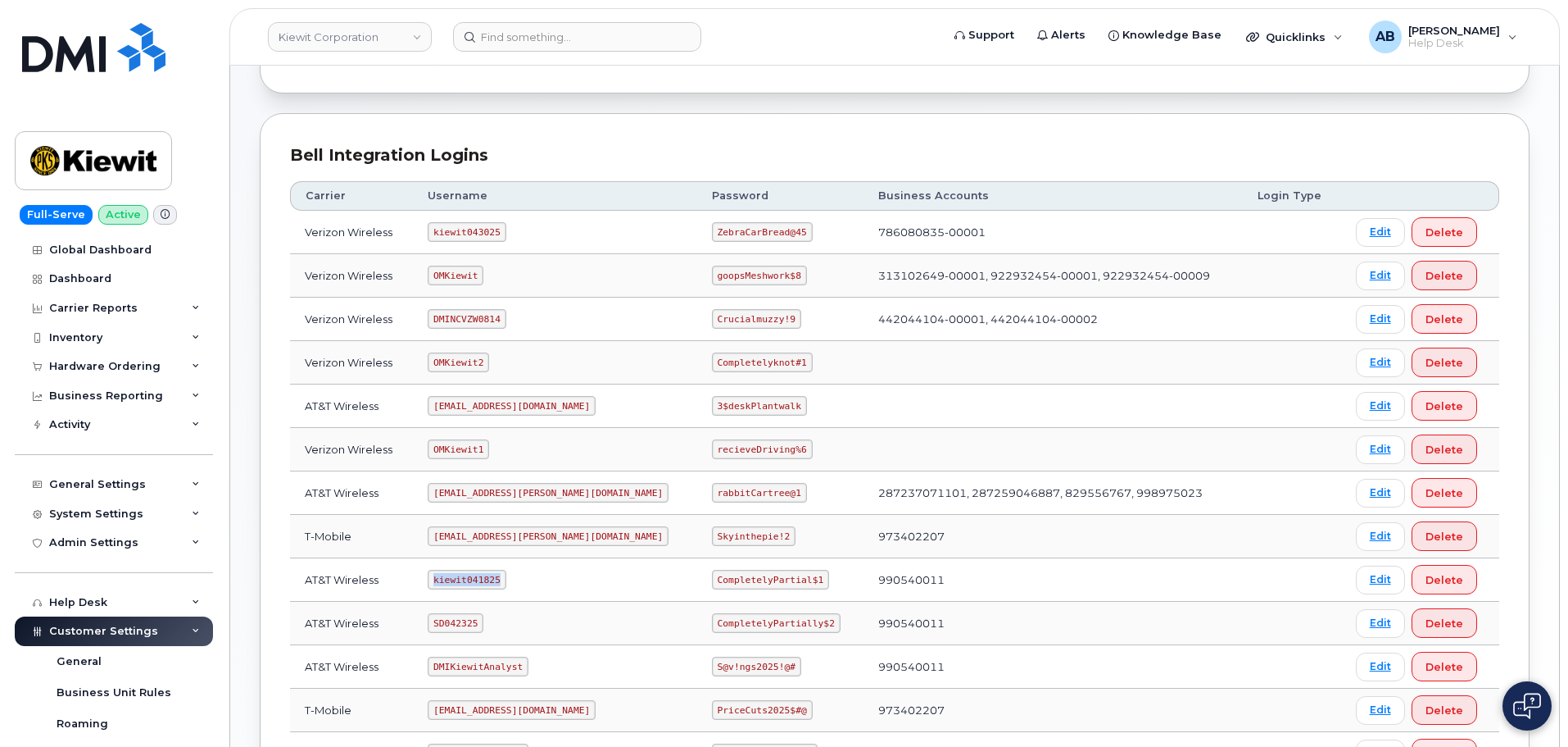
click at [473, 579] on code "kiewit041825" at bounding box center [466, 579] width 78 height 20
click at [725, 584] on code "CompletelyPartial$1" at bounding box center [770, 579] width 117 height 20
click at [723, 581] on code "CompletelyPartial$1" at bounding box center [770, 579] width 117 height 20
click at [721, 581] on code "CompletelyPartial$1" at bounding box center [770, 579] width 117 height 20
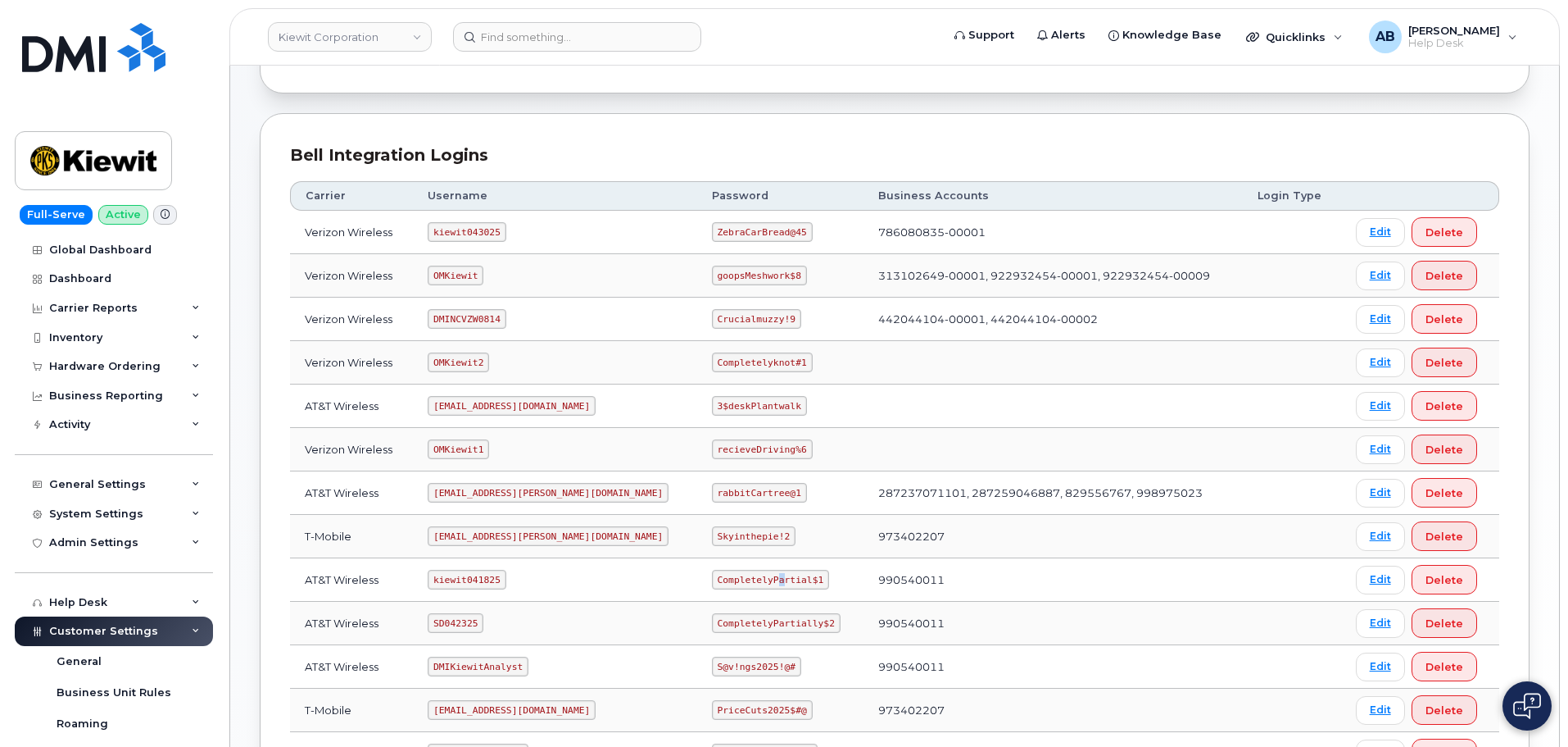
click at [721, 580] on code "CompletelyPartial$1" at bounding box center [770, 579] width 117 height 20
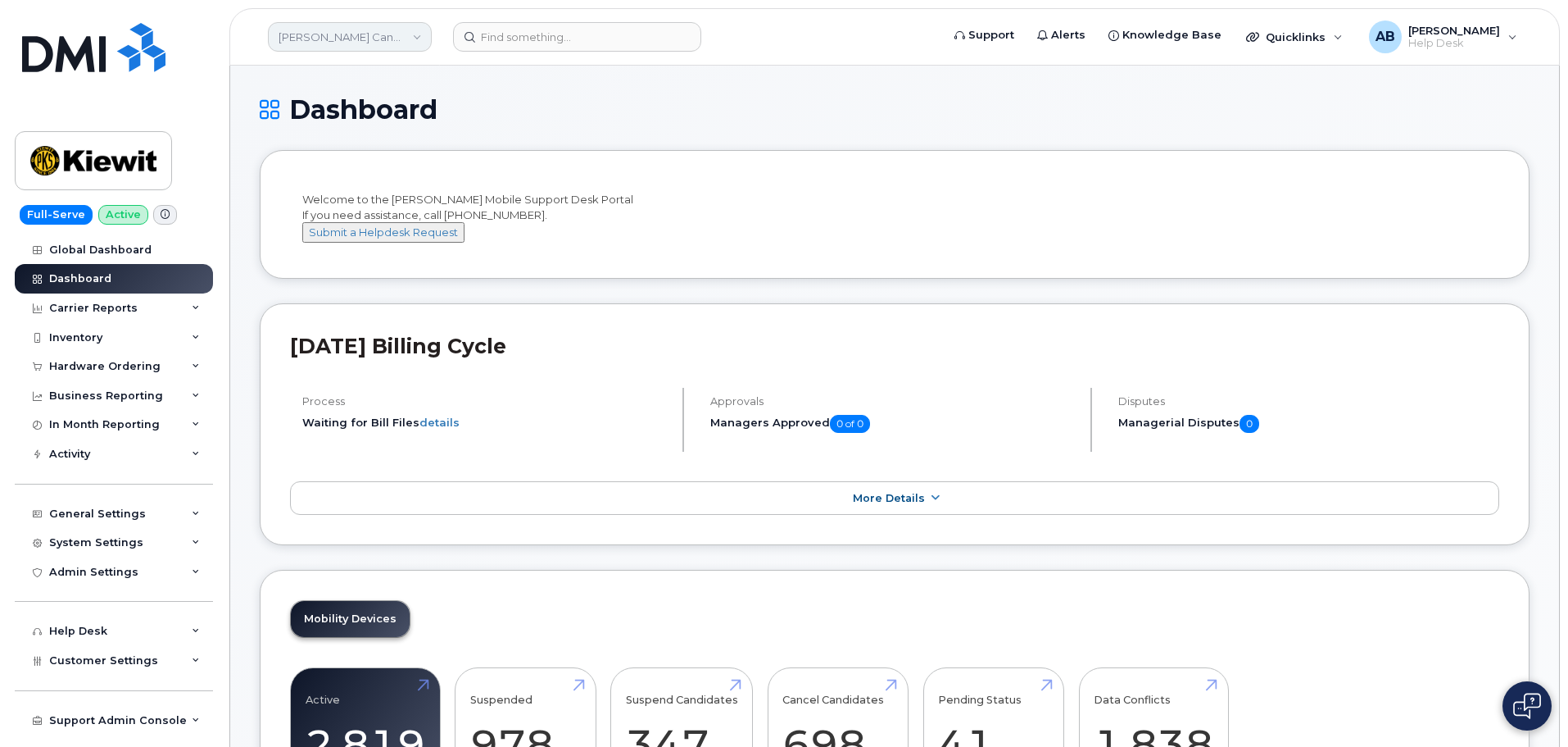
click at [399, 41] on link "[PERSON_NAME] Canada Inc" at bounding box center [349, 36] width 164 height 29
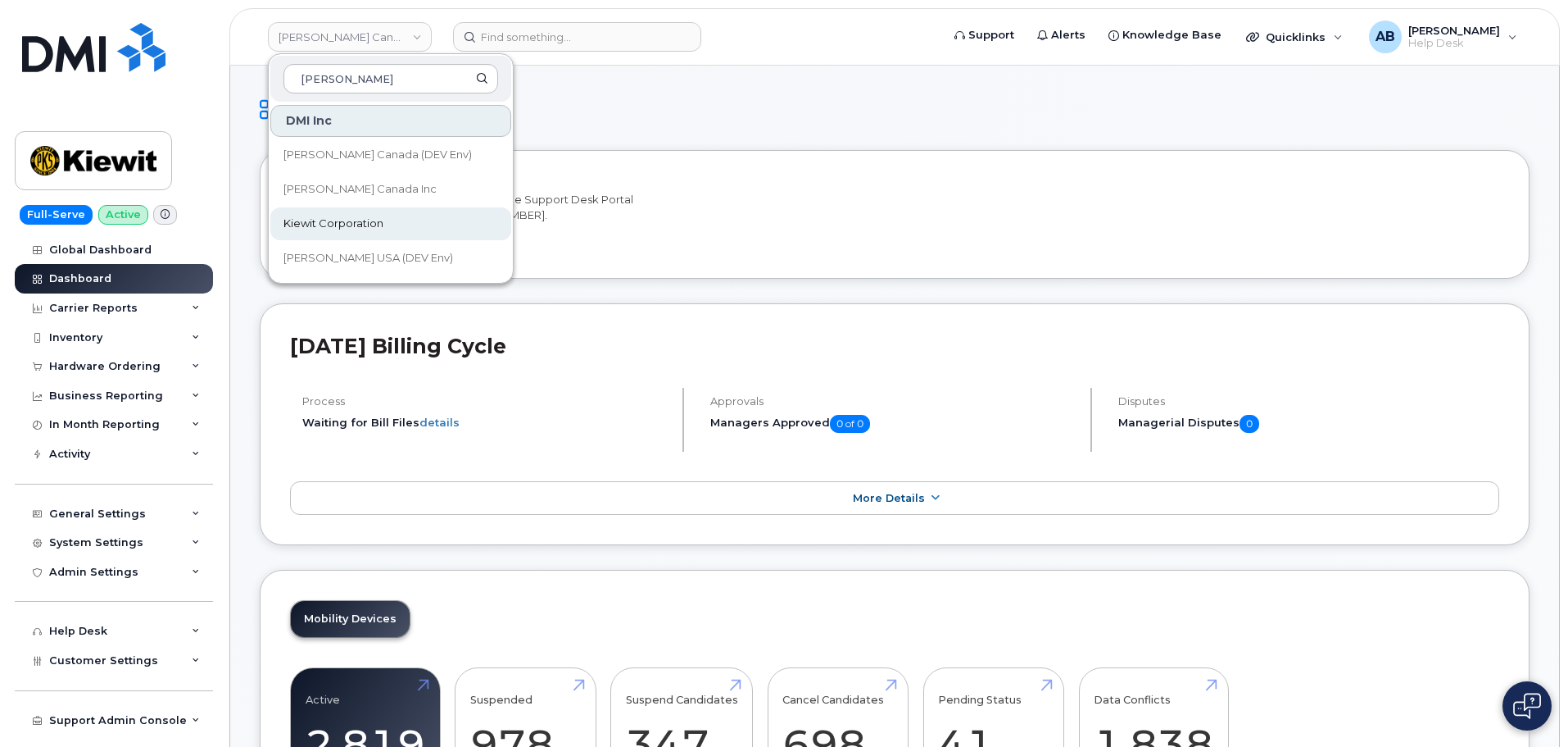
type input "[PERSON_NAME]"
drag, startPoint x: 377, startPoint y: 225, endPoint x: 431, endPoint y: 191, distance: 63.8
click at [377, 226] on span "Kiewit Corporation" at bounding box center [333, 223] width 100 height 16
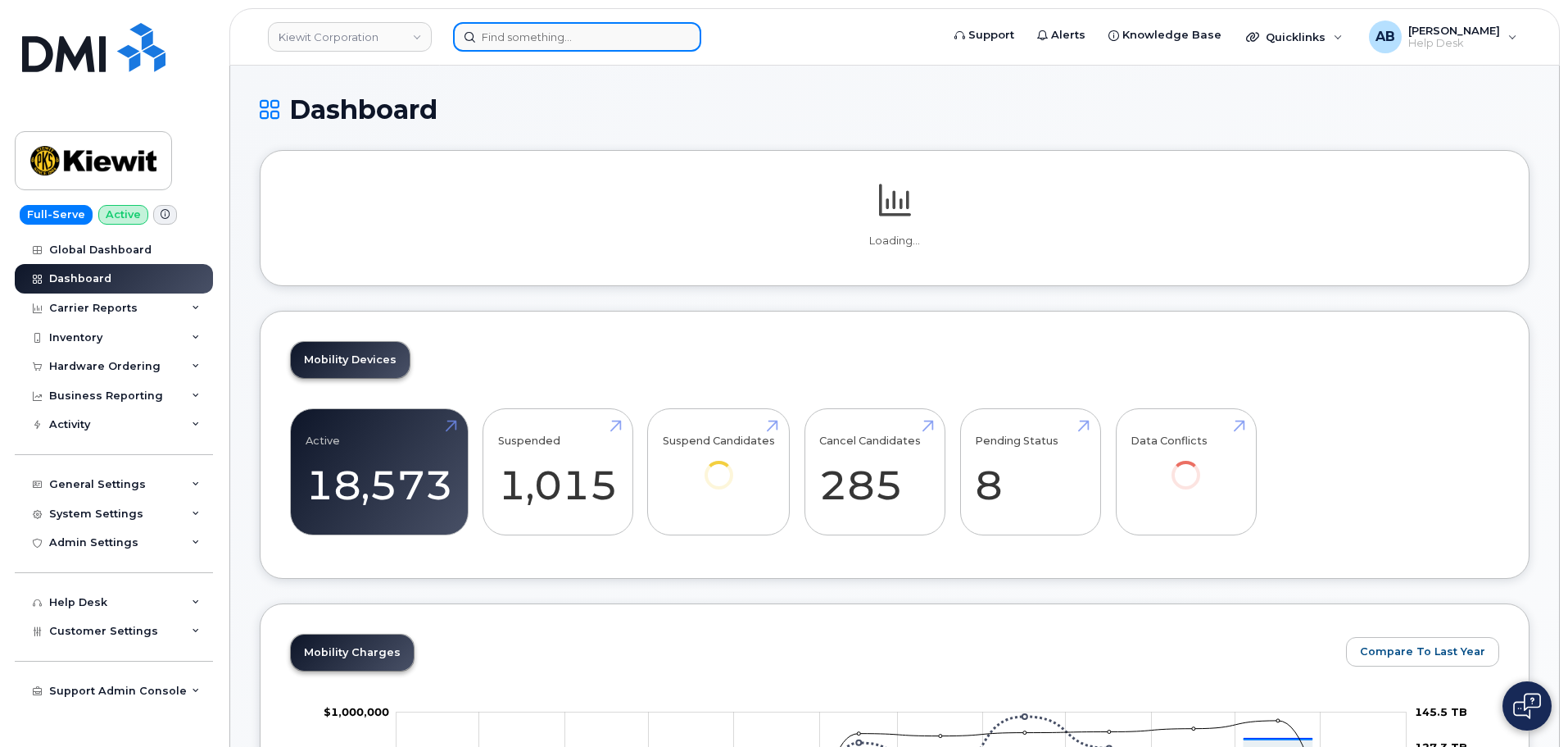
click at [530, 34] on input at bounding box center [577, 36] width 249 height 29
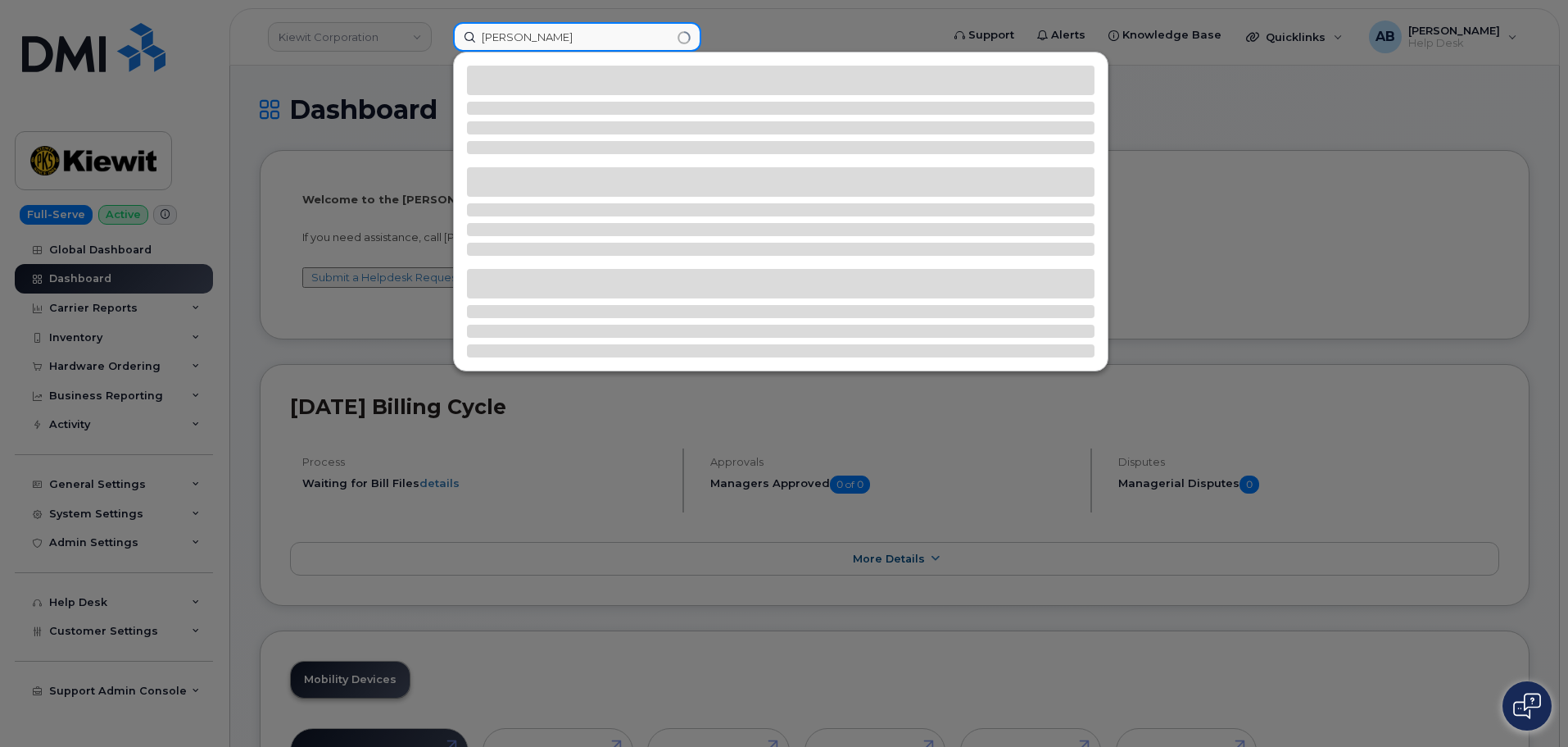
type input "[PERSON_NAME]"
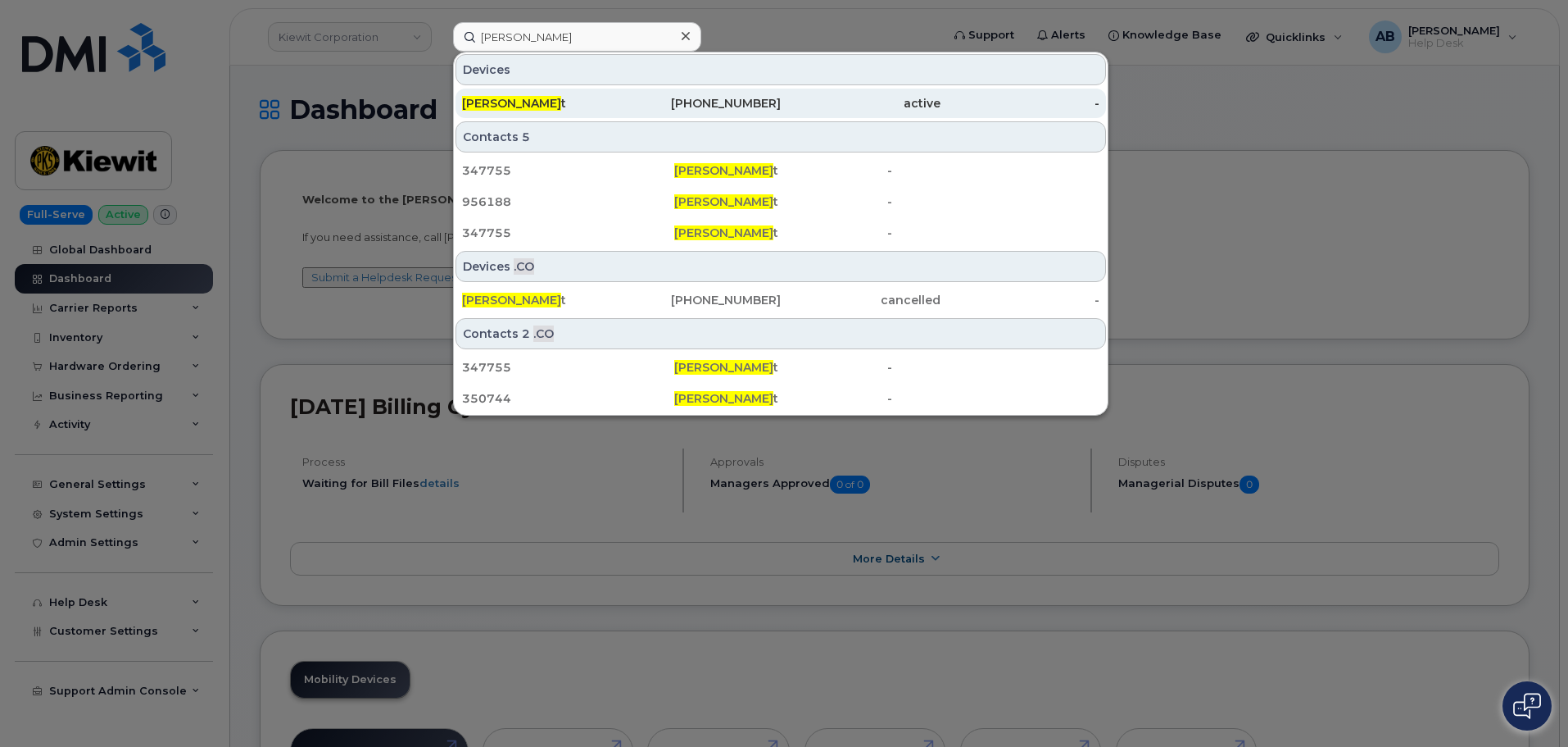
click at [622, 111] on div "Randy Bennet t" at bounding box center [702, 103] width 160 height 29
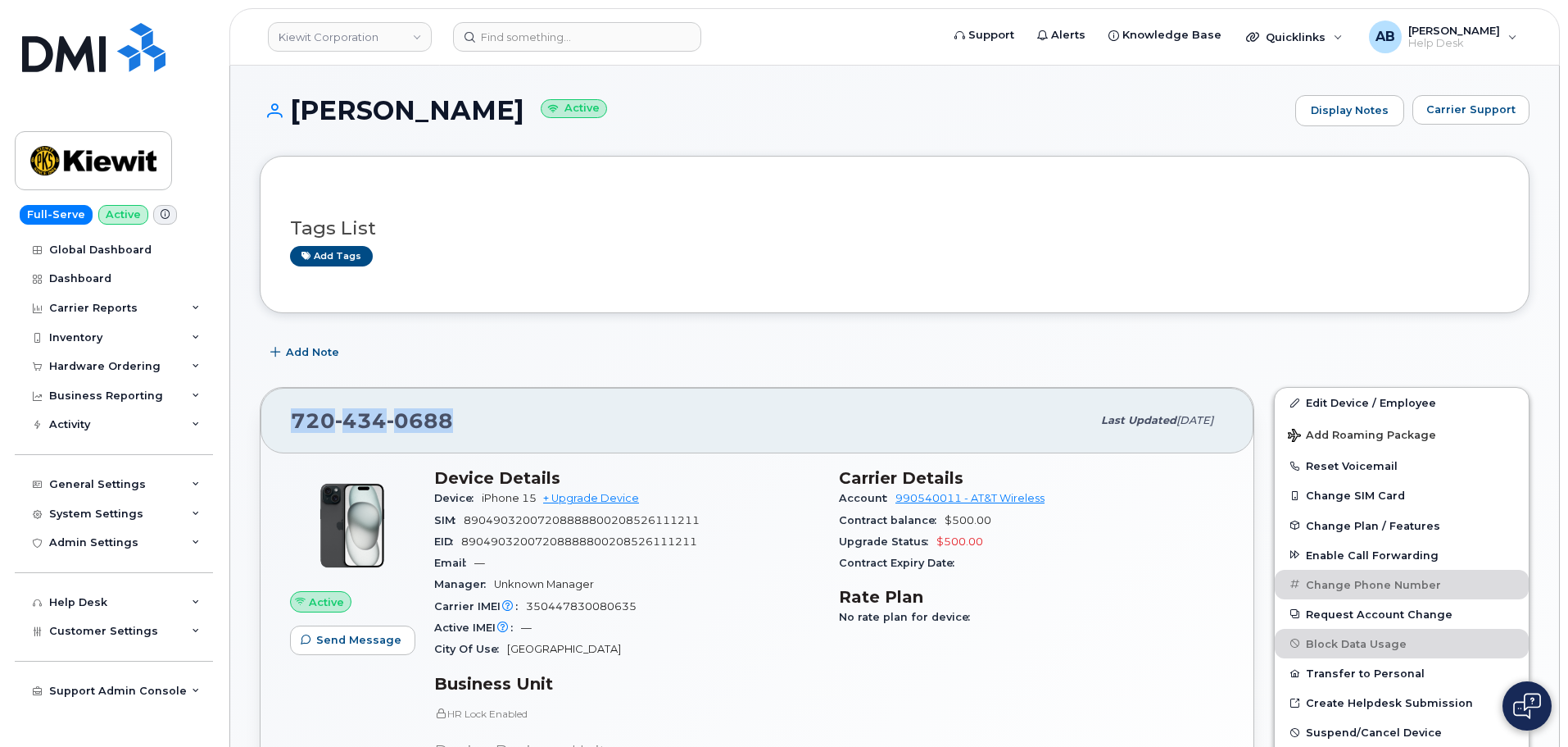
drag, startPoint x: 287, startPoint y: 416, endPoint x: 453, endPoint y: 422, distance: 166.1
click at [453, 422] on div "[PHONE_NUMBER] Last updated [DATE]" at bounding box center [757, 421] width 993 height 66
copy span "720 434 0688"
click at [749, 357] on div "Add Note" at bounding box center [895, 351] width 1270 height 29
click at [387, 427] on span "434" at bounding box center [420, 420] width 66 height 24
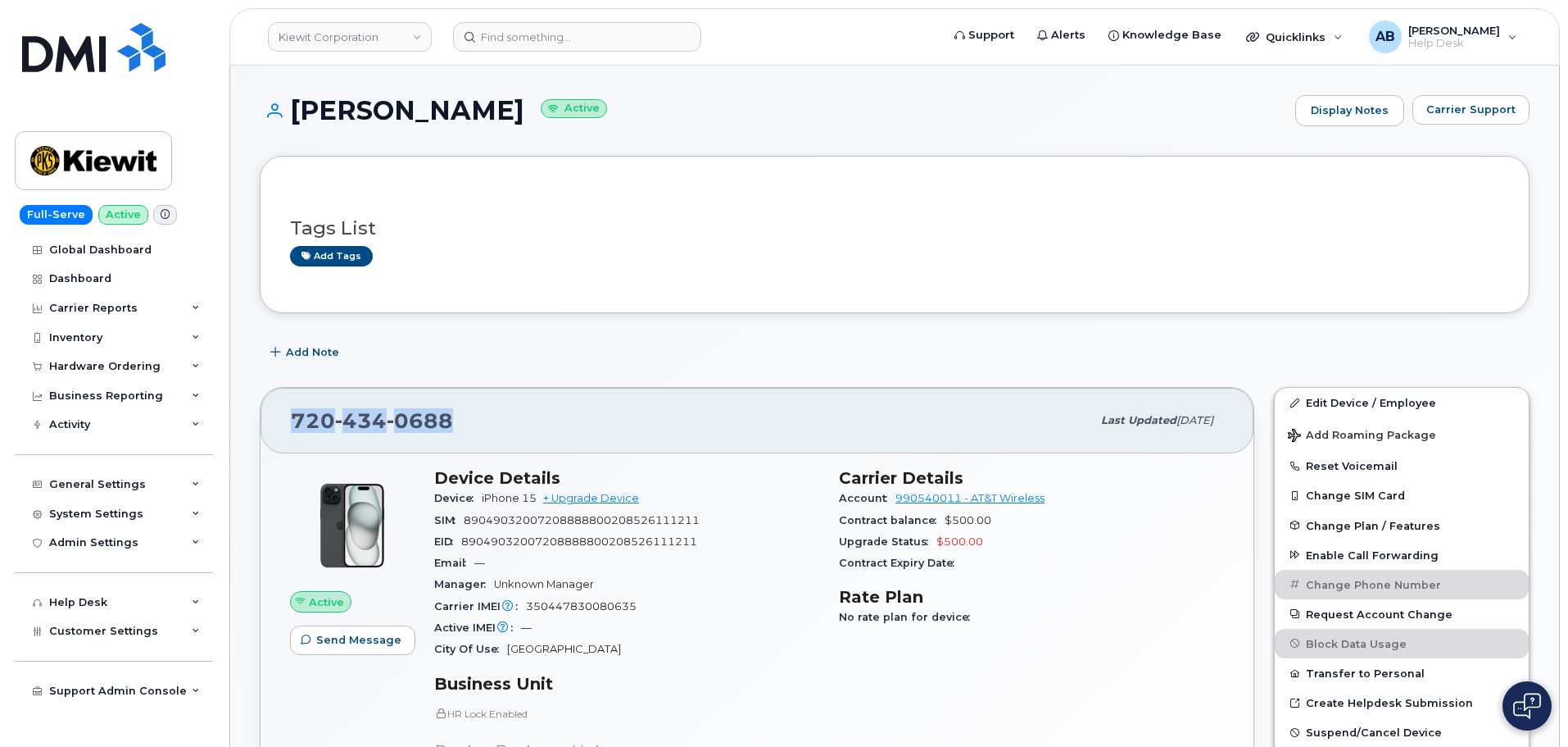
click at [387, 427] on span "434" at bounding box center [420, 420] width 66 height 24
copy span "720 434 0688"
click at [104, 44] on img at bounding box center [93, 47] width 143 height 49
